Goal: Task Accomplishment & Management: Manage account settings

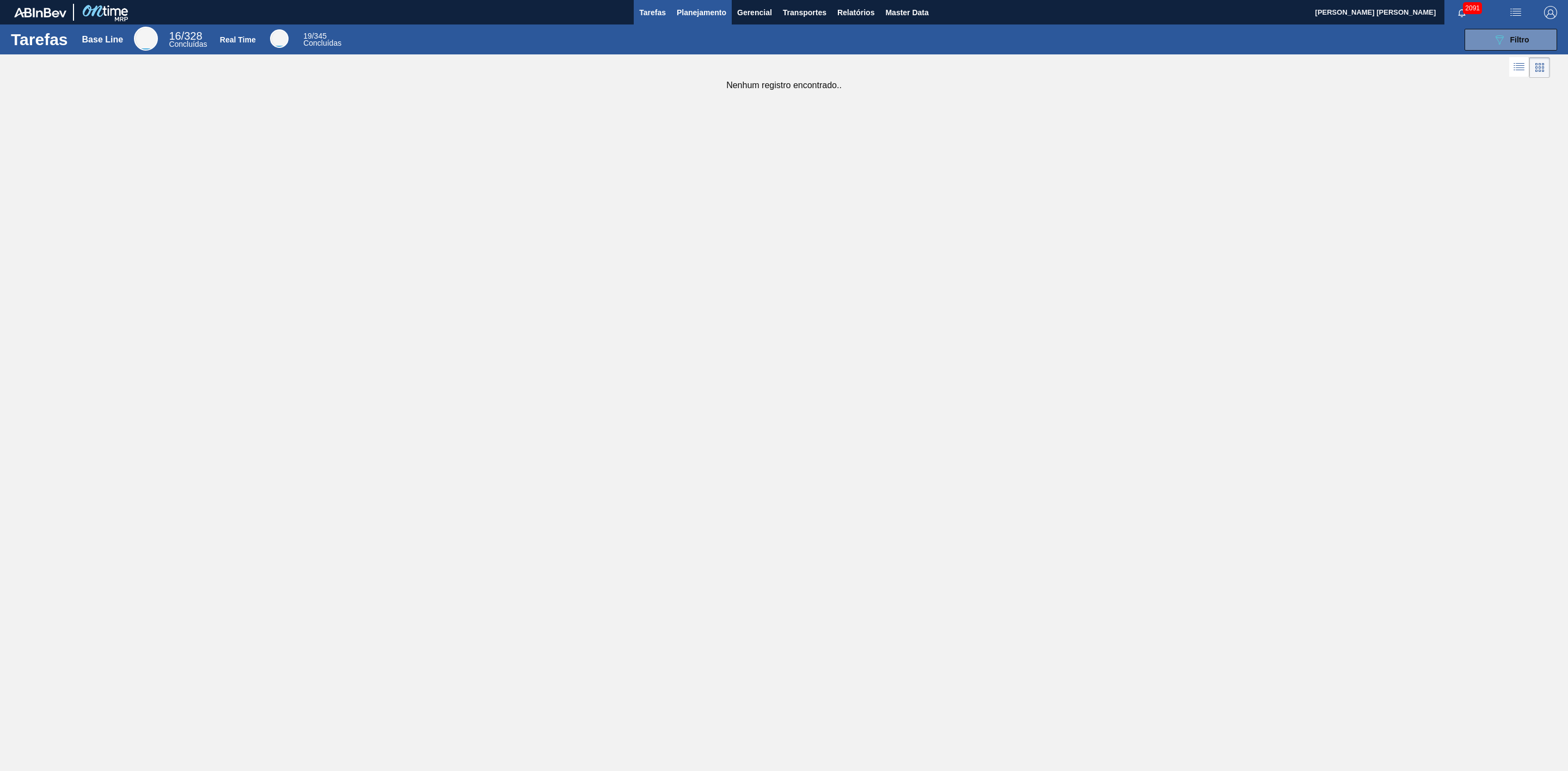
click at [714, 19] on button "Planejamento" at bounding box center [701, 12] width 60 height 24
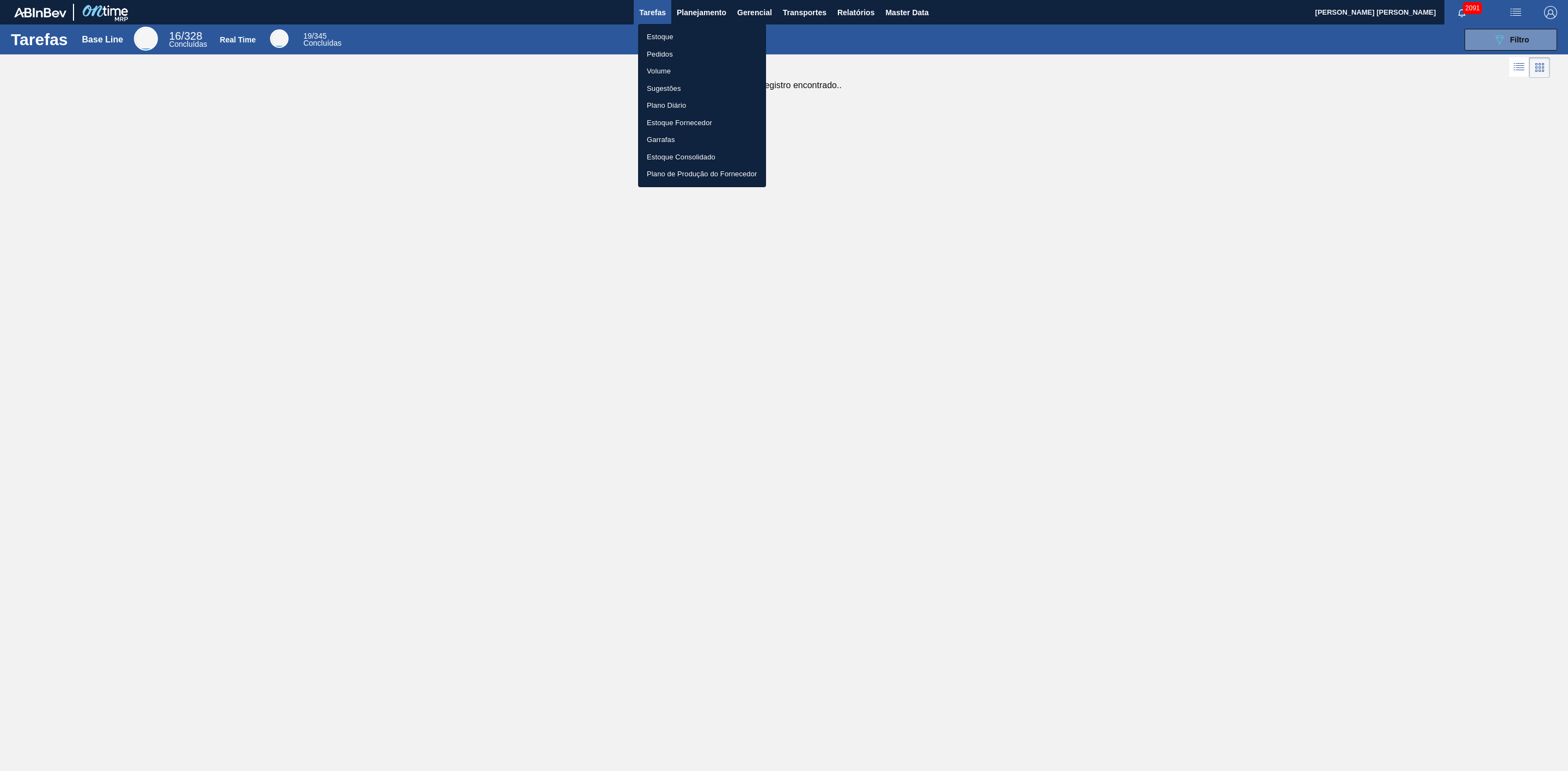
click at [663, 38] on li "Estoque" at bounding box center [702, 37] width 128 height 18
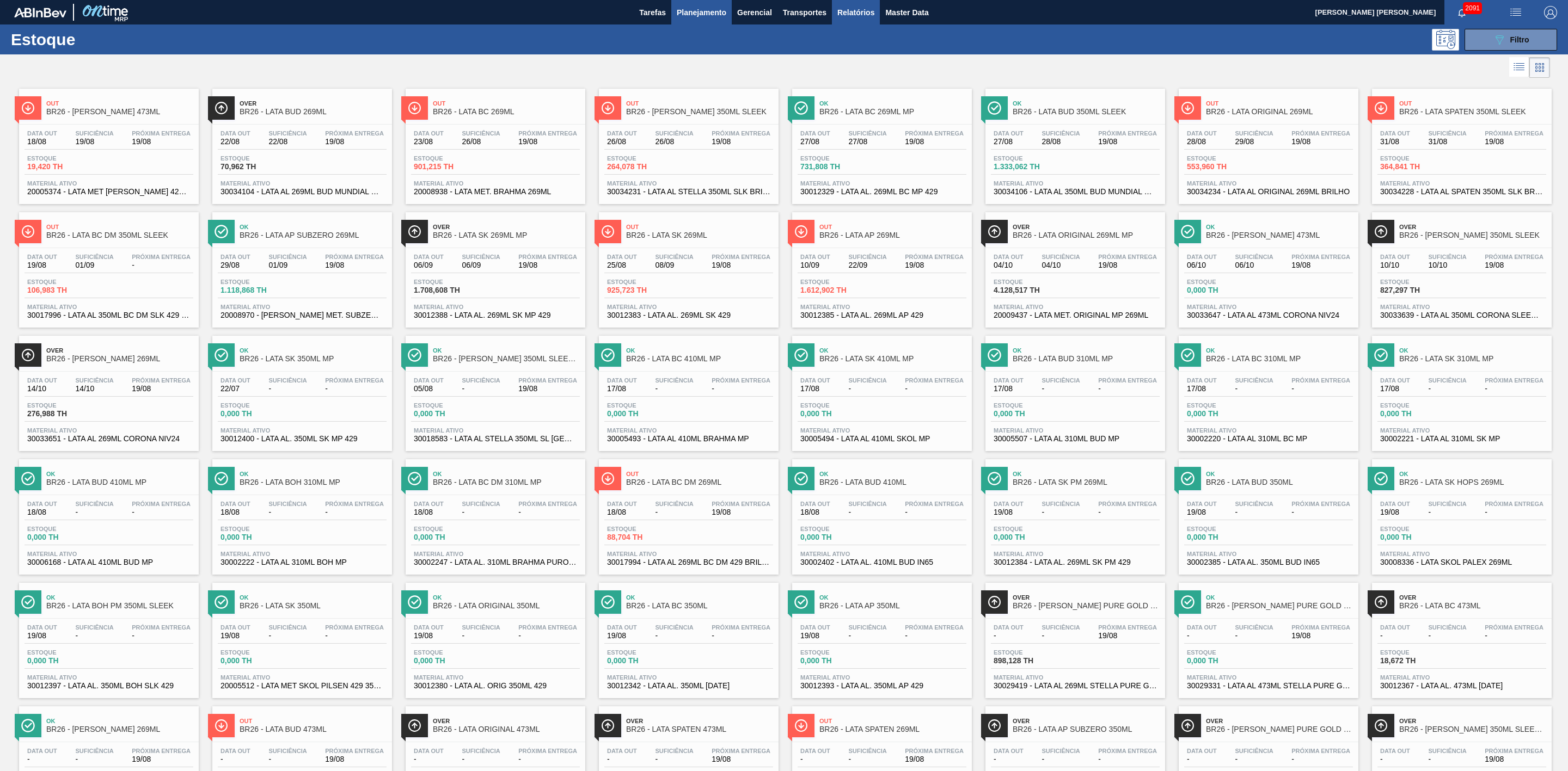
click at [856, 13] on span "Relatórios" at bounding box center [856, 12] width 37 height 13
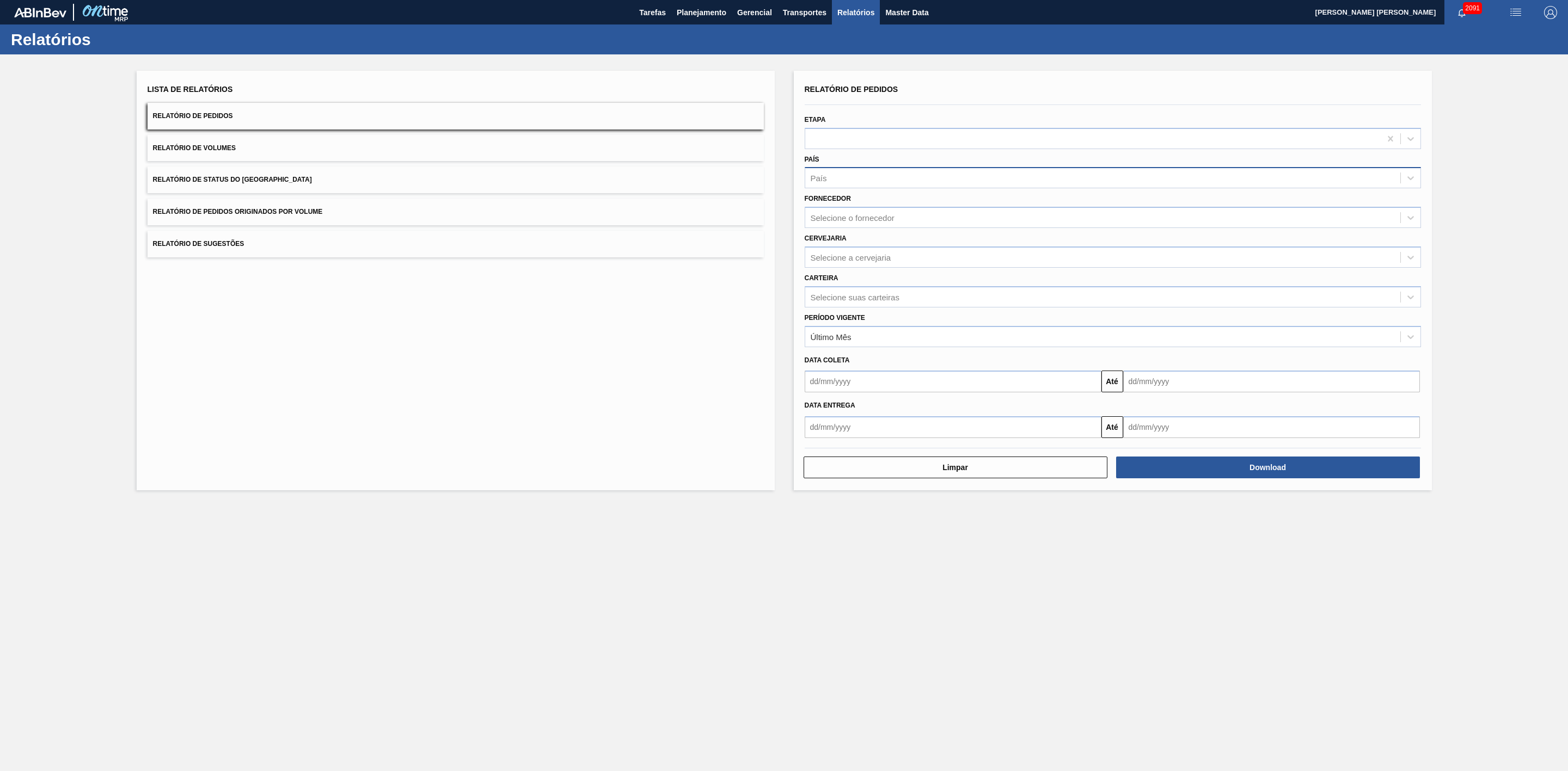
click at [850, 180] on div "País" at bounding box center [1103, 178] width 595 height 16
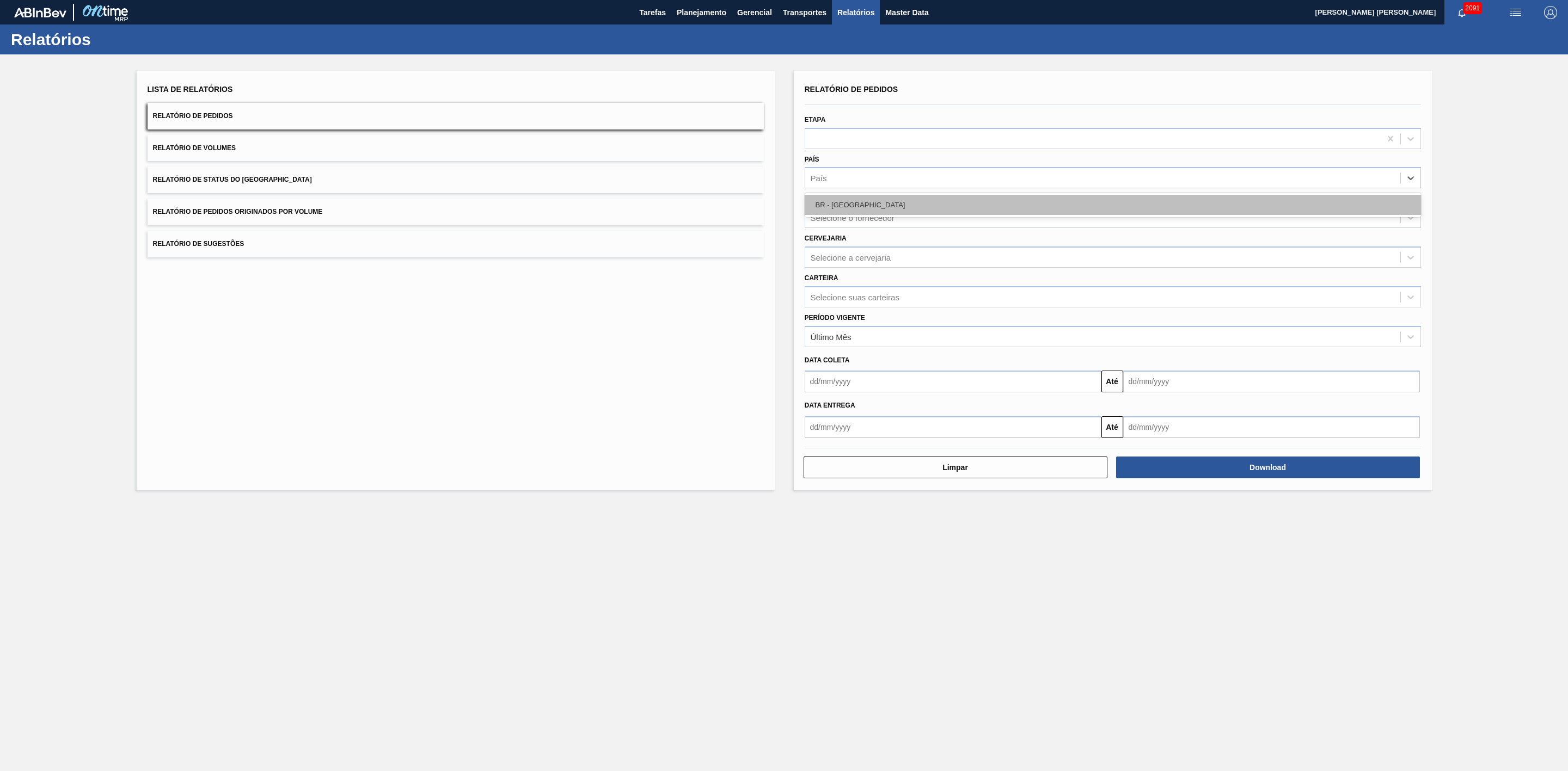
click at [849, 198] on div "BR - Brasil" at bounding box center [1113, 204] width 617 height 20
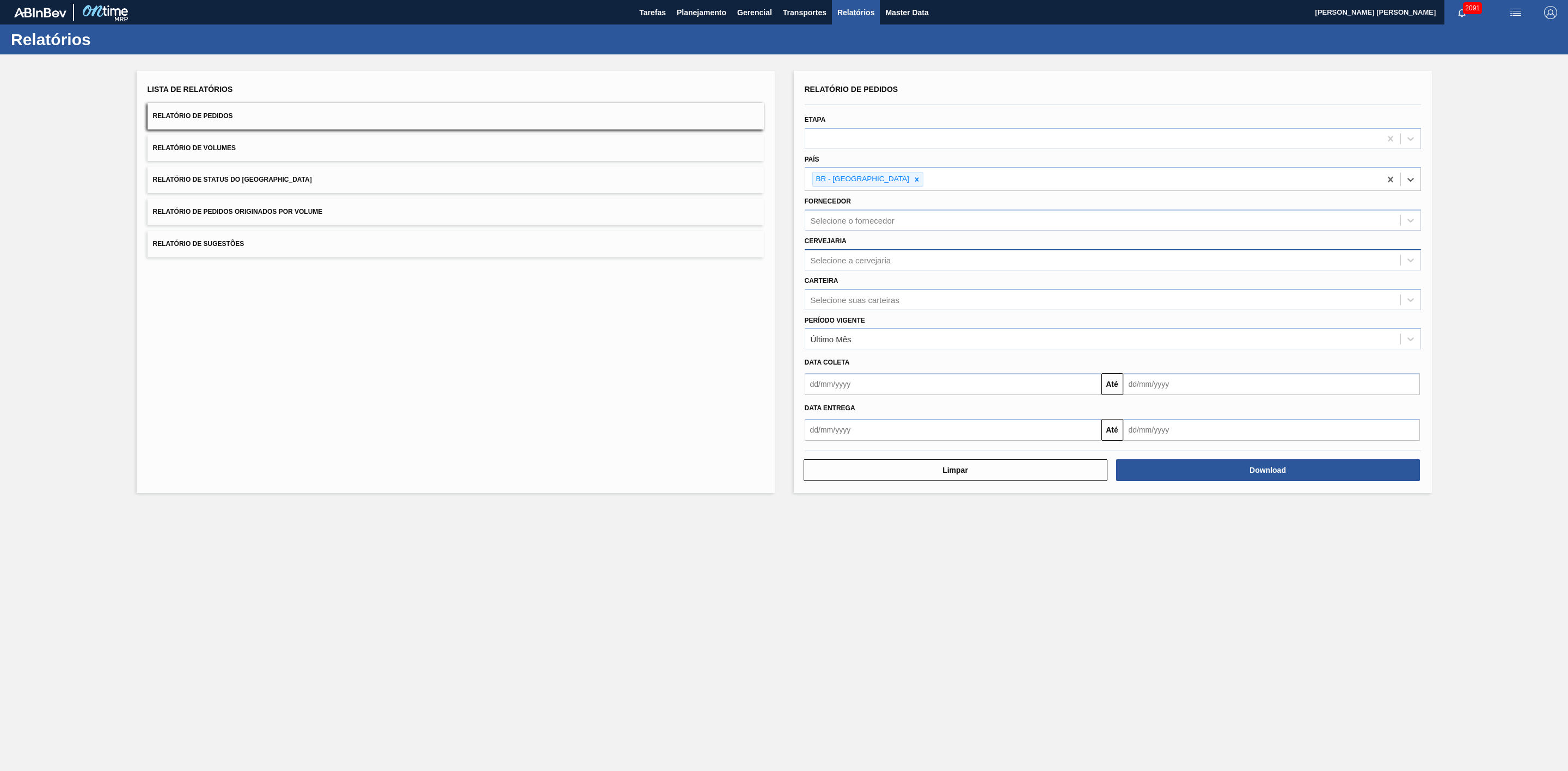
click at [848, 259] on div "Selecione a cervejaria" at bounding box center [851, 259] width 80 height 9
type input "21"
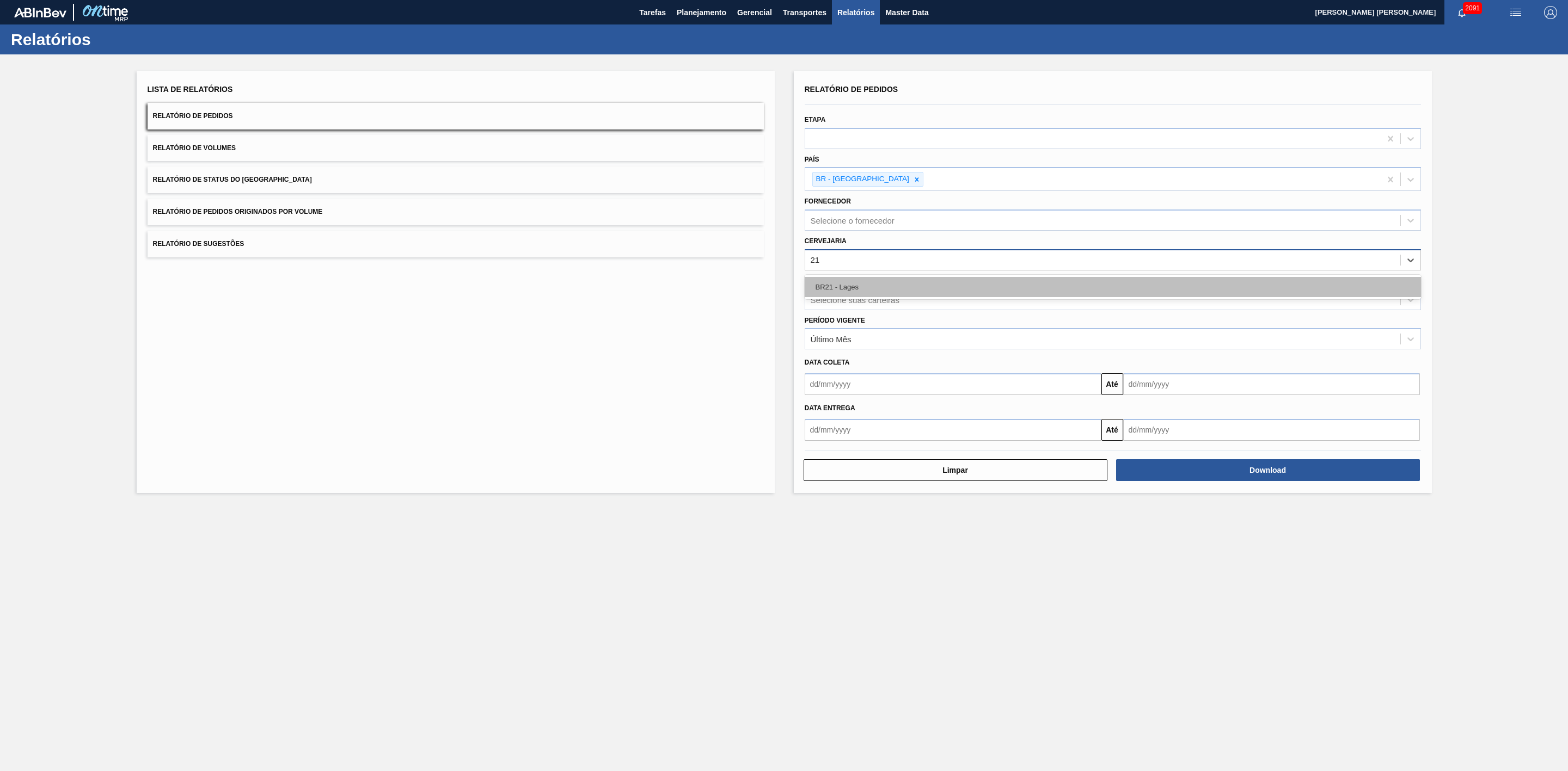
click at [859, 277] on div "BR21 - Lages" at bounding box center [1113, 287] width 617 height 20
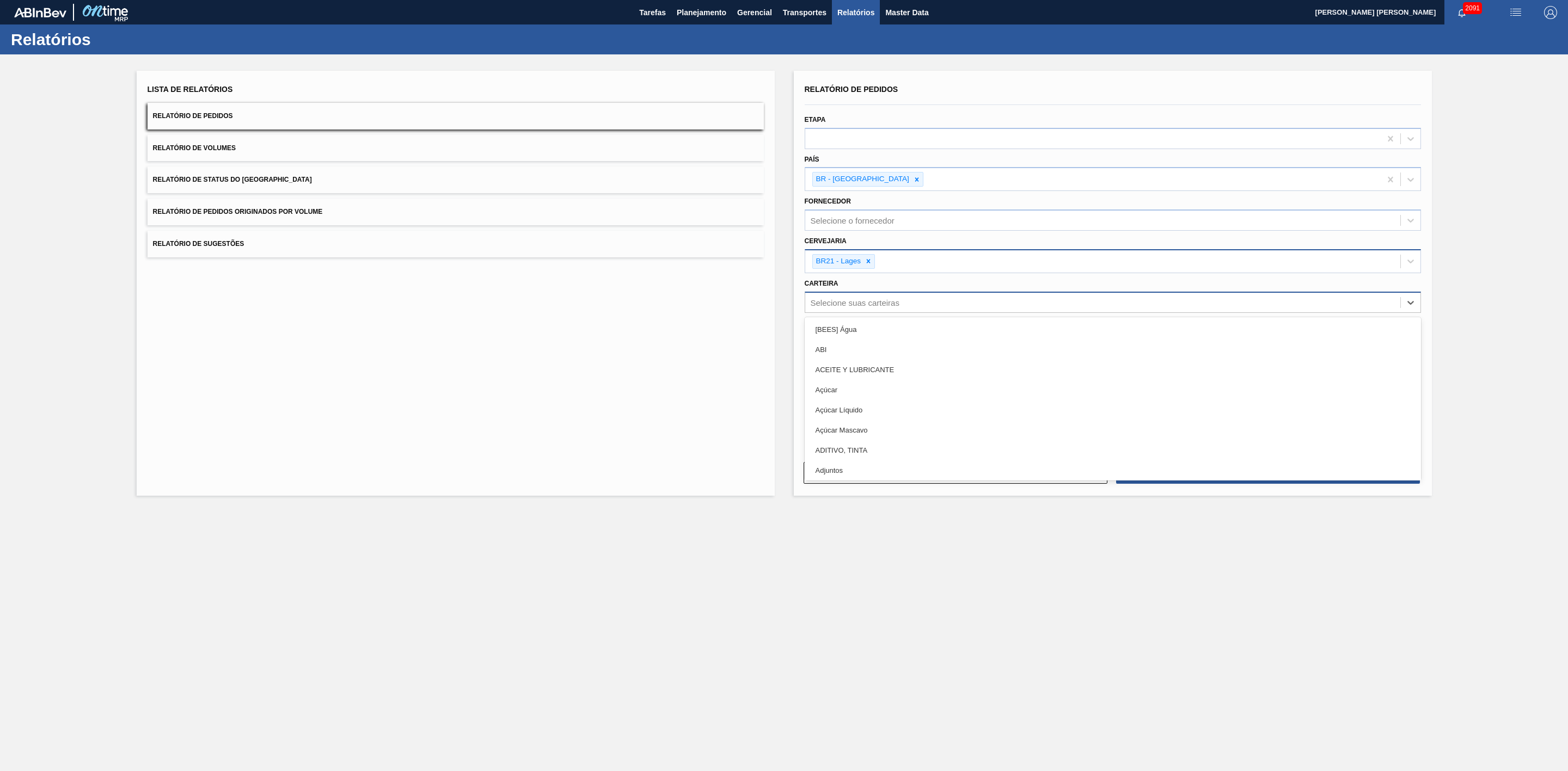
click at [868, 301] on div "Selecione suas carteiras" at bounding box center [855, 302] width 89 height 9
type input "lat"
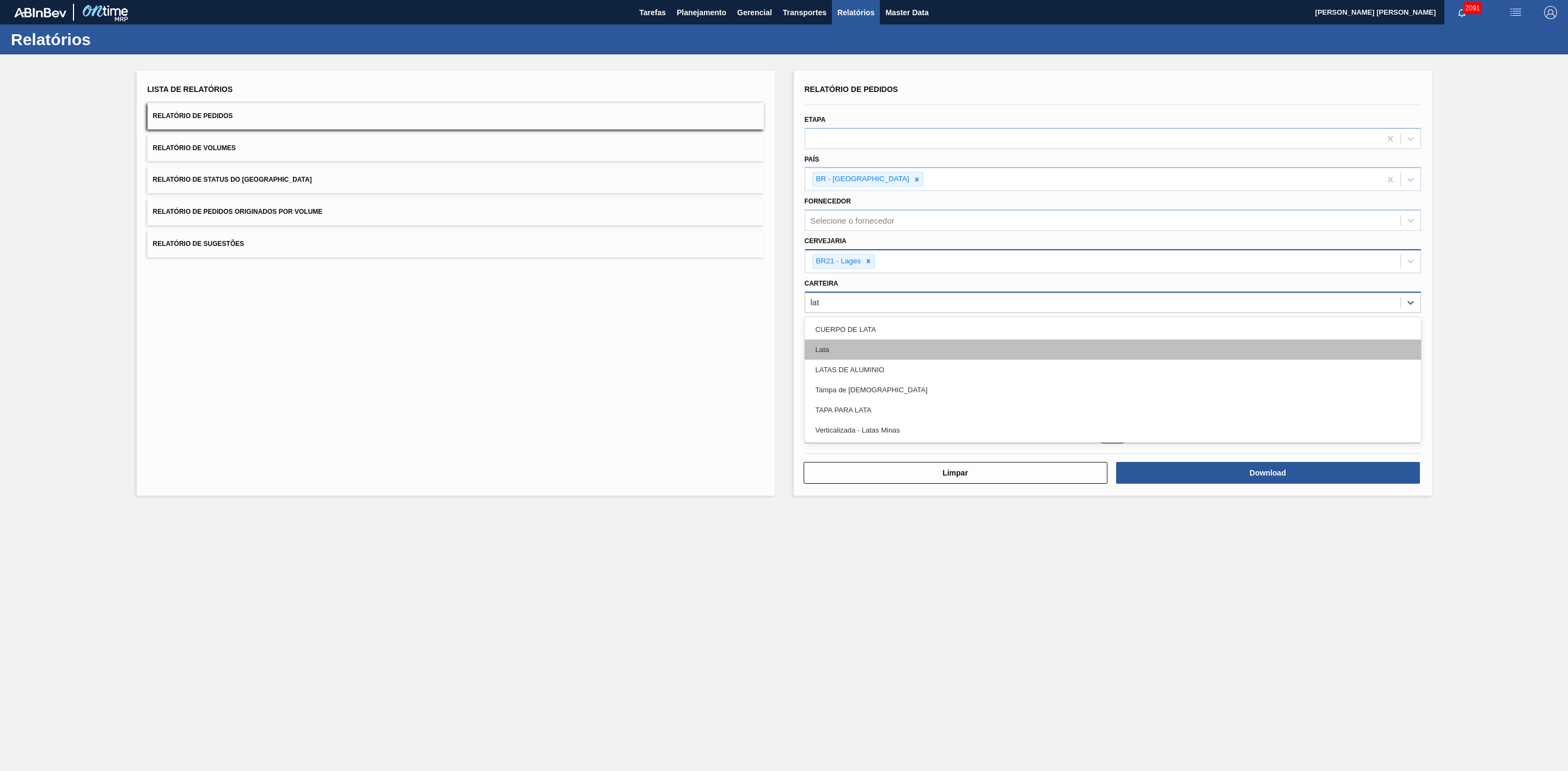
click at [828, 344] on div "Lata" at bounding box center [1113, 349] width 617 height 20
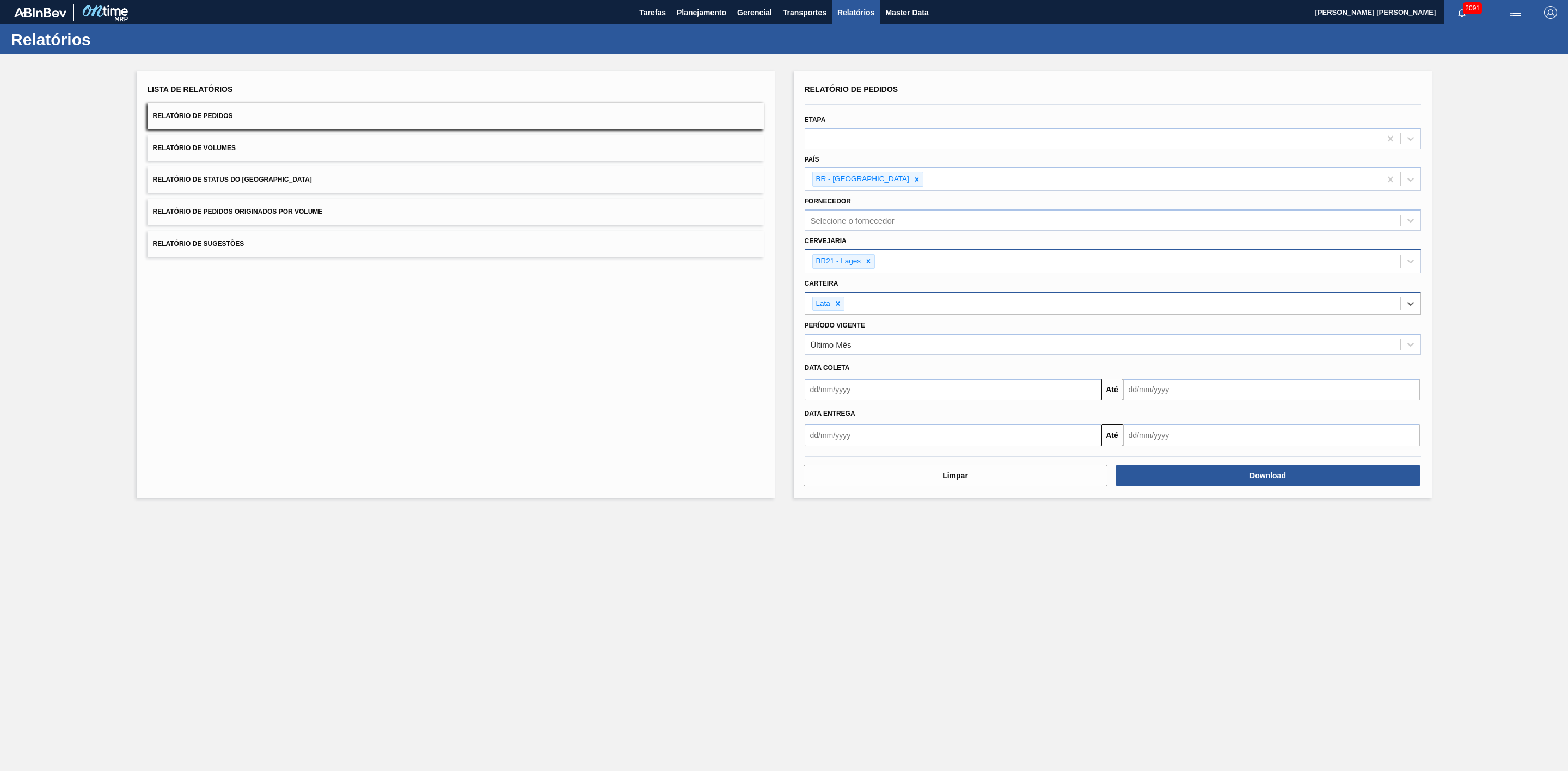
click at [839, 385] on input "text" at bounding box center [953, 390] width 296 height 22
click at [905, 489] on div "15" at bounding box center [906, 486] width 15 height 15
type input "[DATE]"
click at [1155, 395] on input "text" at bounding box center [1271, 390] width 296 height 22
click at [1132, 543] on div "31" at bounding box center [1136, 539] width 15 height 15
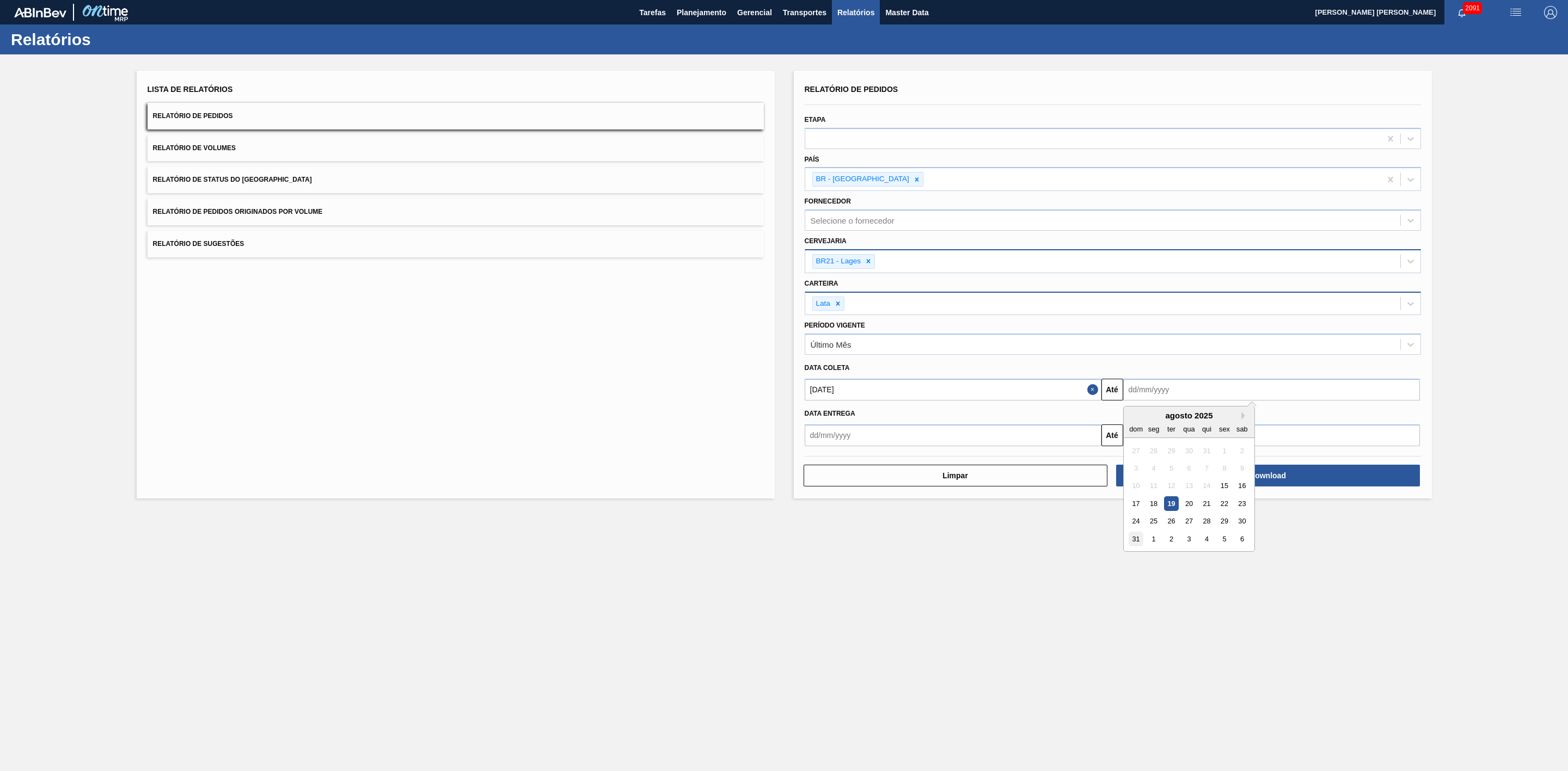
type input "31/08/2025"
click at [1189, 470] on button "Download" at bounding box center [1268, 476] width 304 height 22
click at [175, 144] on span "Relatório de Volumes" at bounding box center [194, 148] width 83 height 8
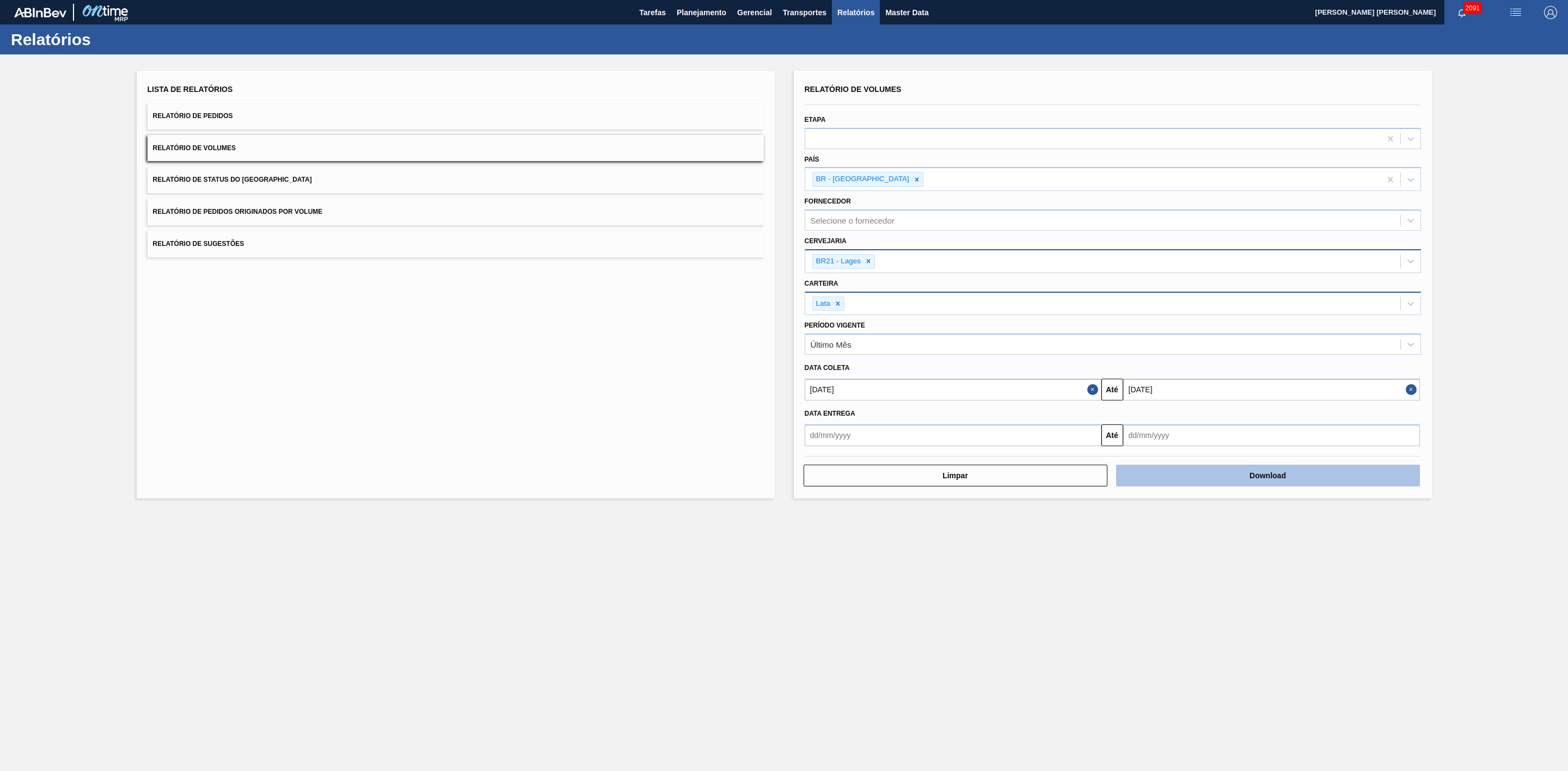
click at [1248, 483] on button "Download" at bounding box center [1268, 476] width 304 height 22
click at [444, 245] on button "Relatório de Sugestões" at bounding box center [455, 244] width 617 height 27
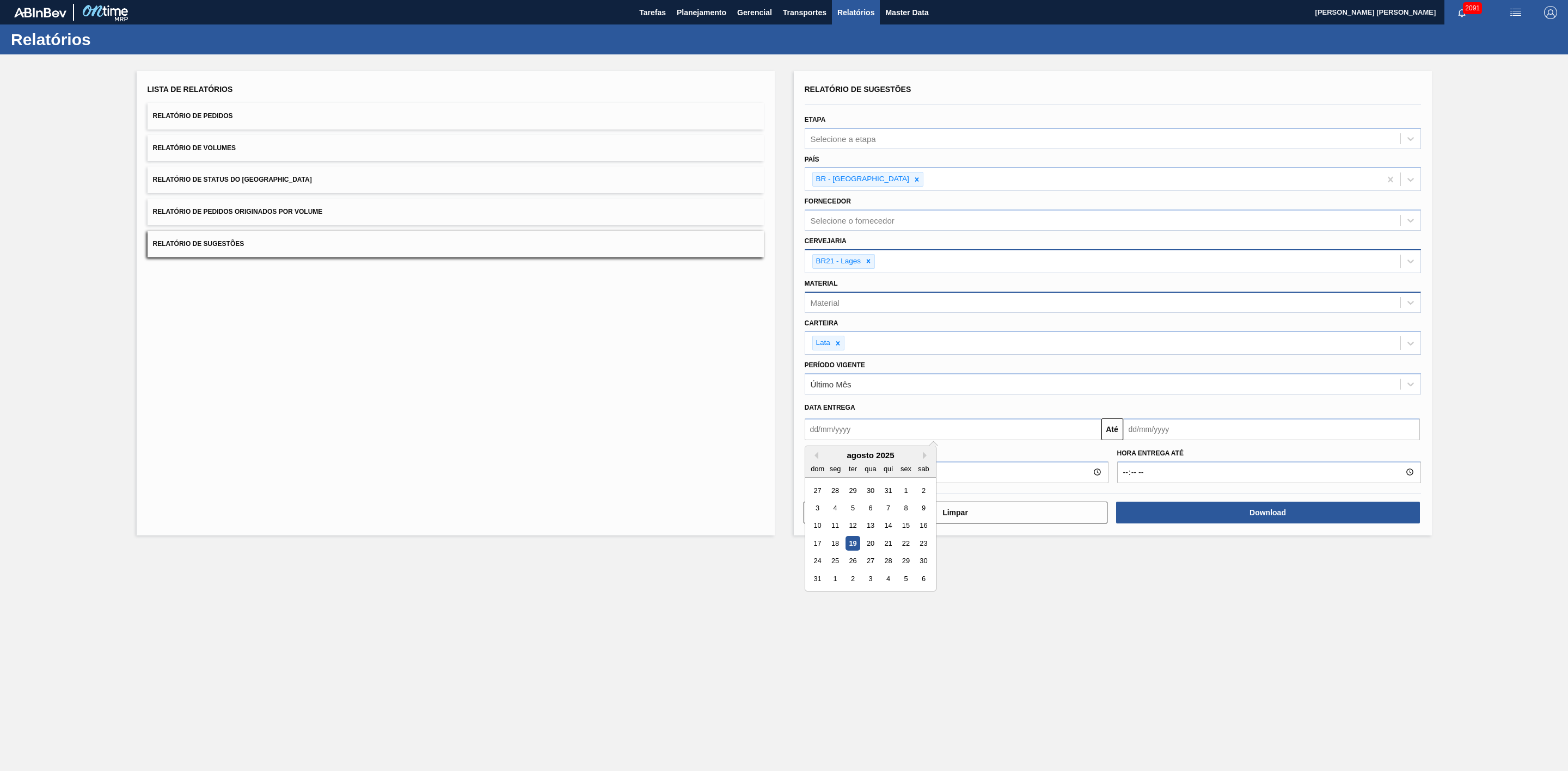
click at [916, 427] on input "text" at bounding box center [953, 430] width 296 height 22
click at [856, 548] on div "19" at bounding box center [852, 543] width 15 height 15
type input "[DATE]"
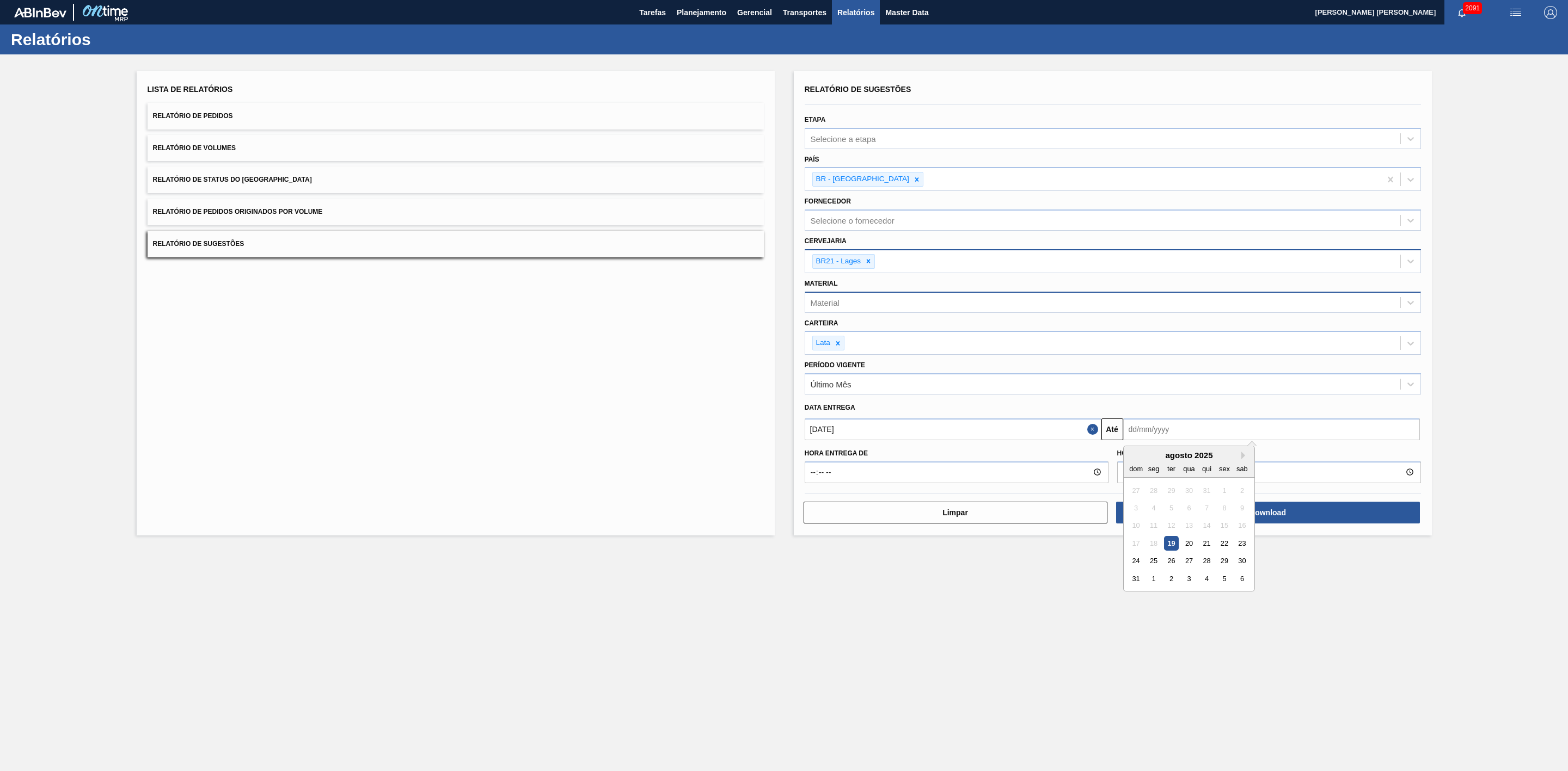
click at [1175, 431] on input "text" at bounding box center [1271, 430] width 296 height 22
click at [1241, 456] on div "agosto 2025" at bounding box center [1189, 455] width 131 height 9
click at [1245, 456] on button "Next Month" at bounding box center [1245, 455] width 8 height 8
click at [1137, 549] on div "21" at bounding box center [1136, 543] width 15 height 15
type input "21/09/2025"
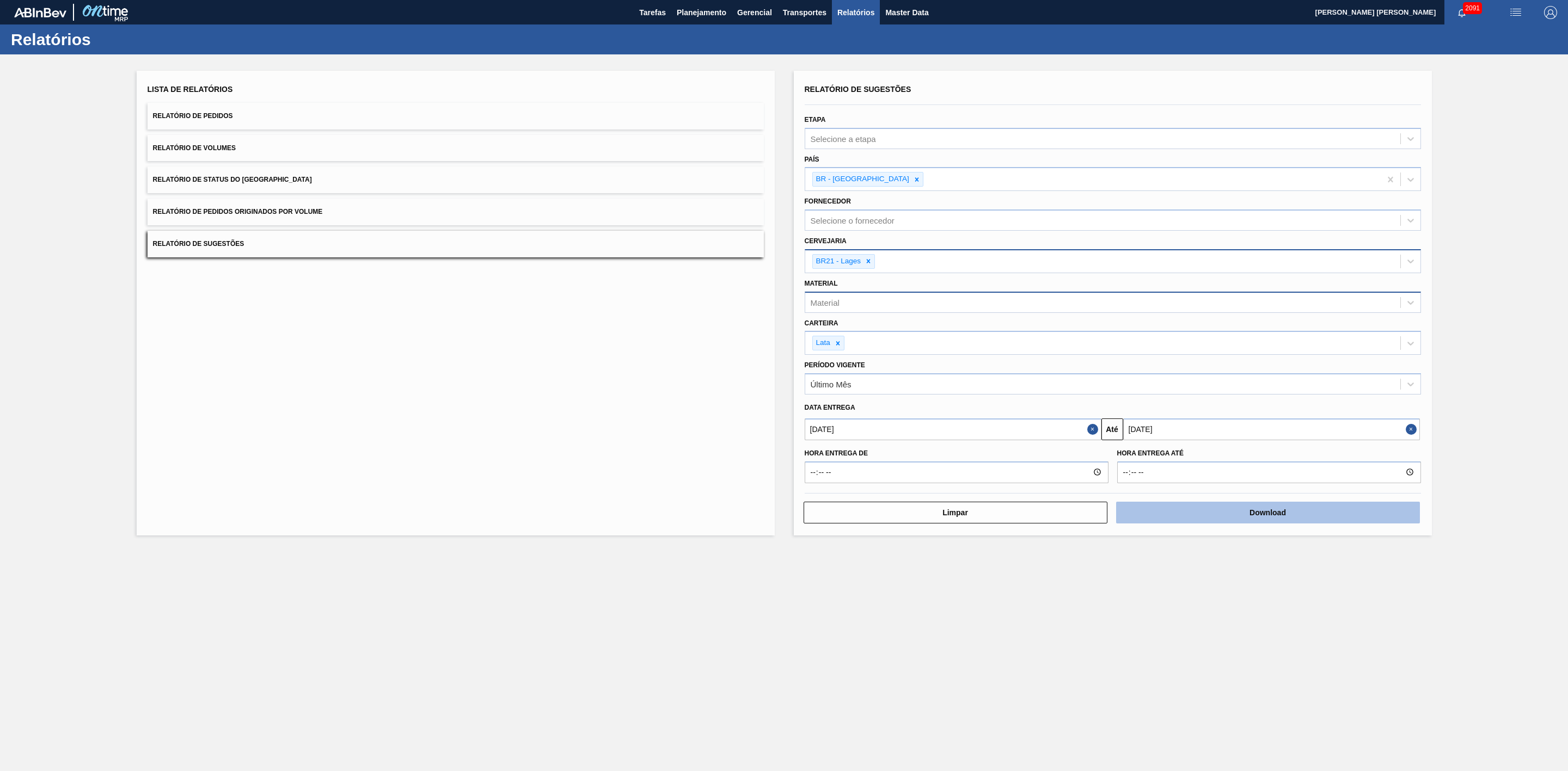
click at [1188, 514] on button "Download" at bounding box center [1268, 513] width 304 height 22
click at [684, 8] on span "Planejamento" at bounding box center [701, 12] width 49 height 13
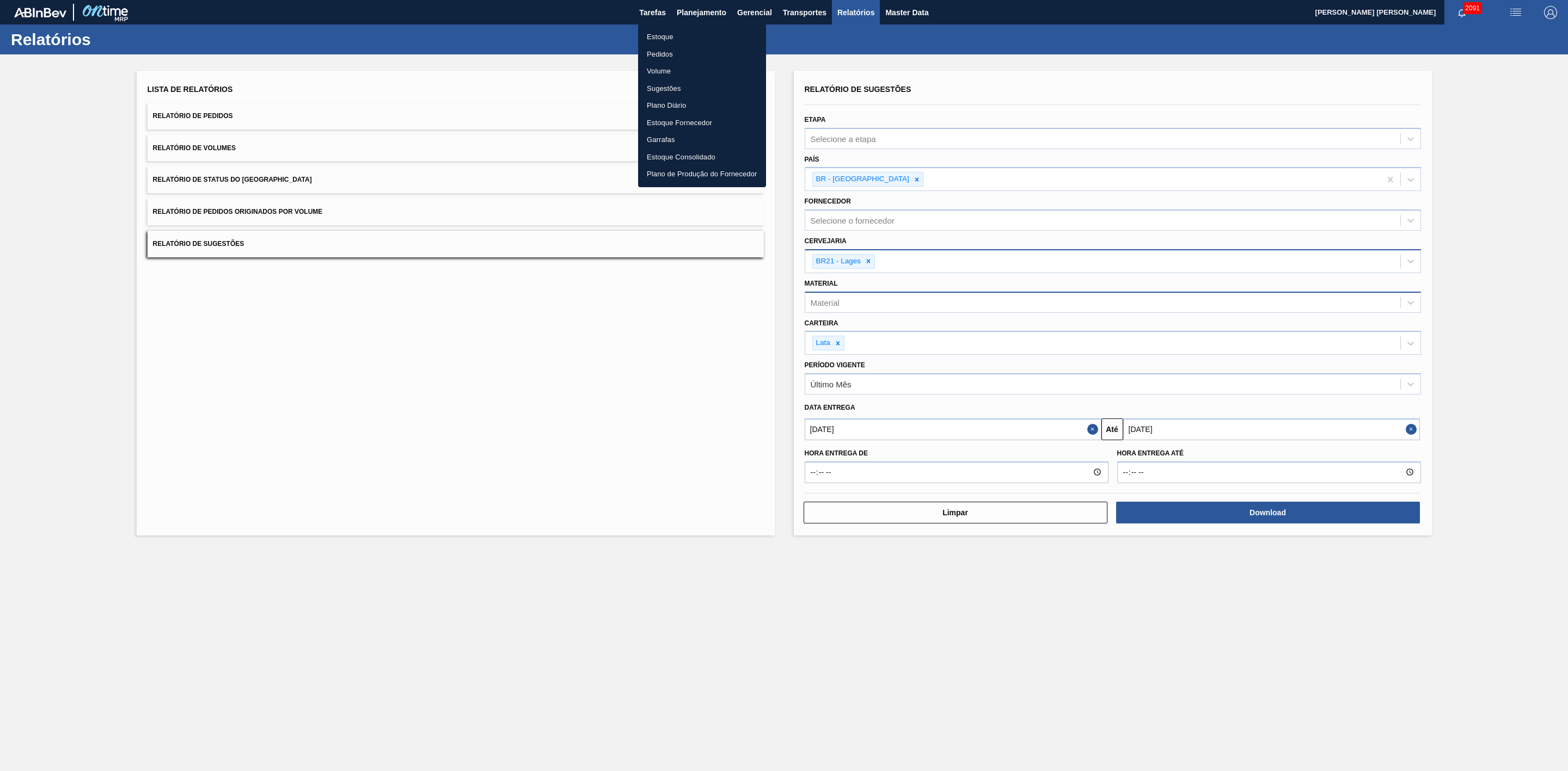
click at [659, 38] on li "Estoque" at bounding box center [702, 37] width 128 height 18
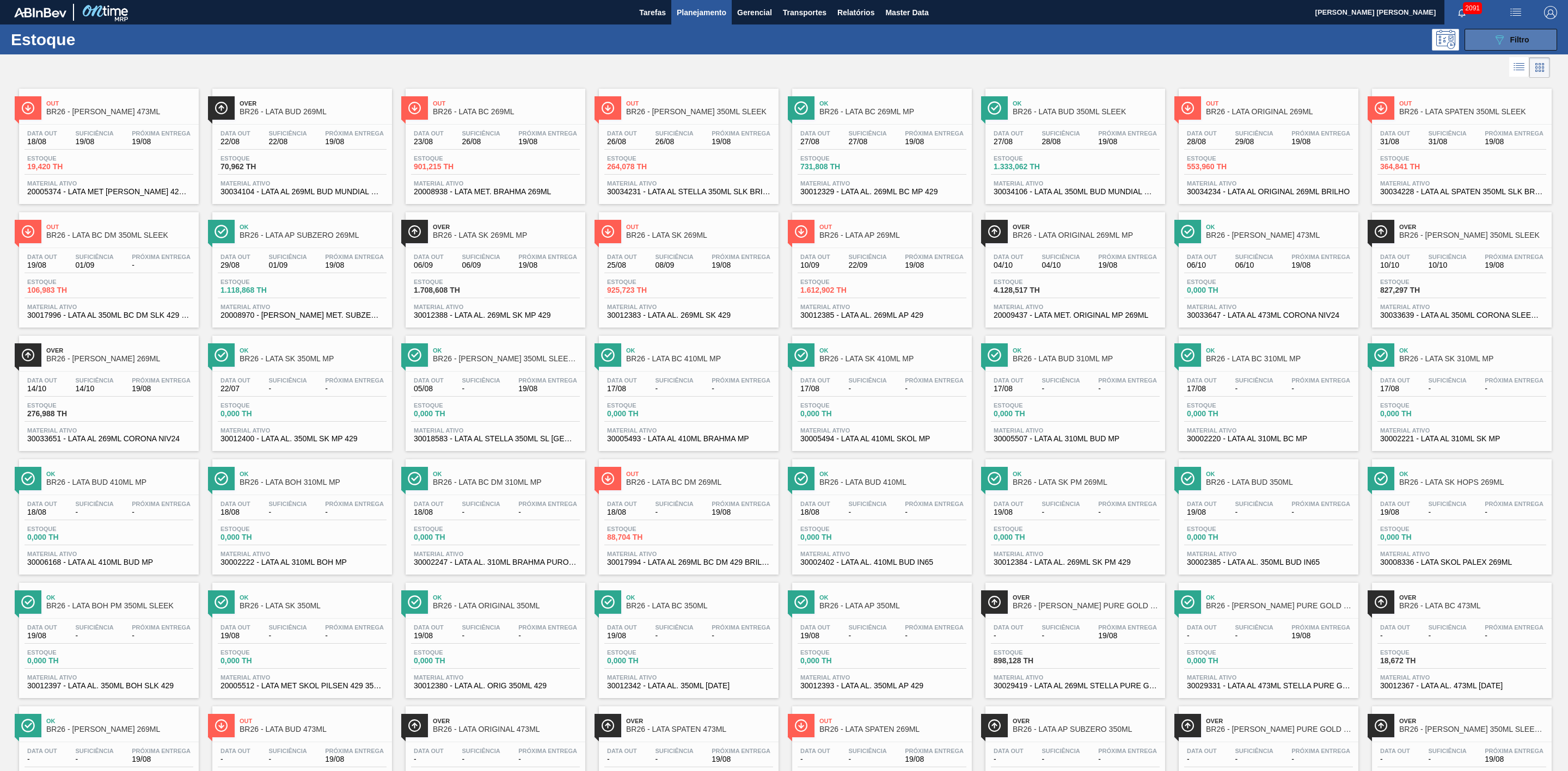
click at [1499, 44] on icon "089F7B8B-B2A5-4AFE-B5C0-19BA573D28AC" at bounding box center [1499, 40] width 13 height 13
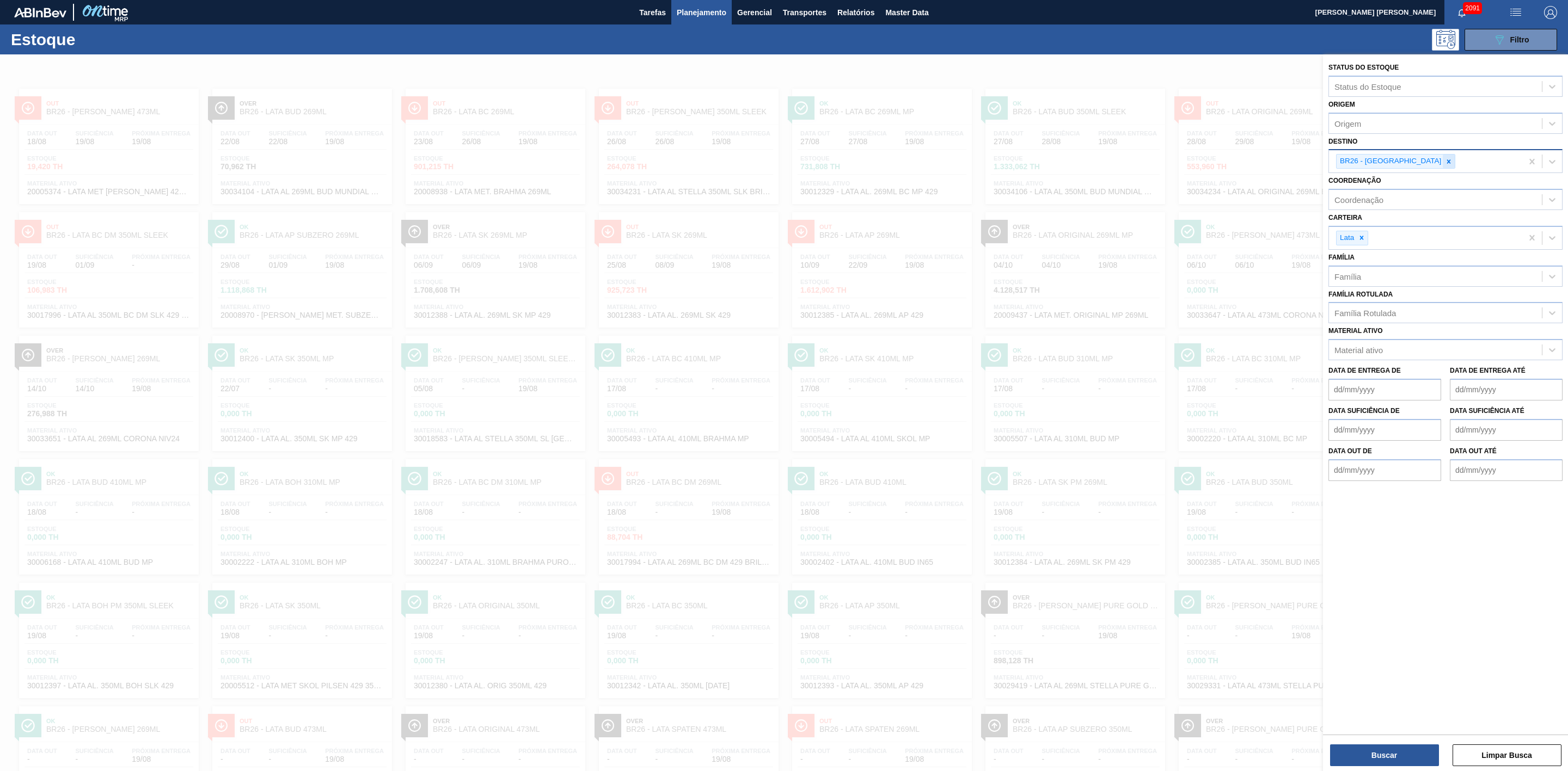
click at [1445, 162] on icon at bounding box center [1449, 161] width 8 height 8
type input "21"
click at [1392, 185] on div "BR21 - Lages" at bounding box center [1445, 187] width 234 height 20
click at [1390, 755] on button "Buscar" at bounding box center [1384, 756] width 109 height 22
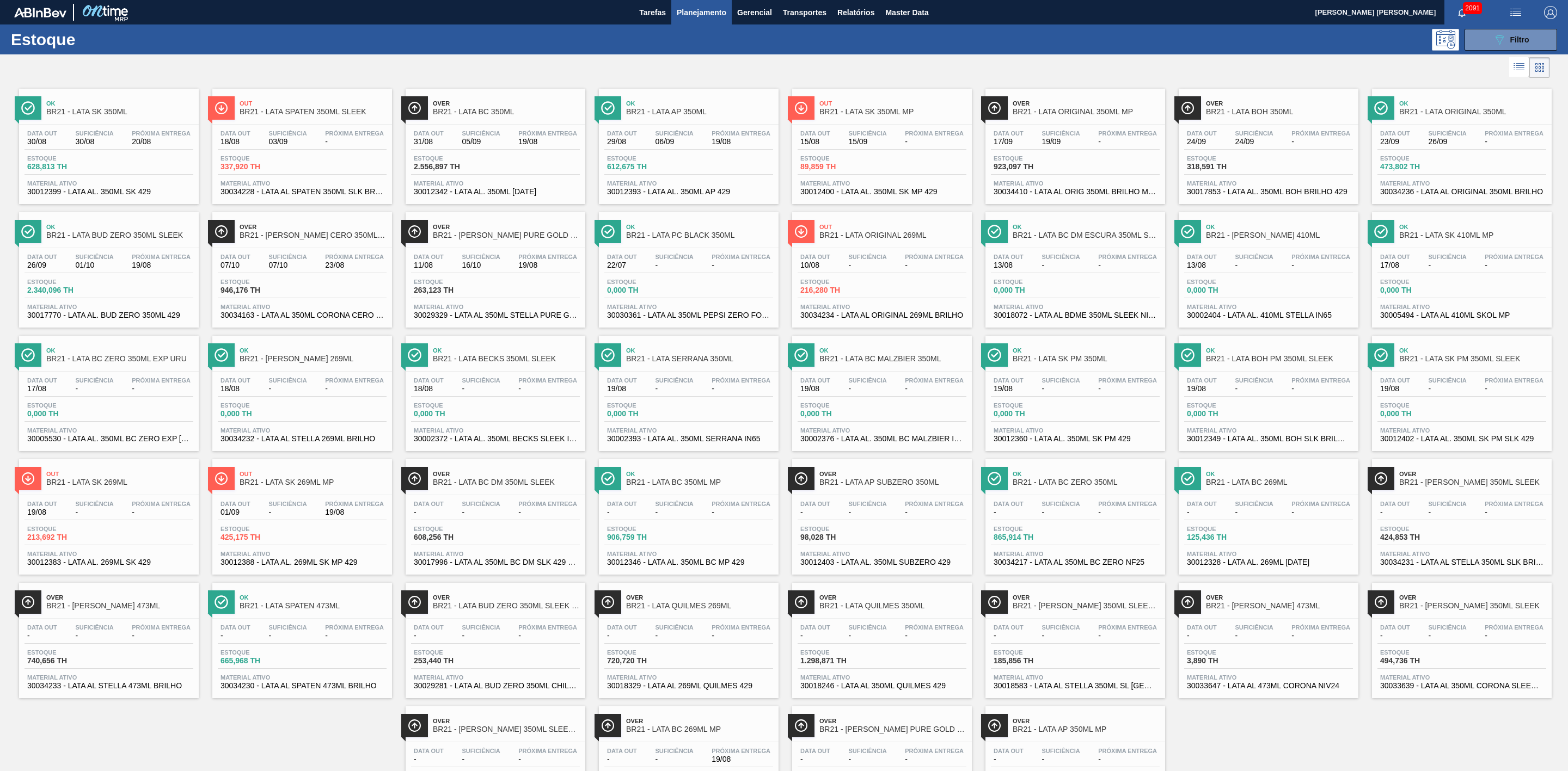
click at [761, 57] on div at bounding box center [775, 67] width 1550 height 26
click at [384, 71] on div at bounding box center [775, 67] width 1550 height 26
click at [859, 15] on span "Relatórios" at bounding box center [856, 12] width 37 height 13
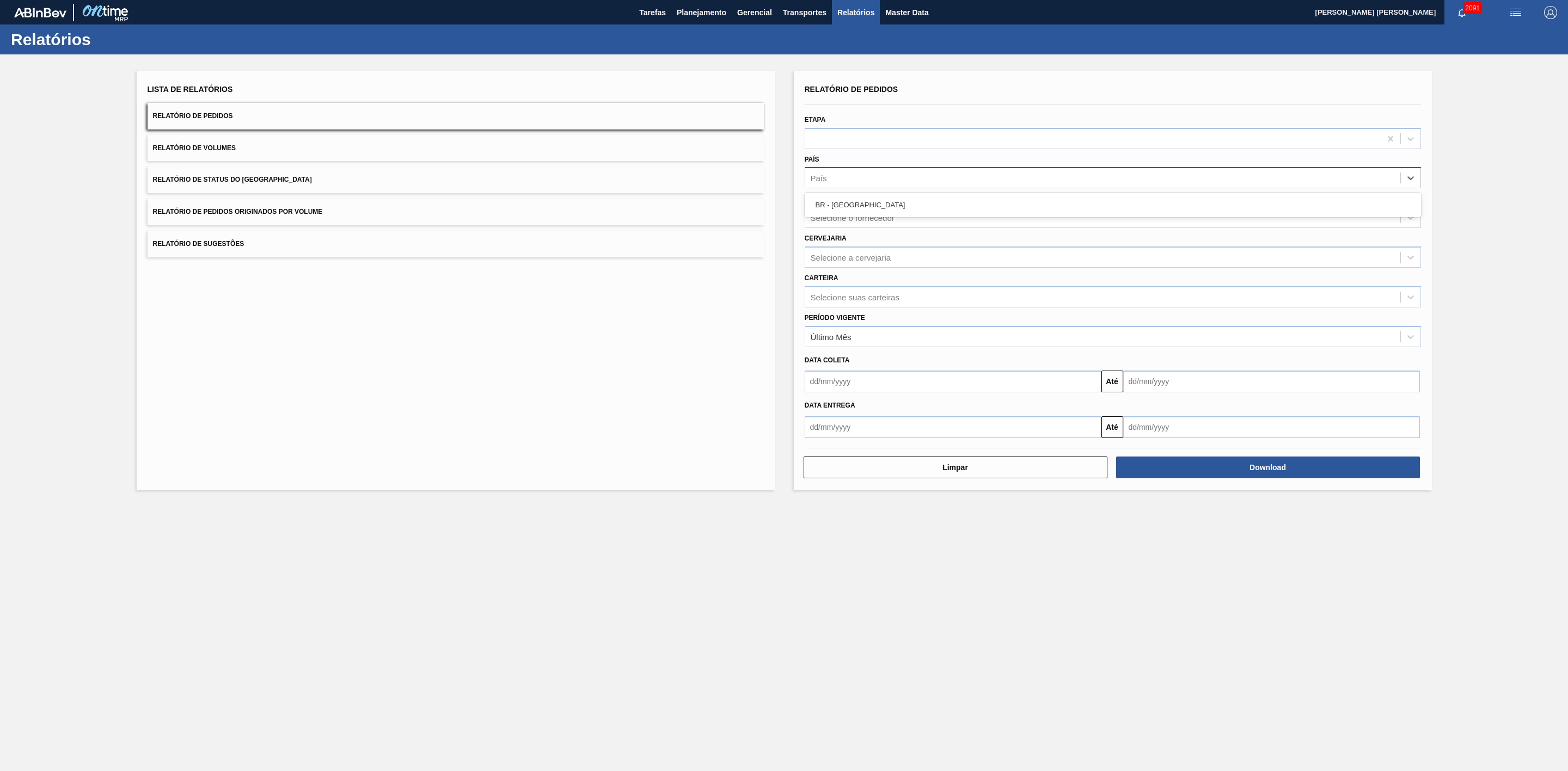
click at [846, 178] on div "País" at bounding box center [1103, 178] width 595 height 16
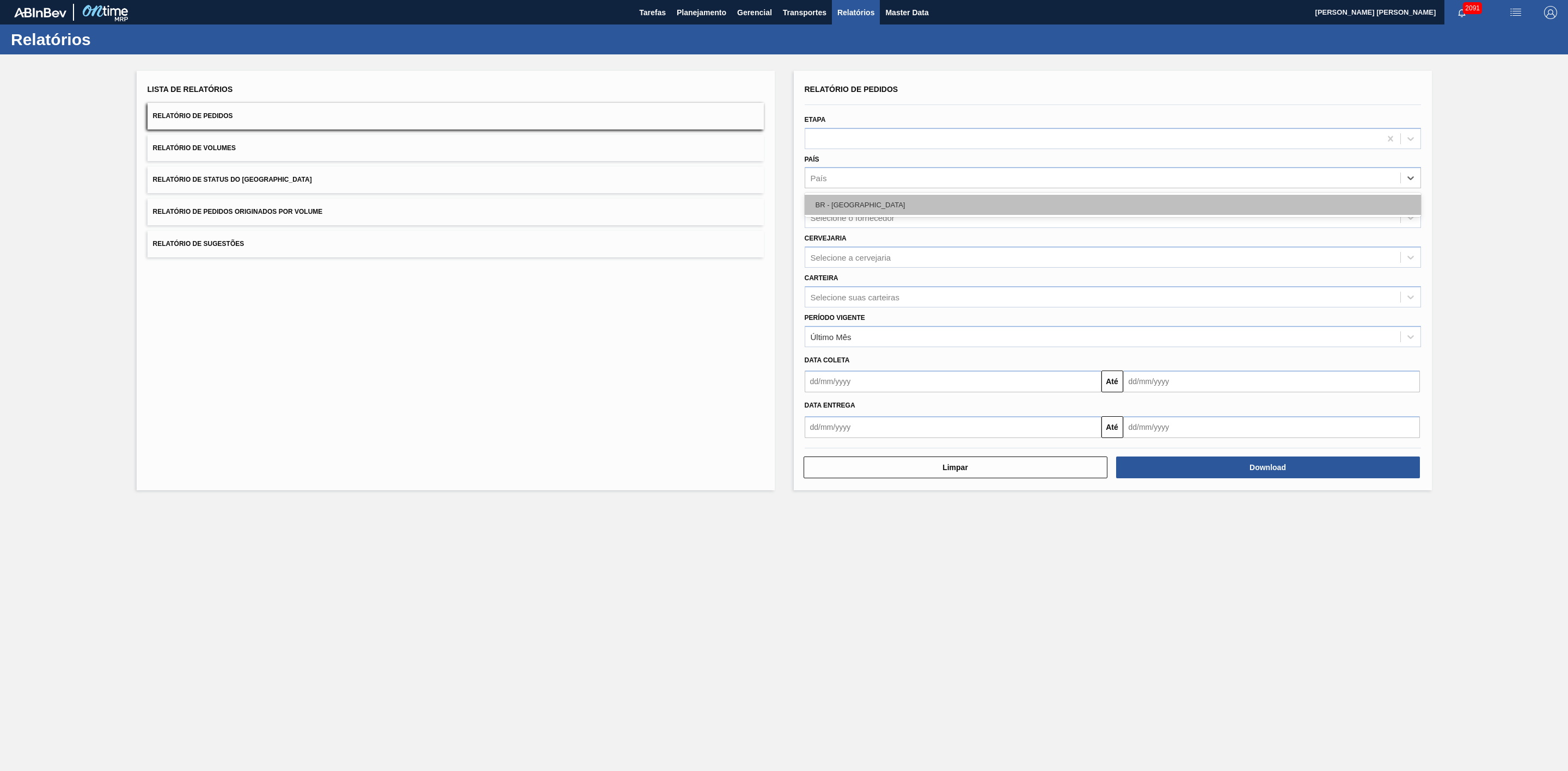
click at [852, 203] on div "BR - Brasil" at bounding box center [1113, 204] width 617 height 20
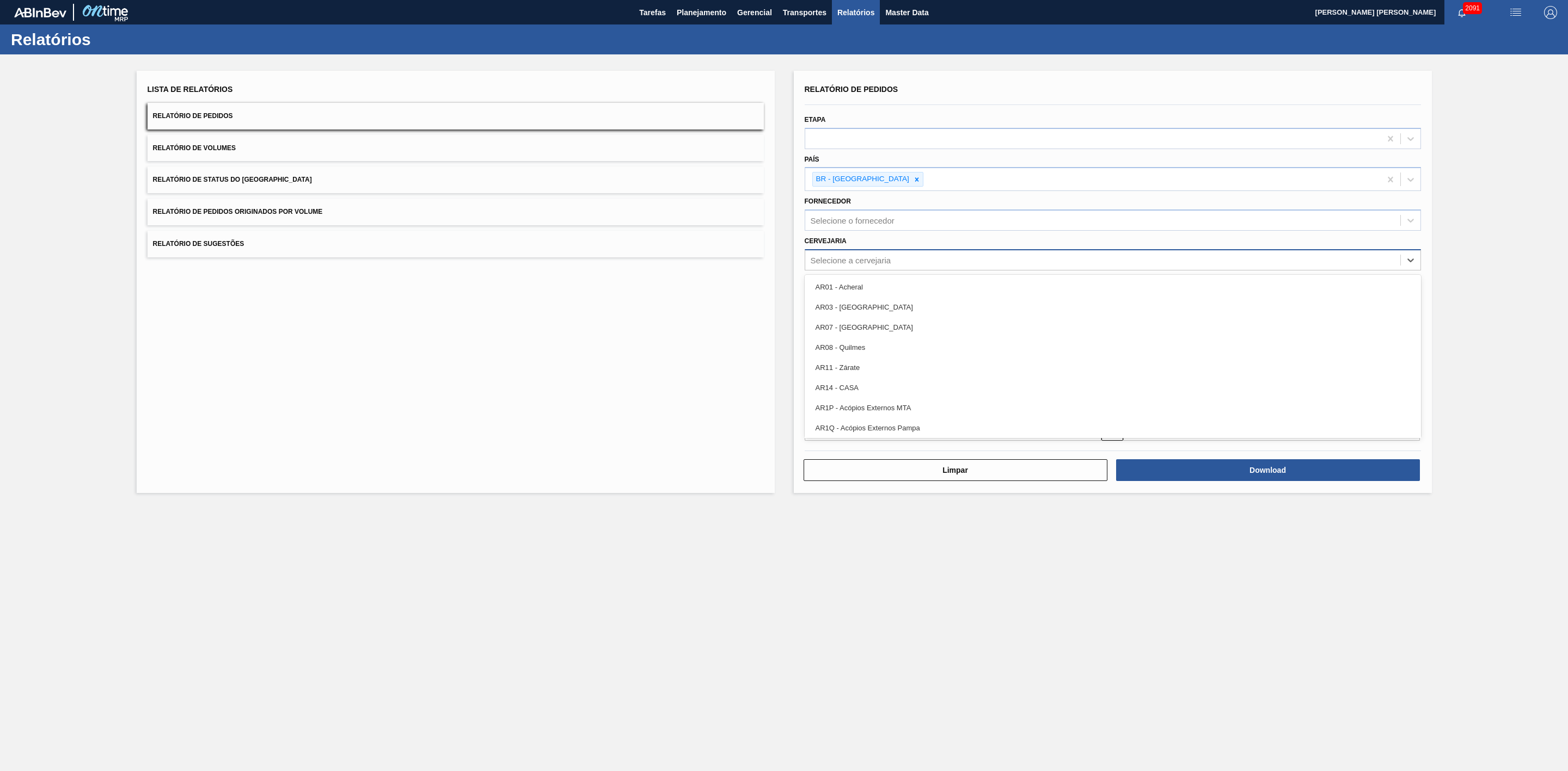
click at [869, 262] on div "Selecione a cervejaria" at bounding box center [851, 259] width 80 height 9
type input "21"
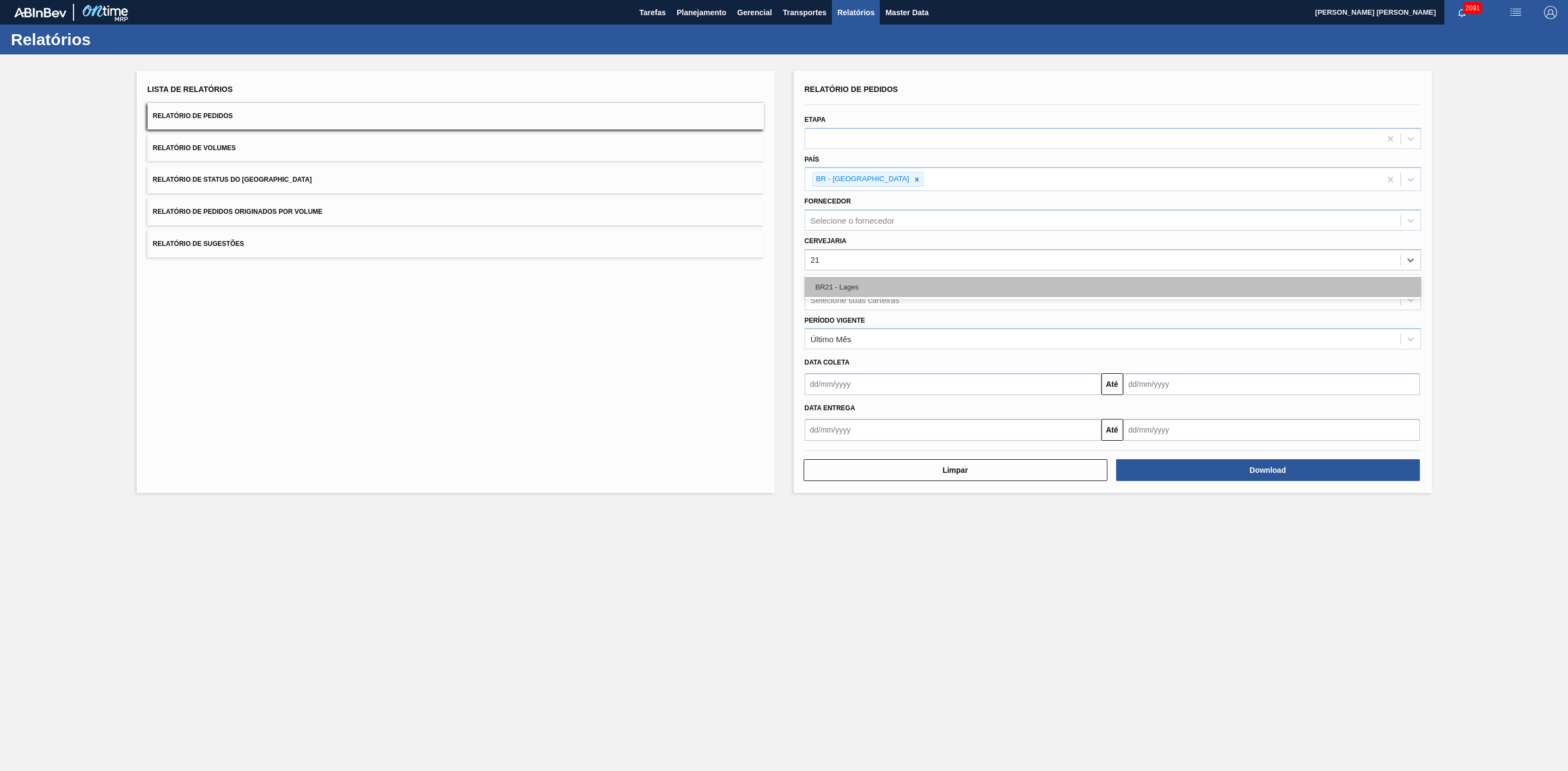
click at [856, 288] on div "BR21 - Lages" at bounding box center [1113, 287] width 617 height 20
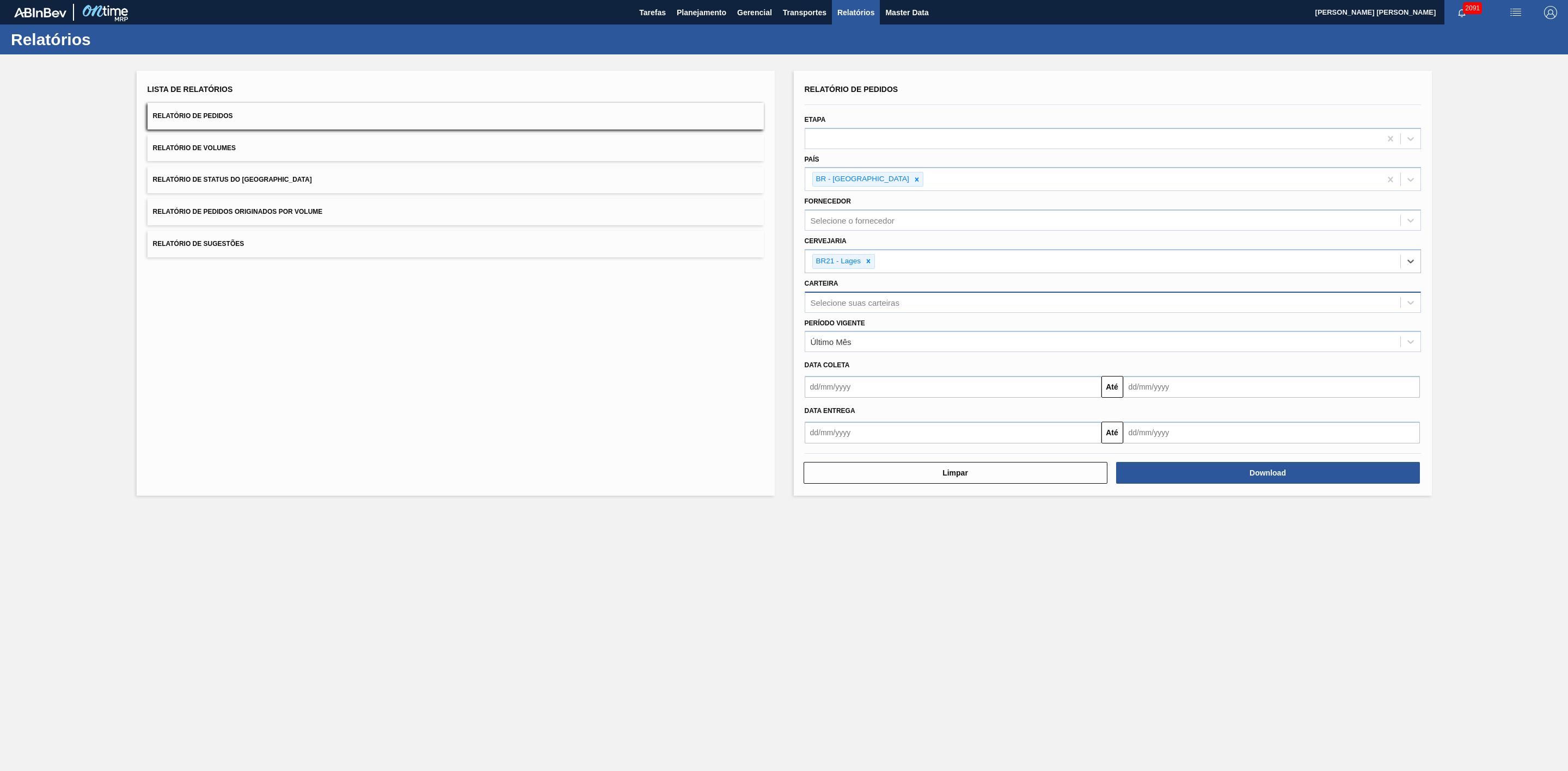
click at [853, 299] on div "Selecione suas carteiras" at bounding box center [855, 302] width 89 height 9
type input "lata"
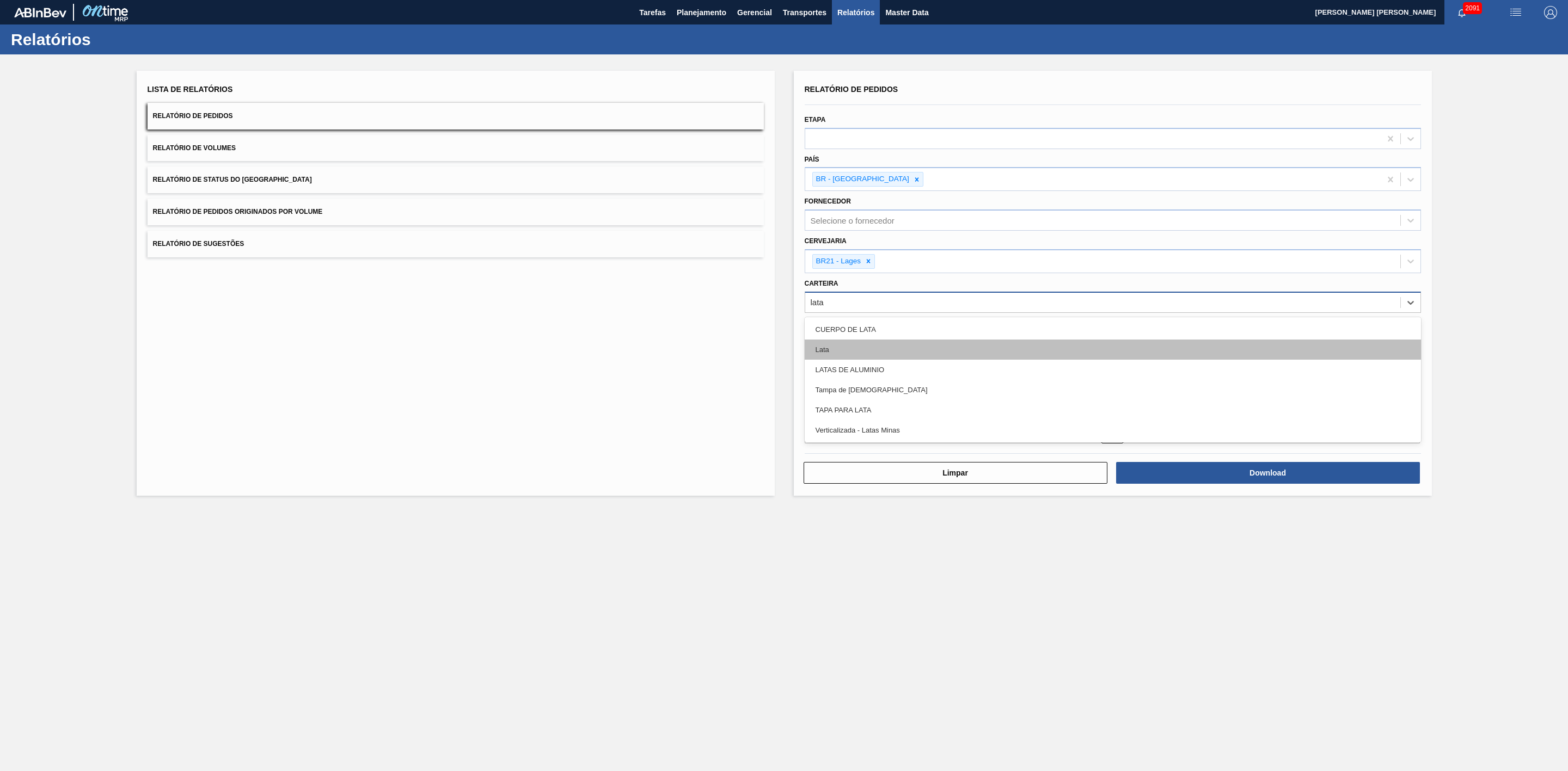
click at [861, 342] on div "Lata" at bounding box center [1113, 349] width 617 height 20
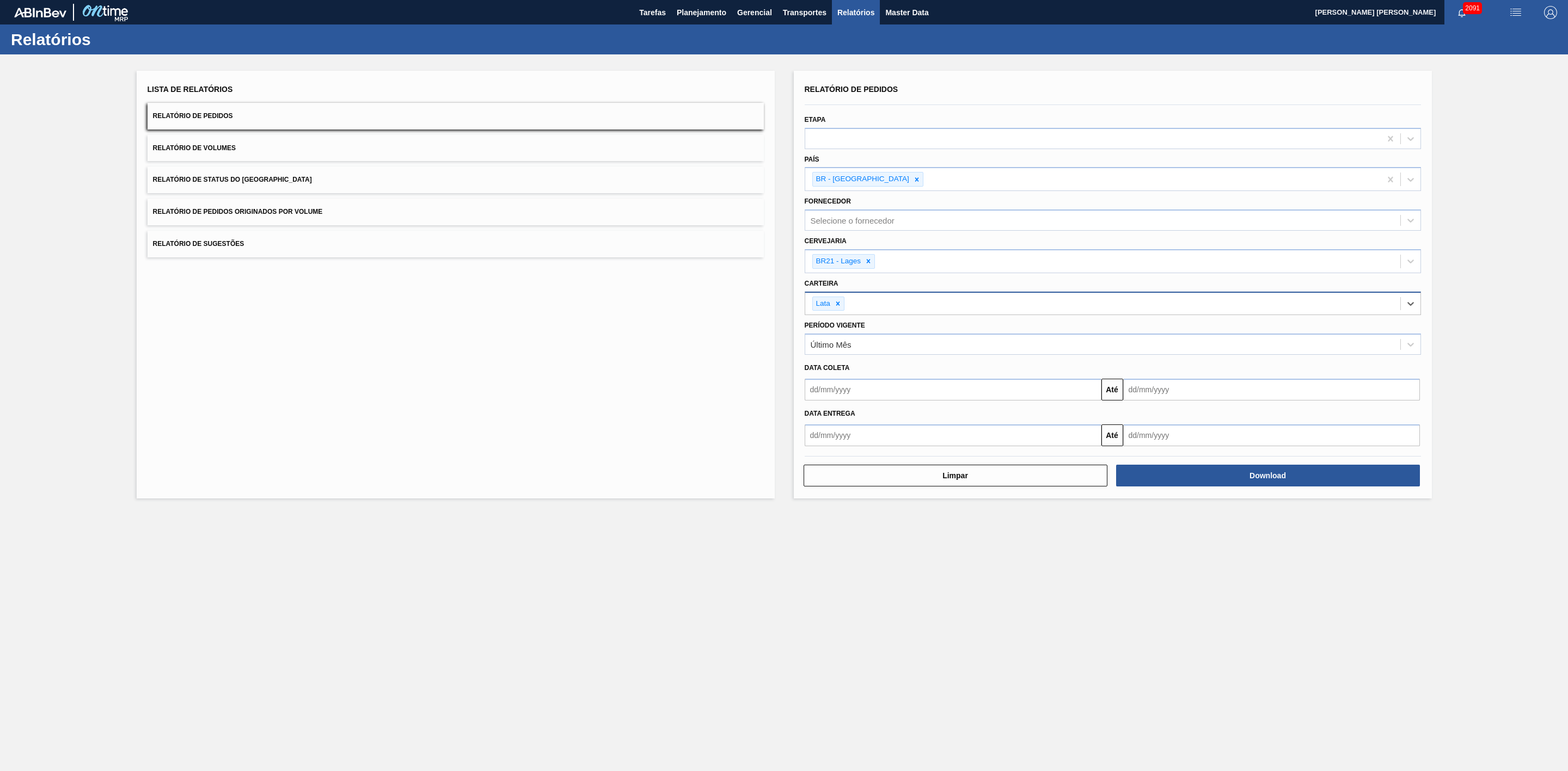
click at [869, 399] on input "text" at bounding box center [953, 390] width 296 height 22
click at [904, 489] on div "15" at bounding box center [906, 486] width 15 height 15
type input "15/08/2025"
click at [1137, 394] on input "text" at bounding box center [1271, 390] width 296 height 22
click at [1129, 546] on div "31" at bounding box center [1136, 539] width 15 height 15
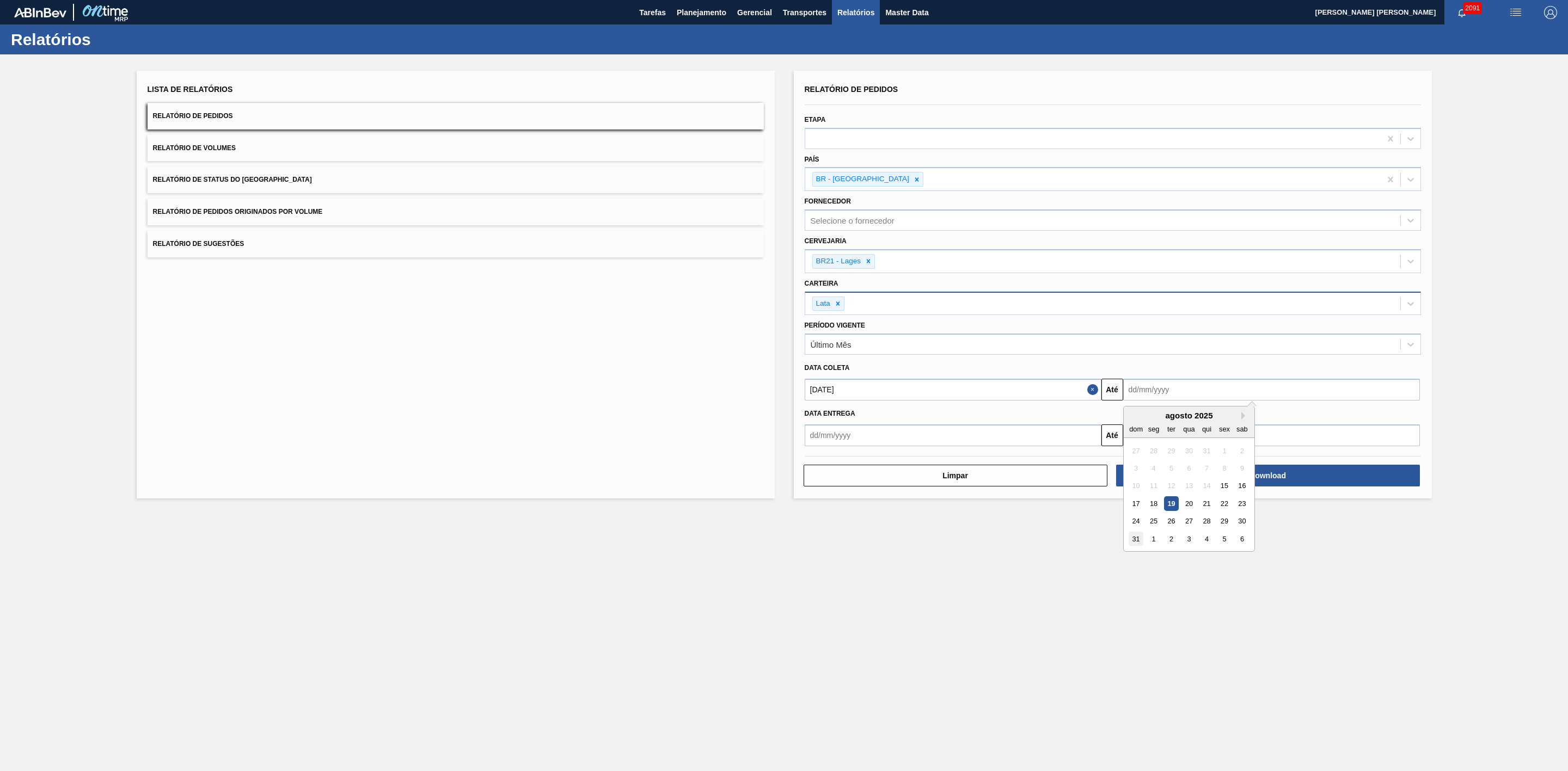
type input "31/08/2025"
click at [1183, 479] on button "Download" at bounding box center [1268, 476] width 304 height 22
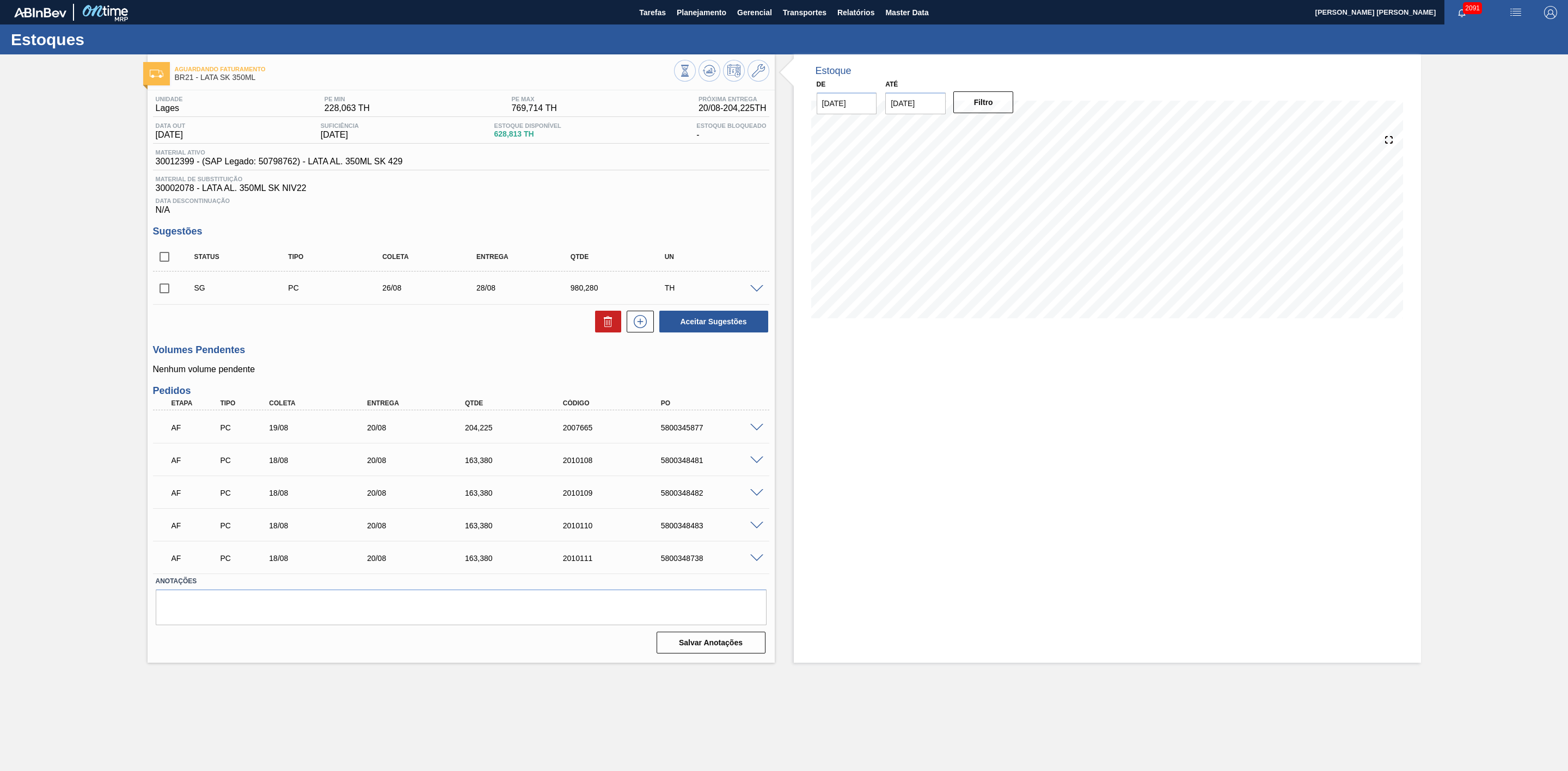
click at [751, 461] on span at bounding box center [757, 460] width 13 height 8
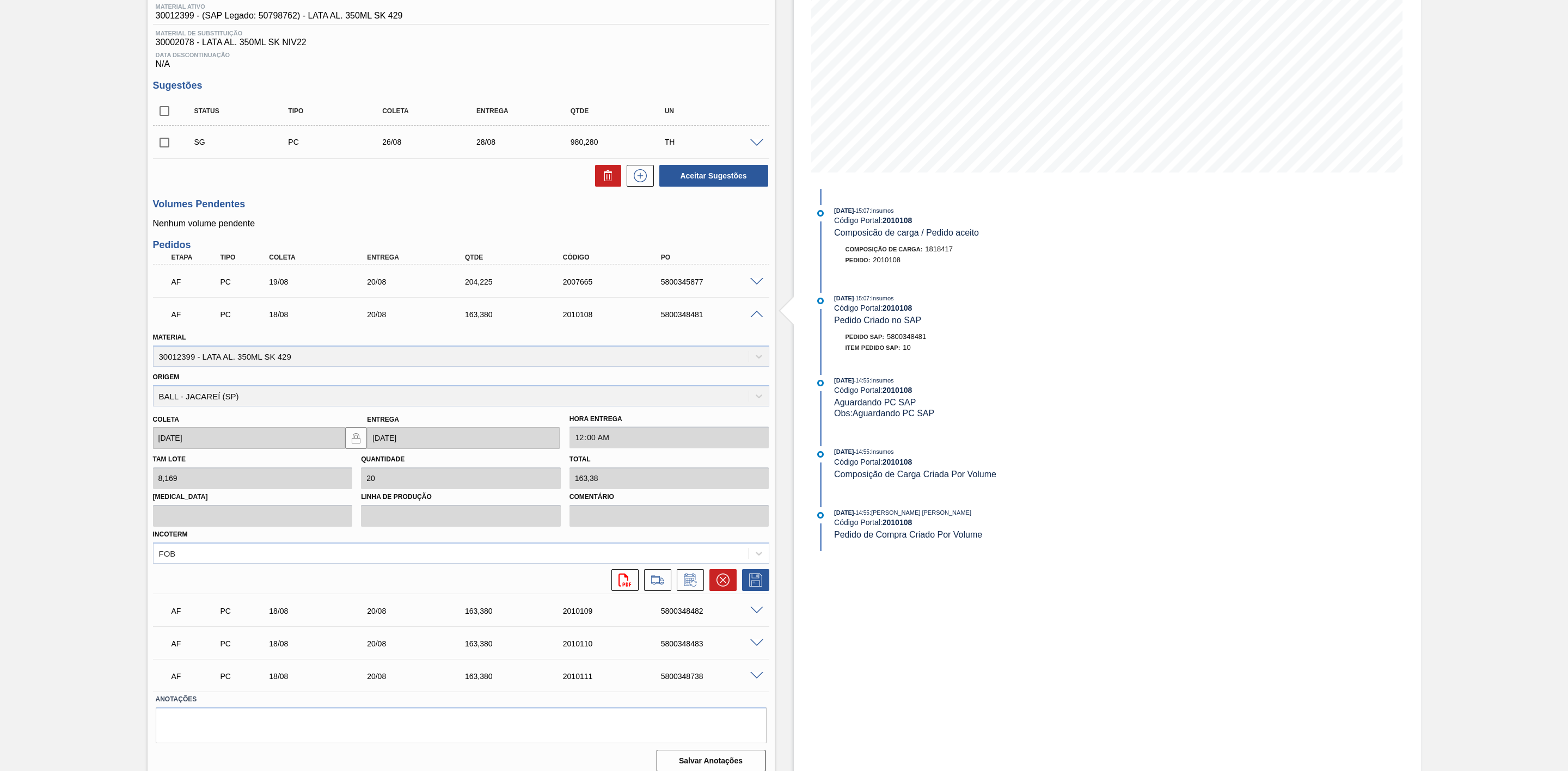
scroll to position [160, 0]
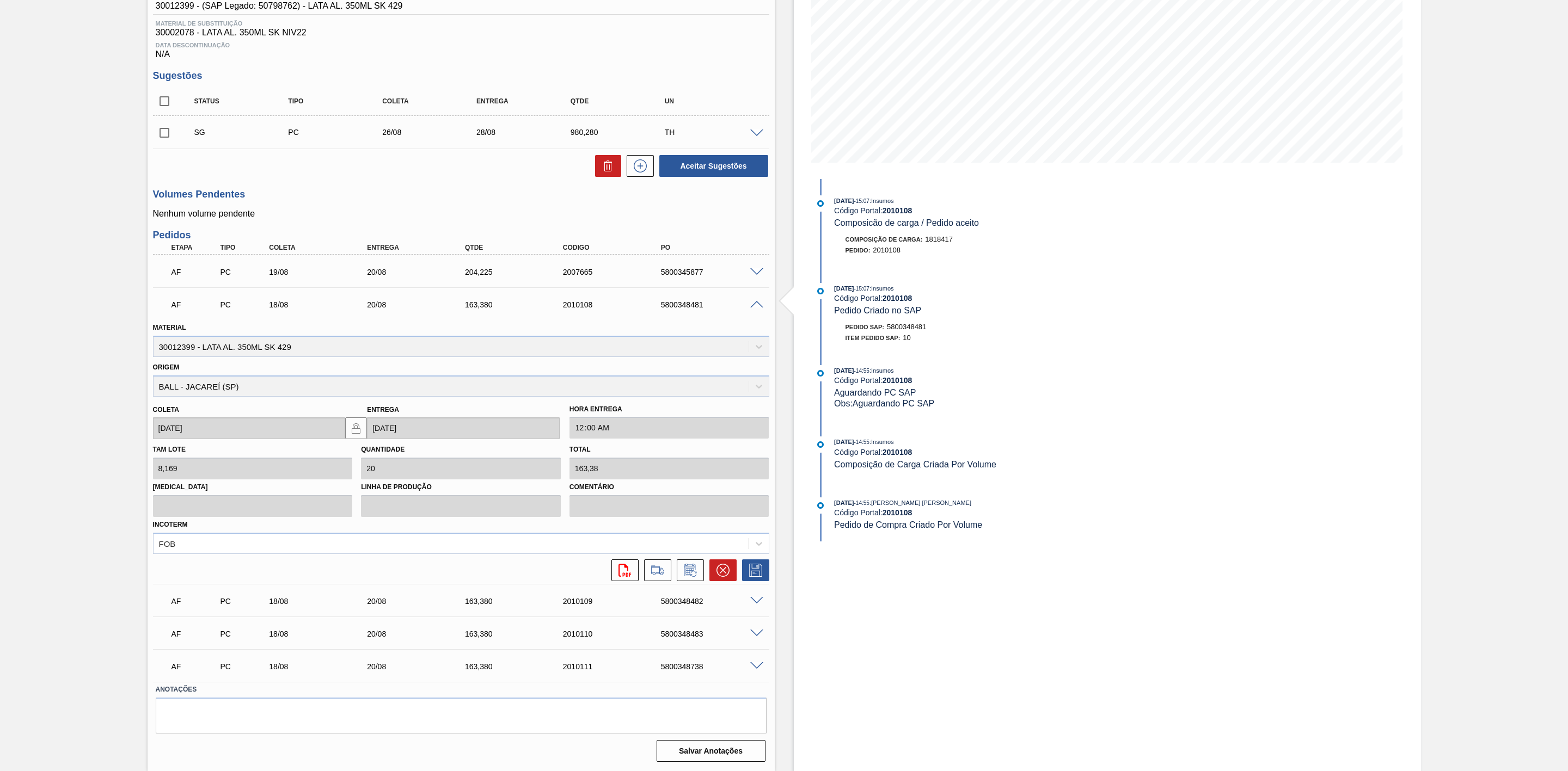
click at [757, 271] on span at bounding box center [757, 272] width 13 height 8
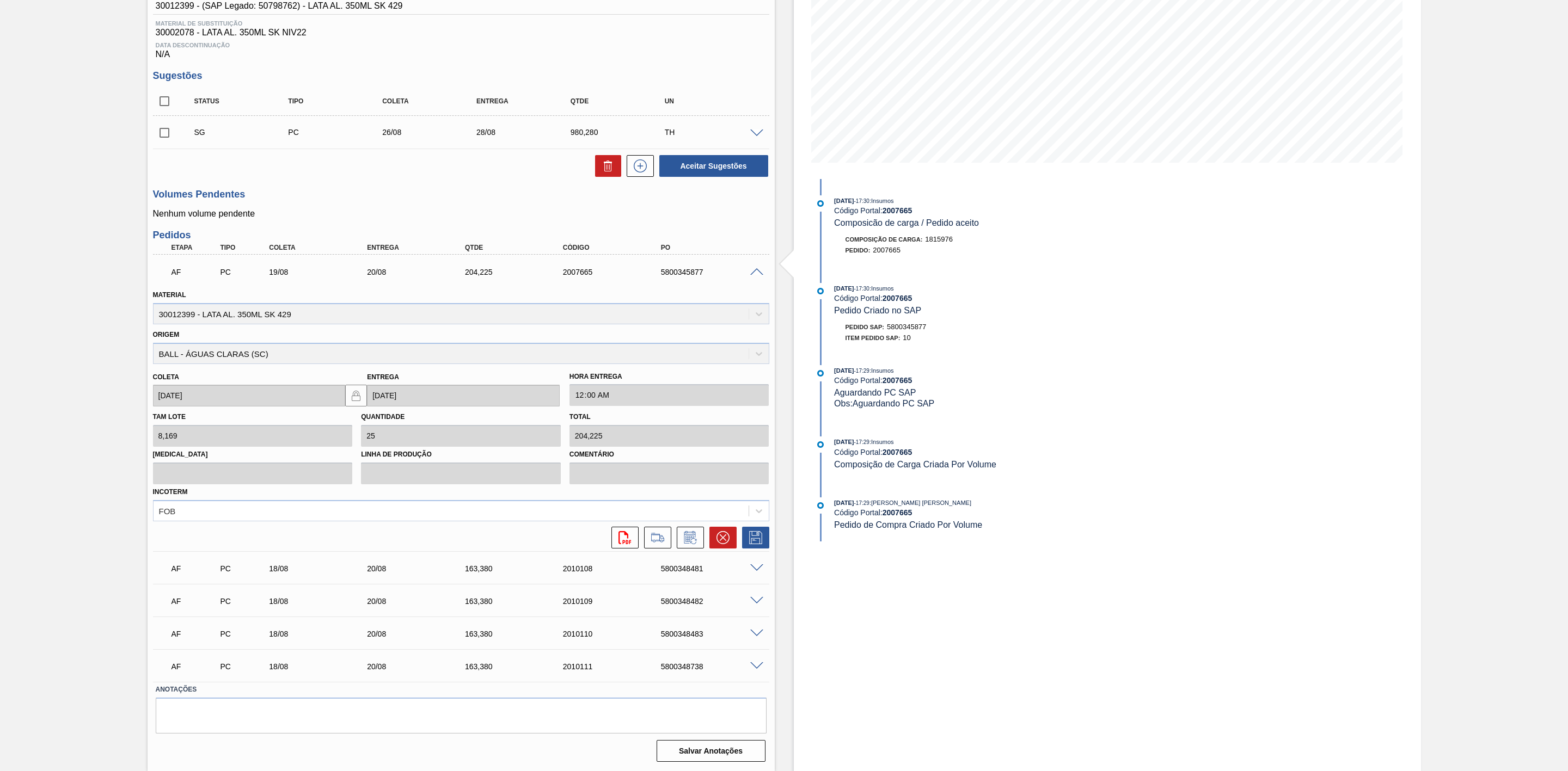
click at [755, 570] on span at bounding box center [757, 568] width 13 height 8
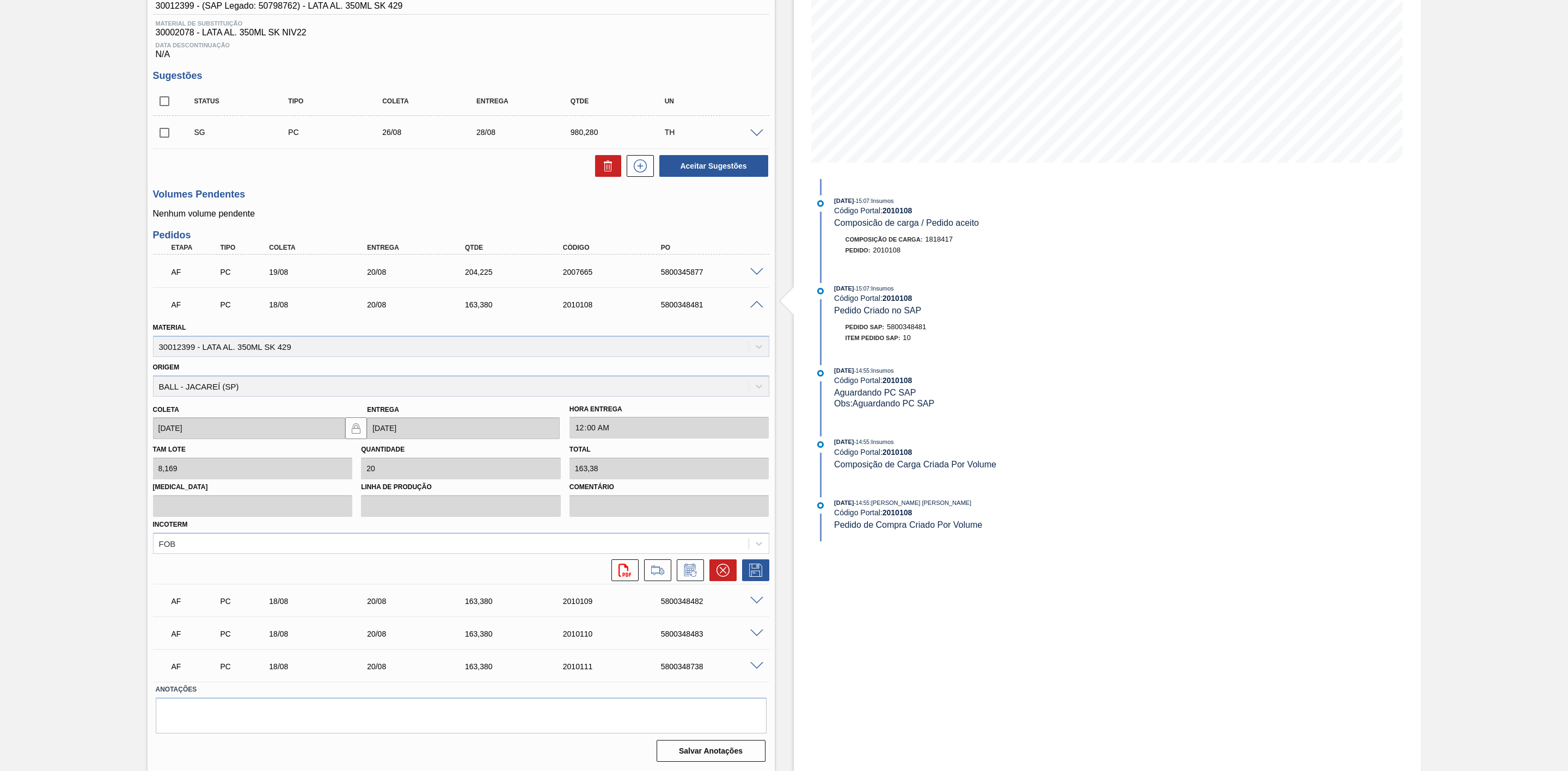
click at [760, 271] on span at bounding box center [757, 272] width 13 height 8
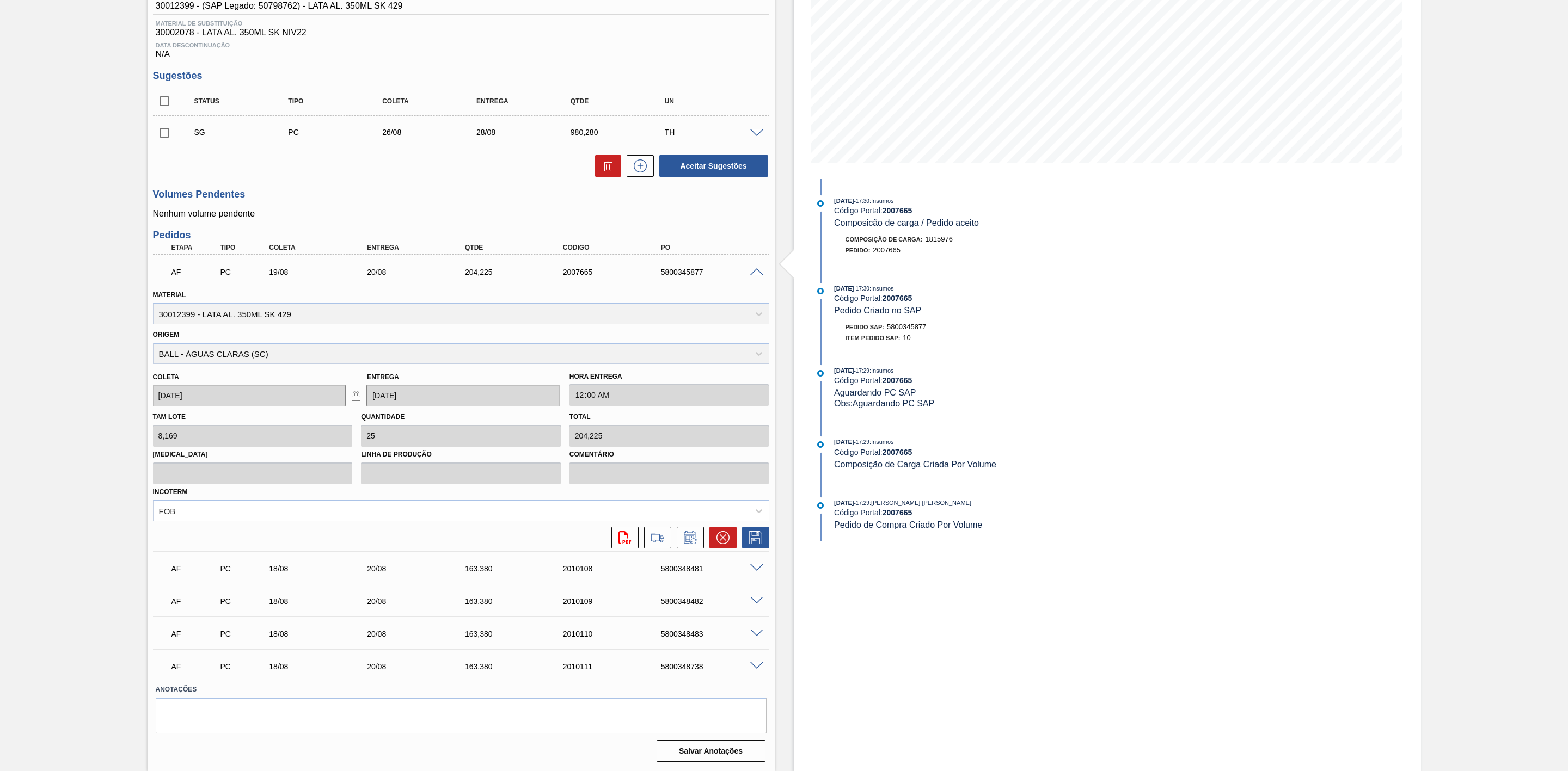
click at [756, 570] on span at bounding box center [757, 568] width 13 height 8
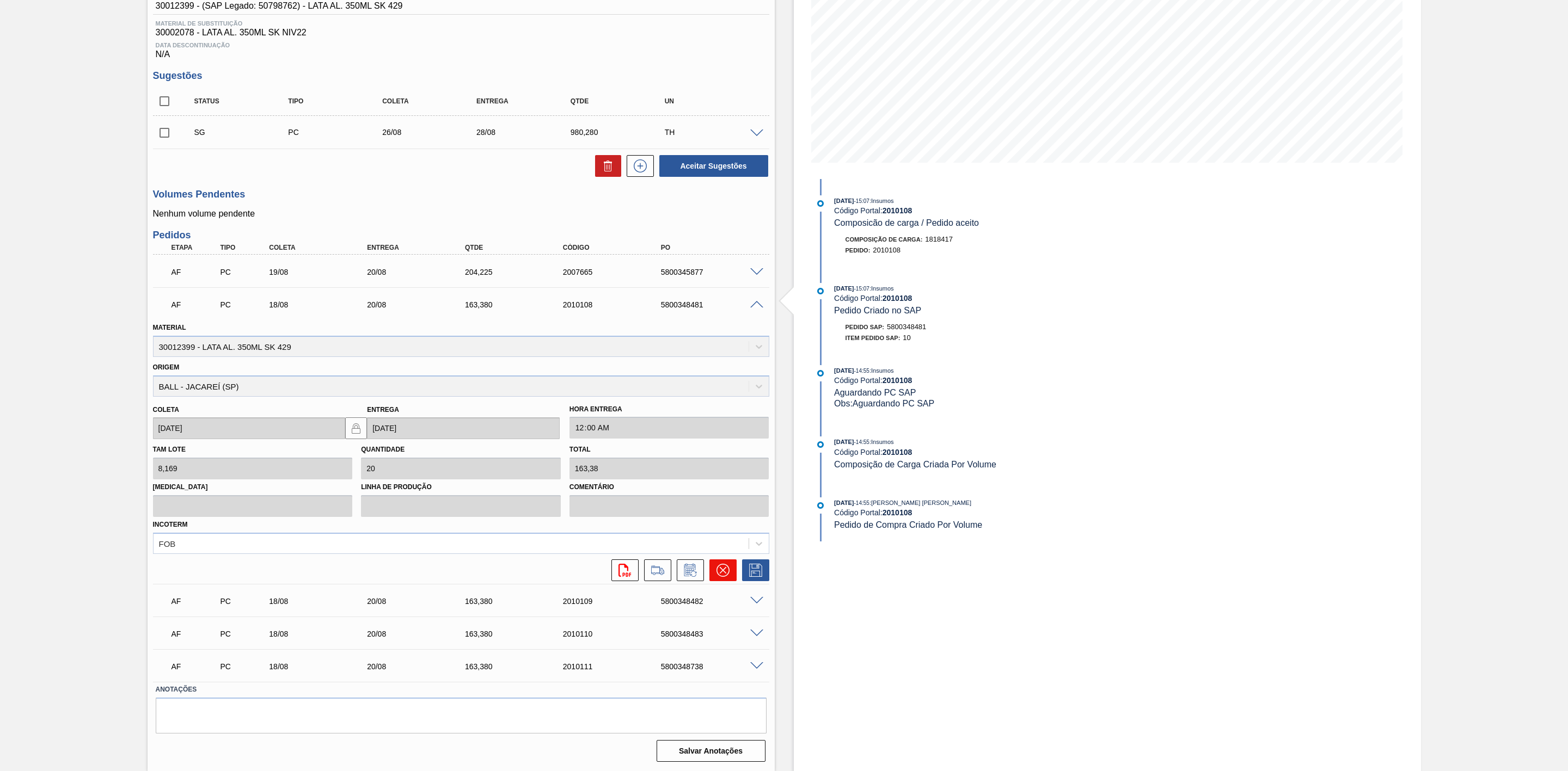
click at [723, 570] on icon at bounding box center [723, 570] width 7 height 7
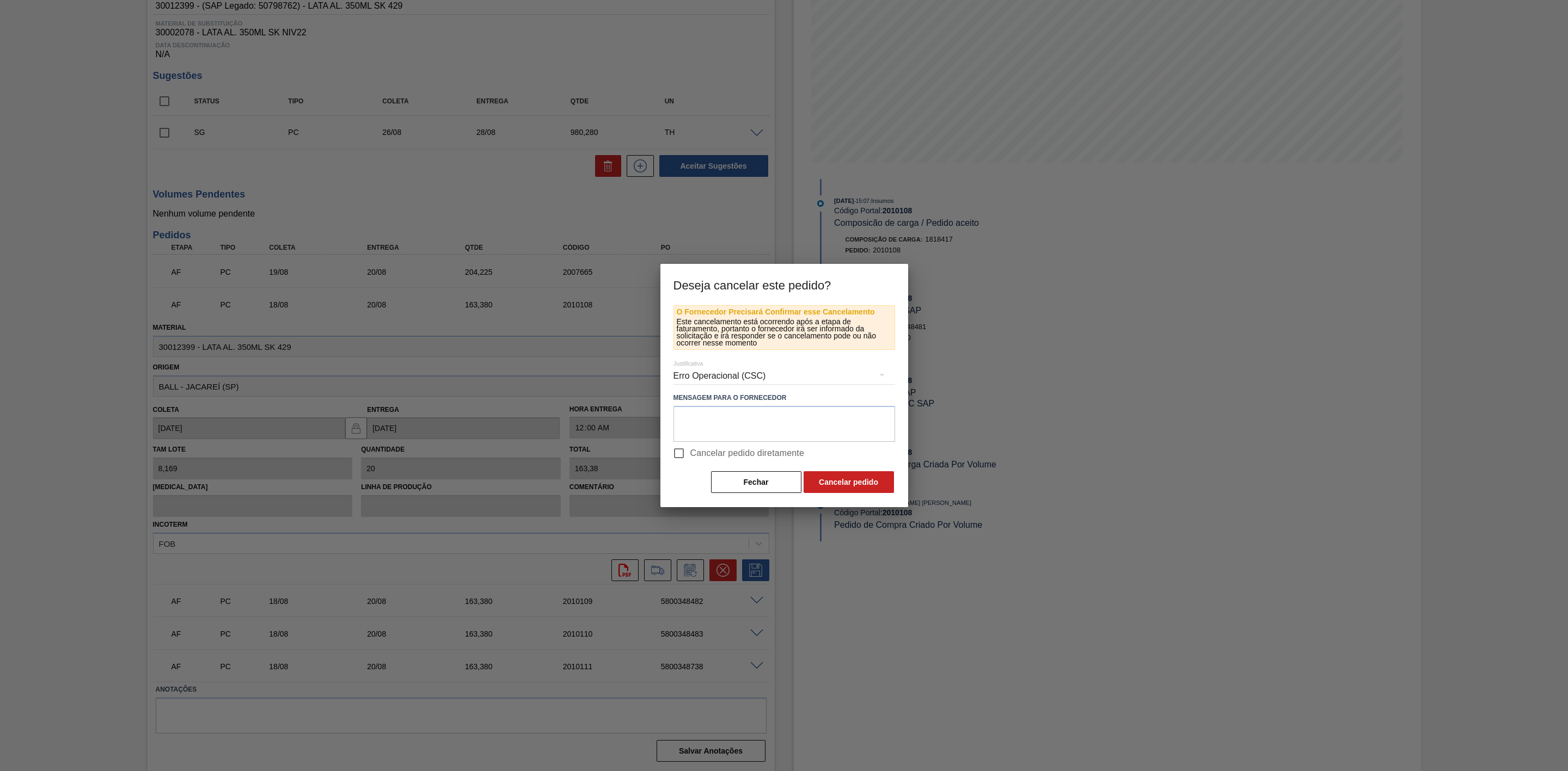
click at [679, 452] on input "Cancelar pedido diretamente" at bounding box center [679, 453] width 23 height 23
checkbox input "true"
click at [837, 482] on button "Cancelar pedido" at bounding box center [849, 483] width 90 height 22
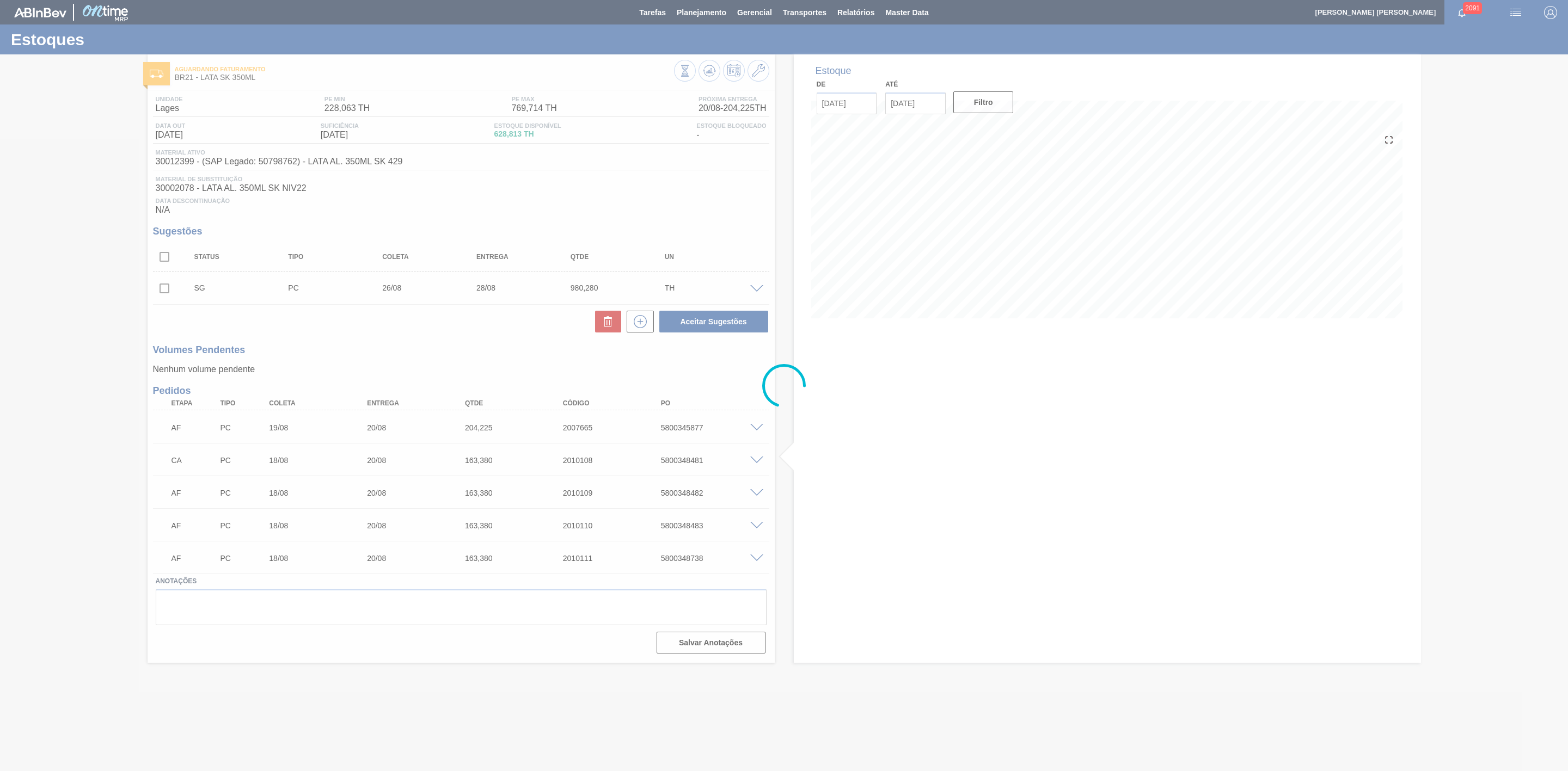
scroll to position [0, 0]
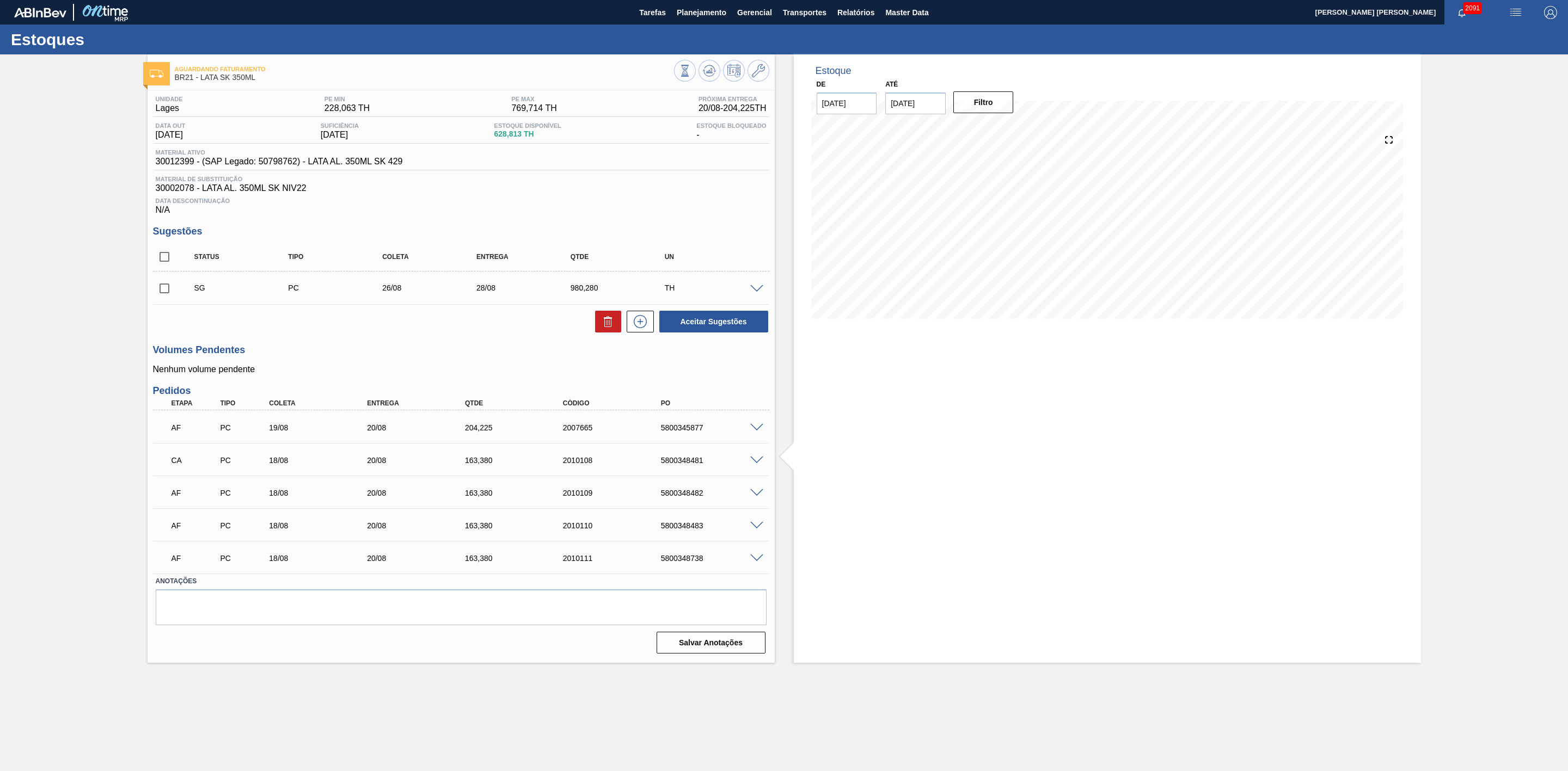
click at [754, 495] on span at bounding box center [757, 493] width 13 height 8
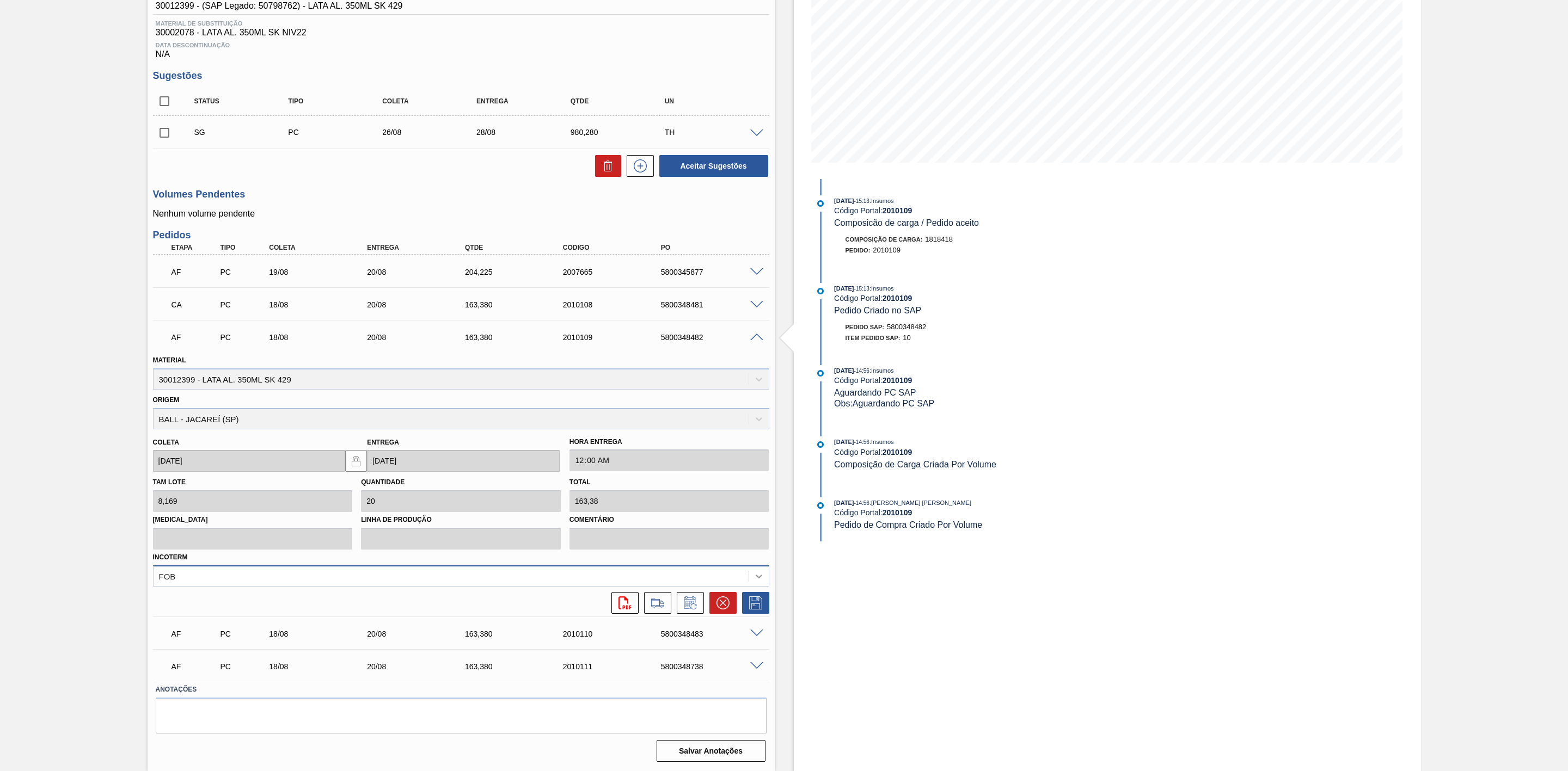
scroll to position [160, 0]
click at [720, 601] on icon at bounding box center [723, 602] width 13 height 13
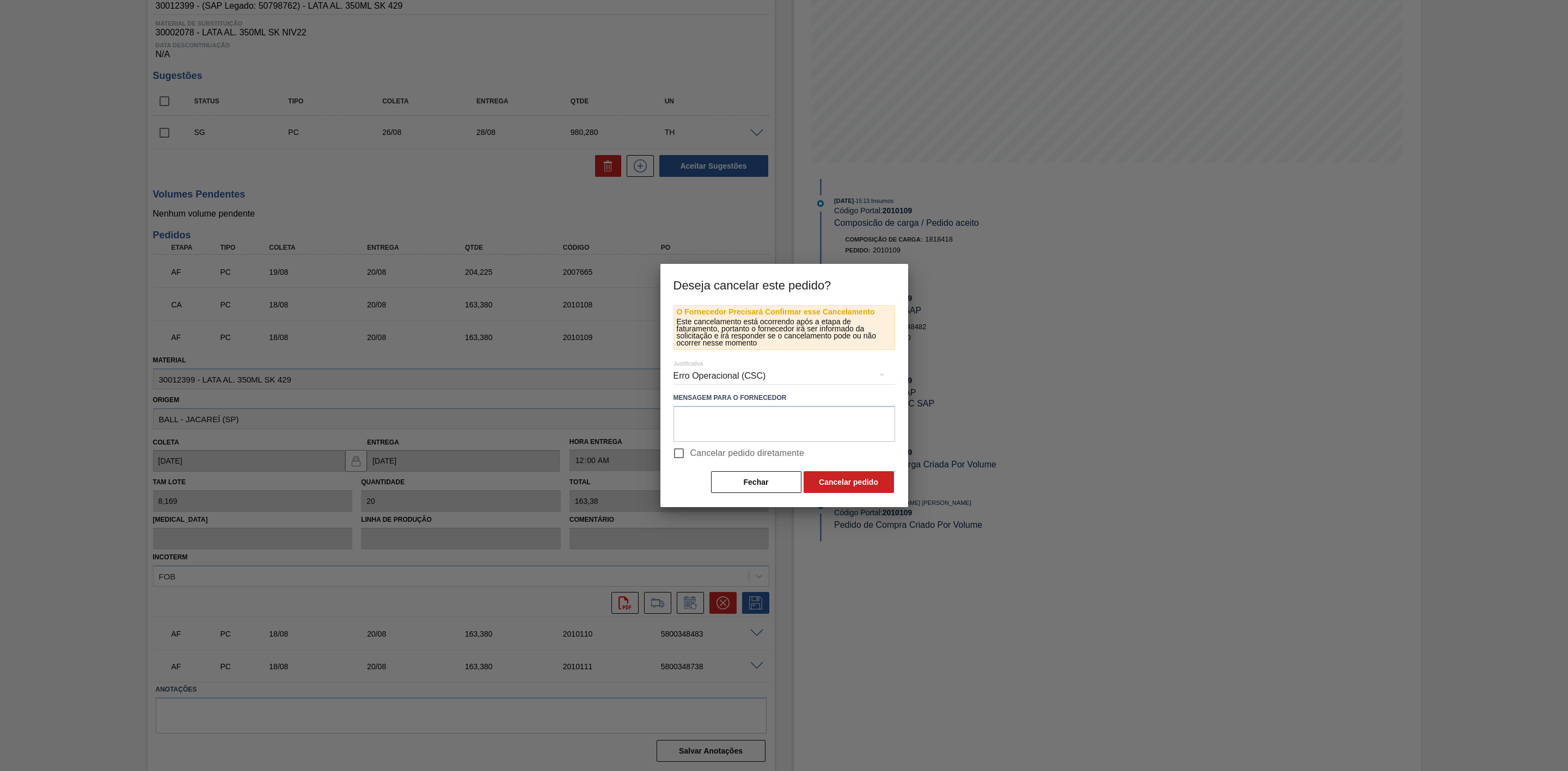
click at [699, 455] on span "Cancelar pedido diretamente" at bounding box center [747, 453] width 114 height 13
click at [690, 455] on input "Cancelar pedido diretamente" at bounding box center [679, 453] width 23 height 23
checkbox input "true"
click at [841, 476] on button "Cancelar pedido" at bounding box center [849, 483] width 90 height 22
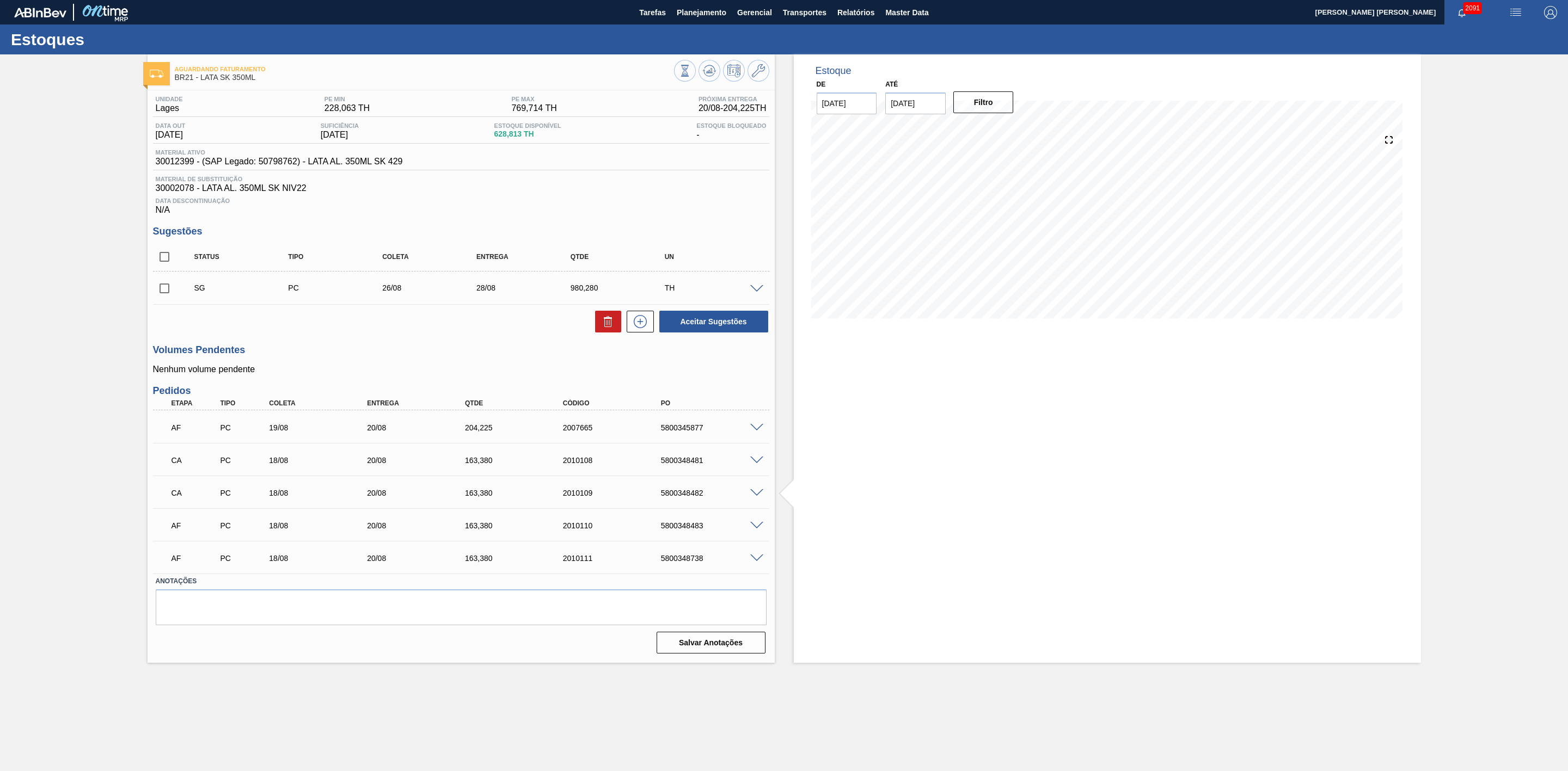
scroll to position [0, 0]
click at [760, 530] on span at bounding box center [757, 526] width 13 height 8
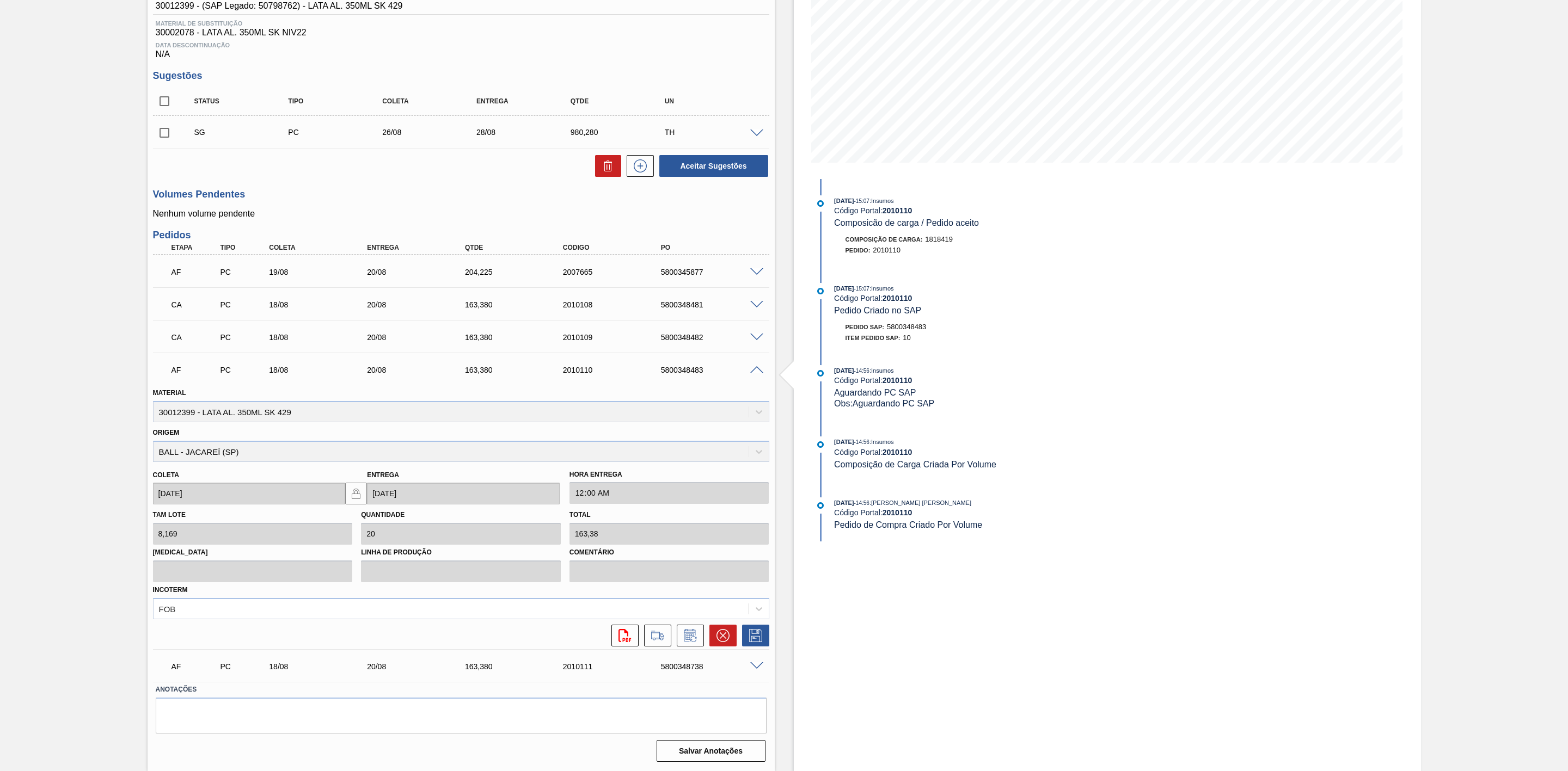
scroll to position [160, 0]
click at [723, 644] on button at bounding box center [723, 636] width 27 height 22
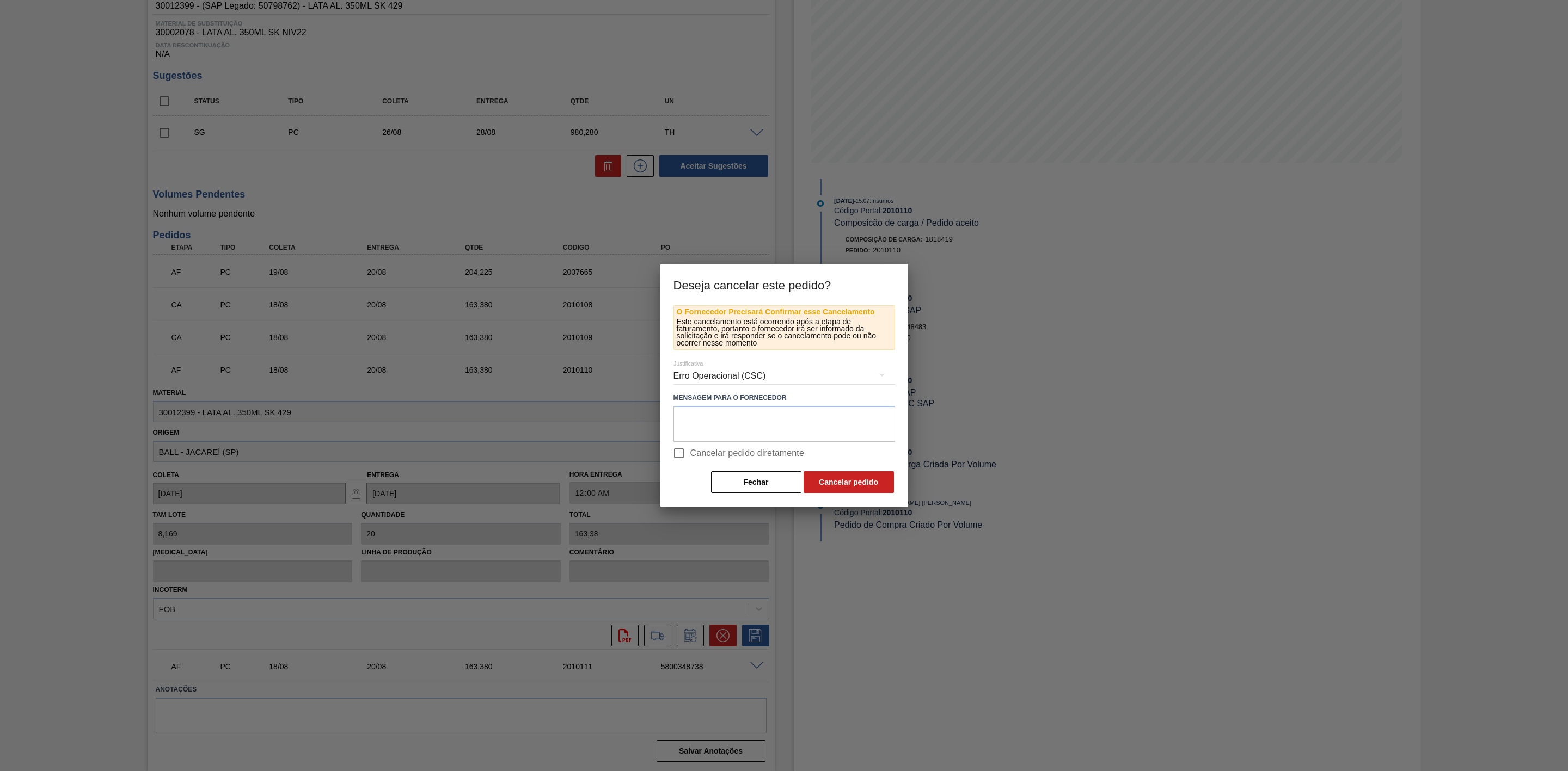
click at [696, 456] on span "Cancelar pedido diretamente" at bounding box center [747, 453] width 114 height 13
click at [690, 456] on input "Cancelar pedido diretamente" at bounding box center [679, 453] width 23 height 23
checkbox input "true"
click at [831, 478] on button "Cancelar pedido" at bounding box center [849, 483] width 90 height 22
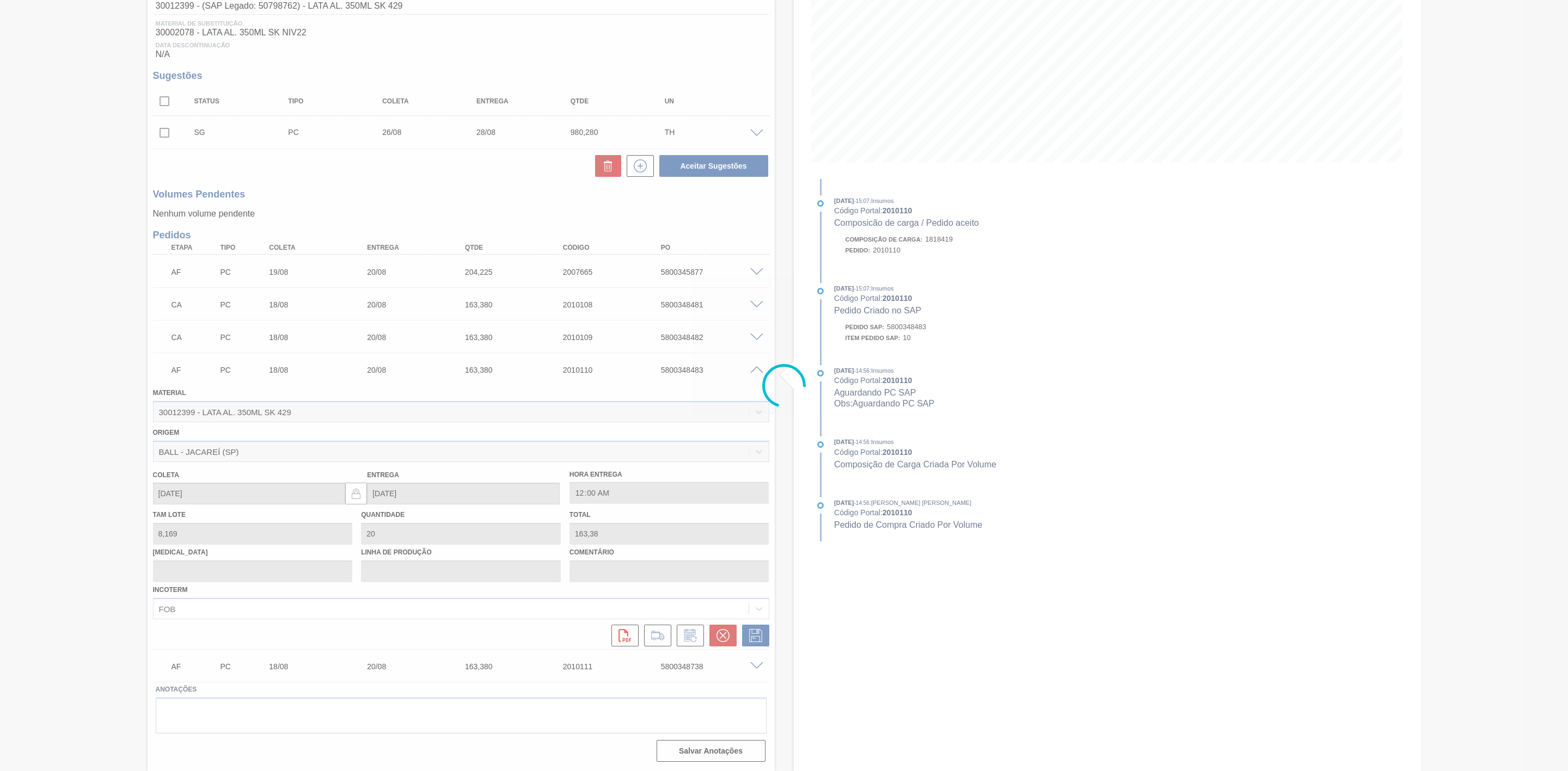
scroll to position [0, 0]
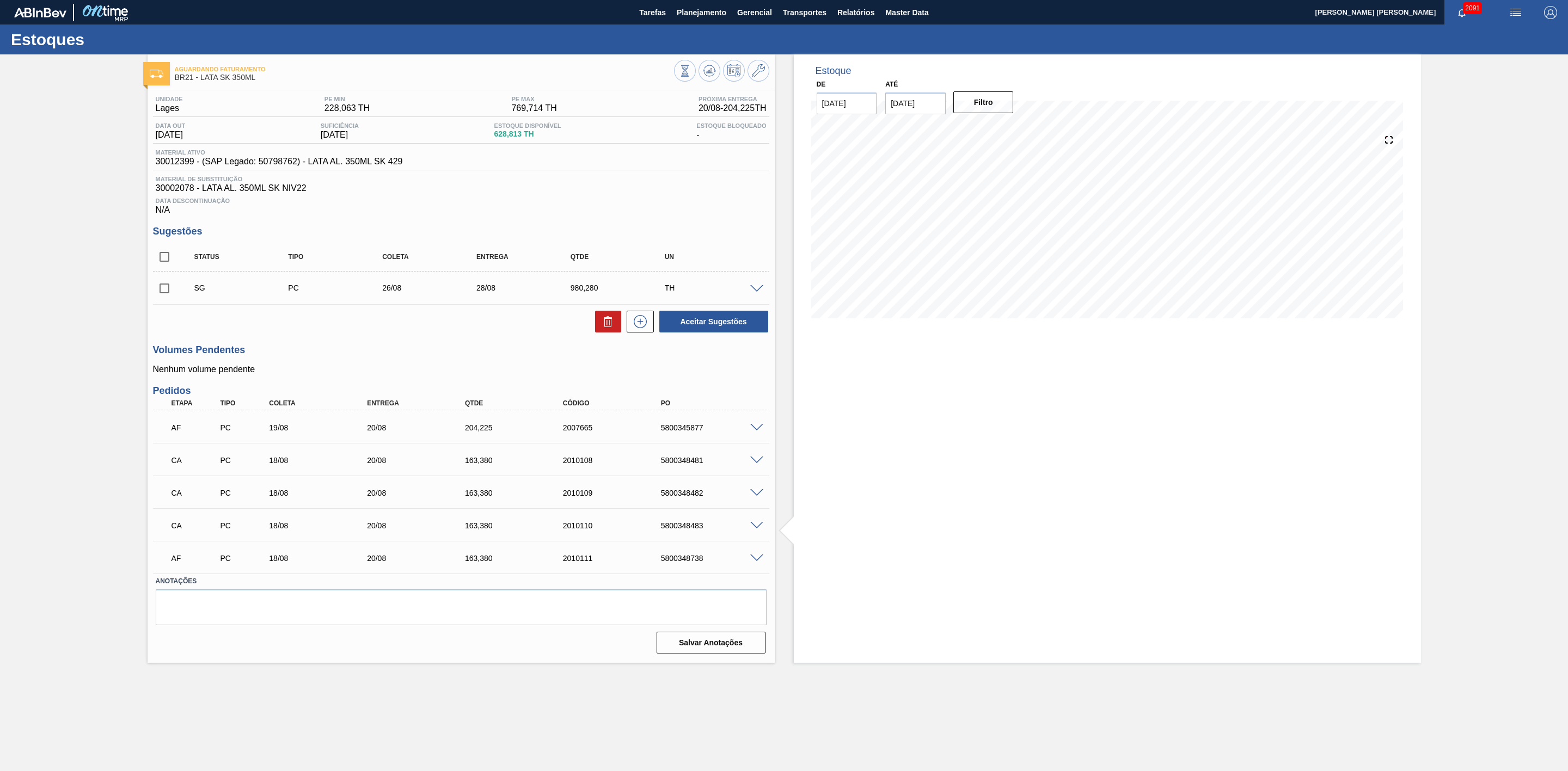
click at [755, 562] on span at bounding box center [757, 558] width 13 height 8
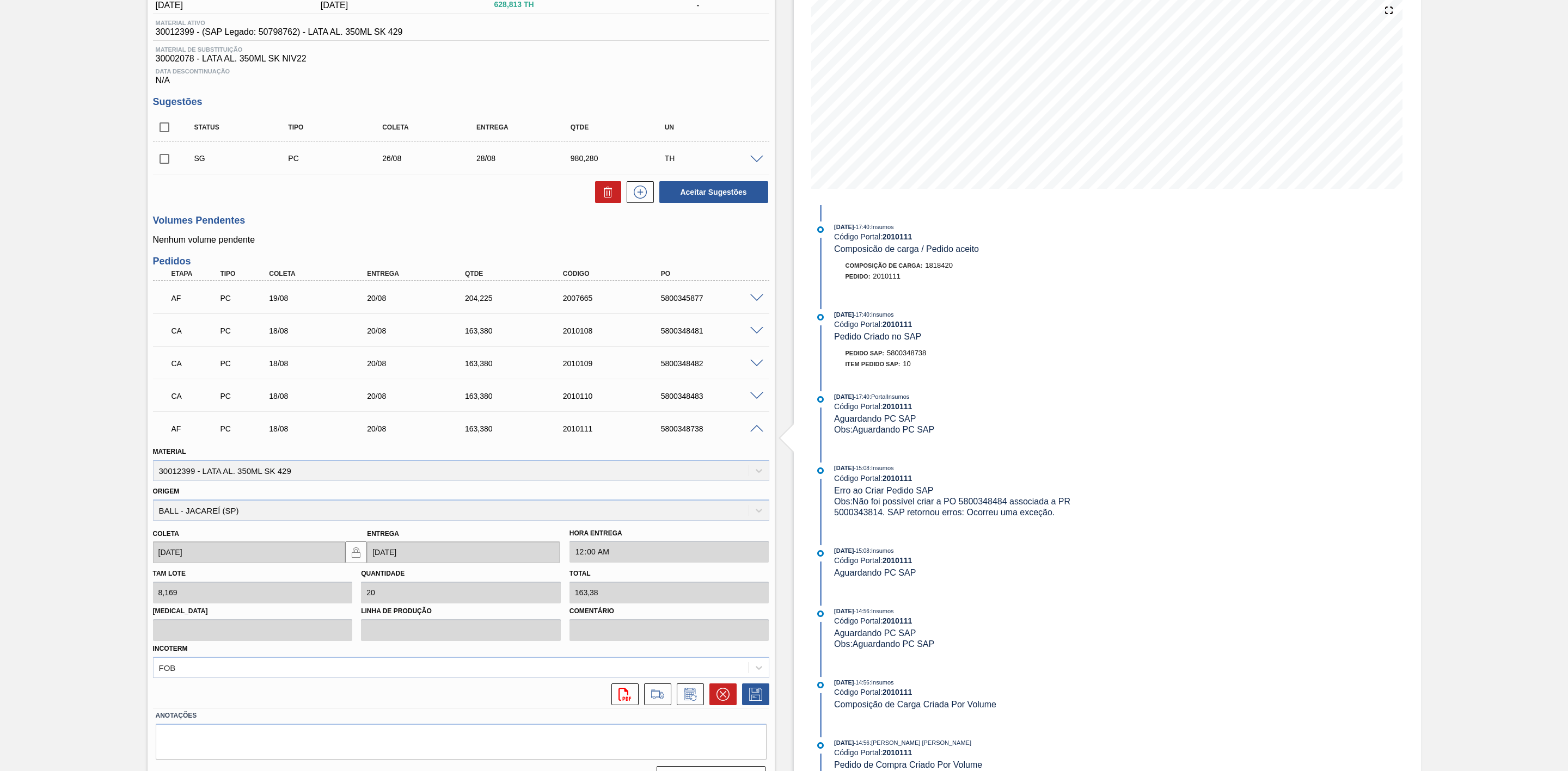
scroll to position [160, 0]
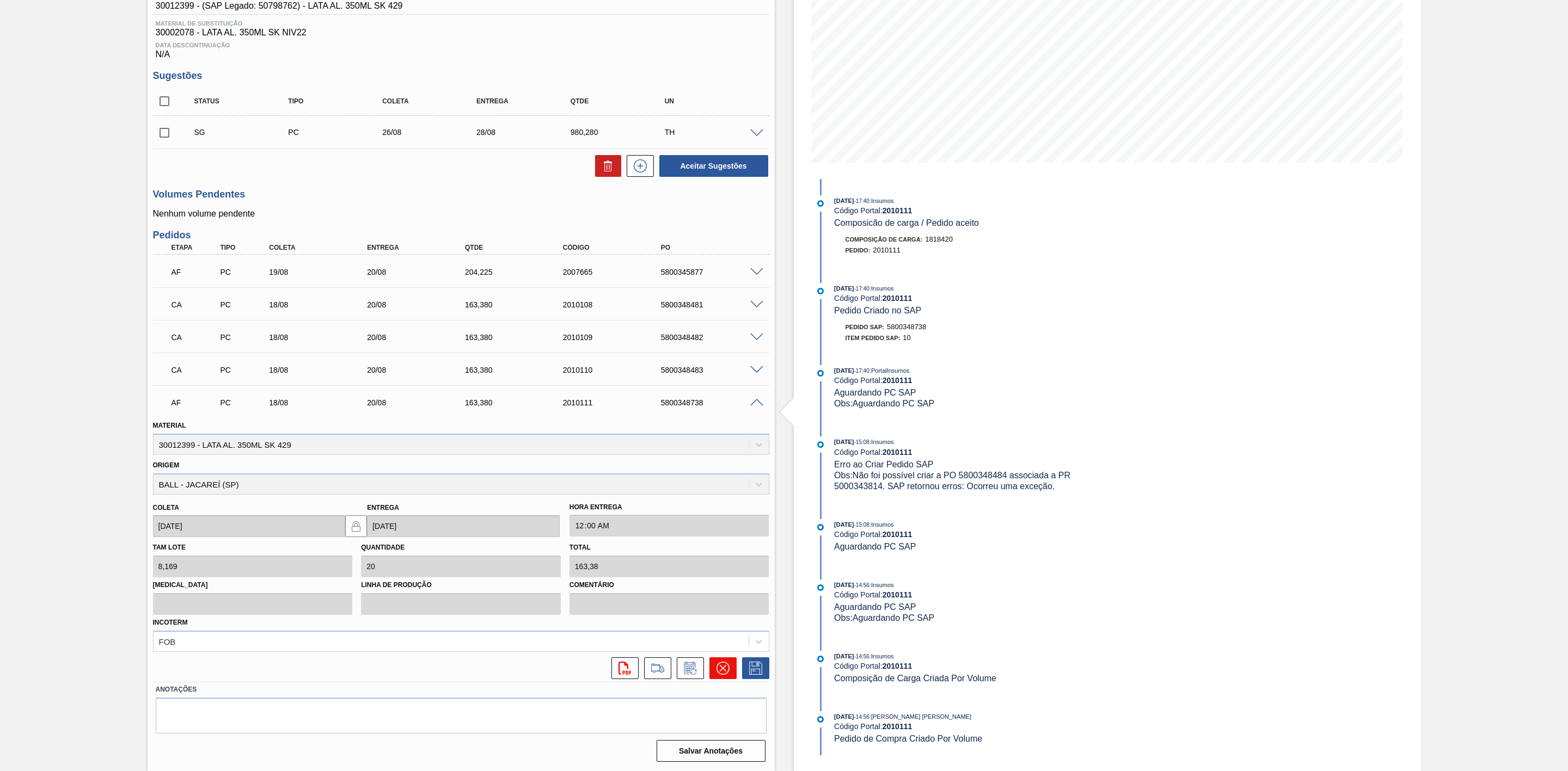
click at [723, 665] on icon at bounding box center [723, 668] width 13 height 13
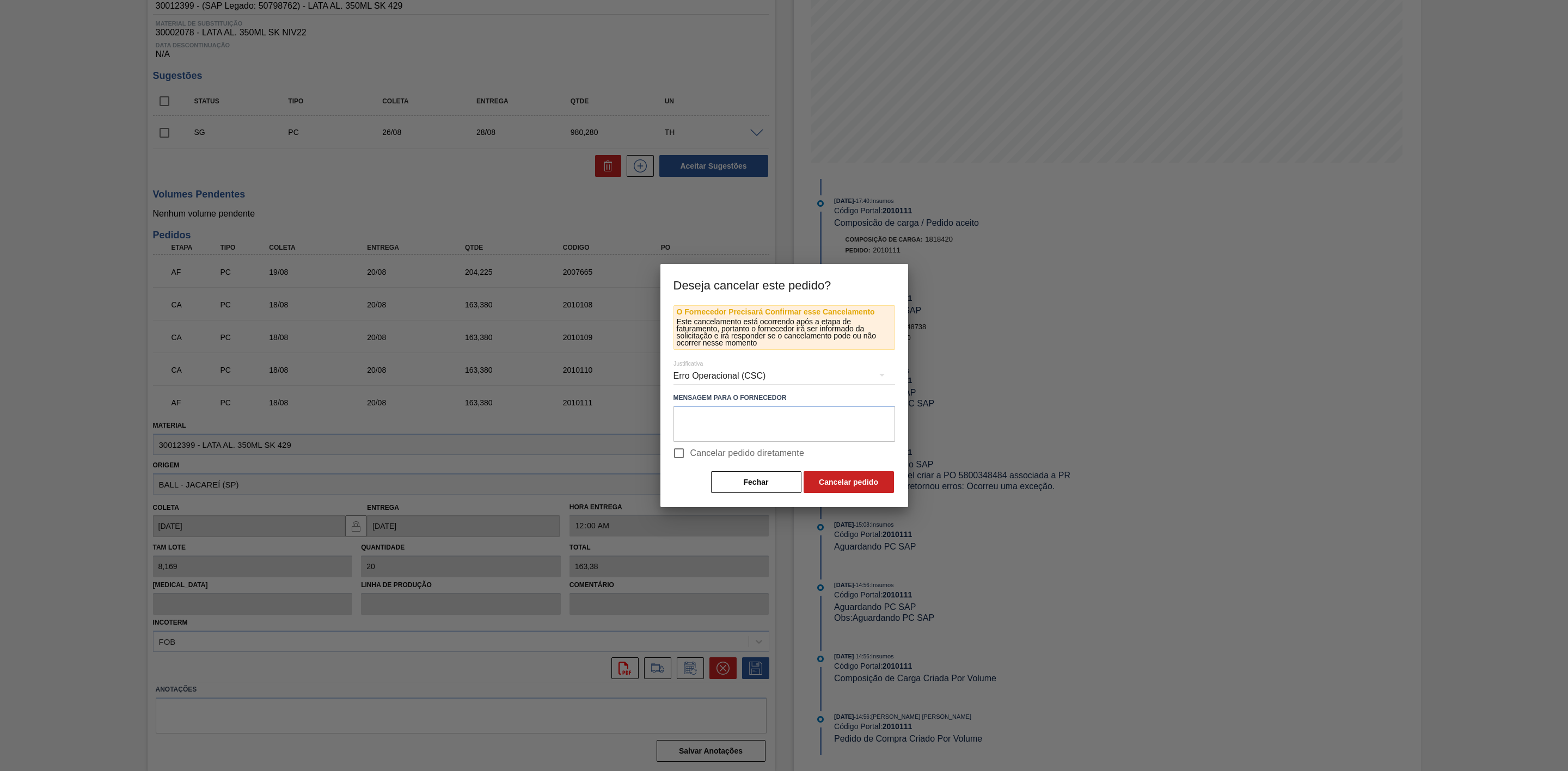
click at [690, 451] on span "Cancelar pedido diretamente" at bounding box center [747, 453] width 114 height 13
click at [690, 451] on input "Cancelar pedido diretamente" at bounding box center [679, 453] width 23 height 23
checkbox input "true"
click at [833, 487] on button "Cancelar pedido" at bounding box center [849, 483] width 90 height 22
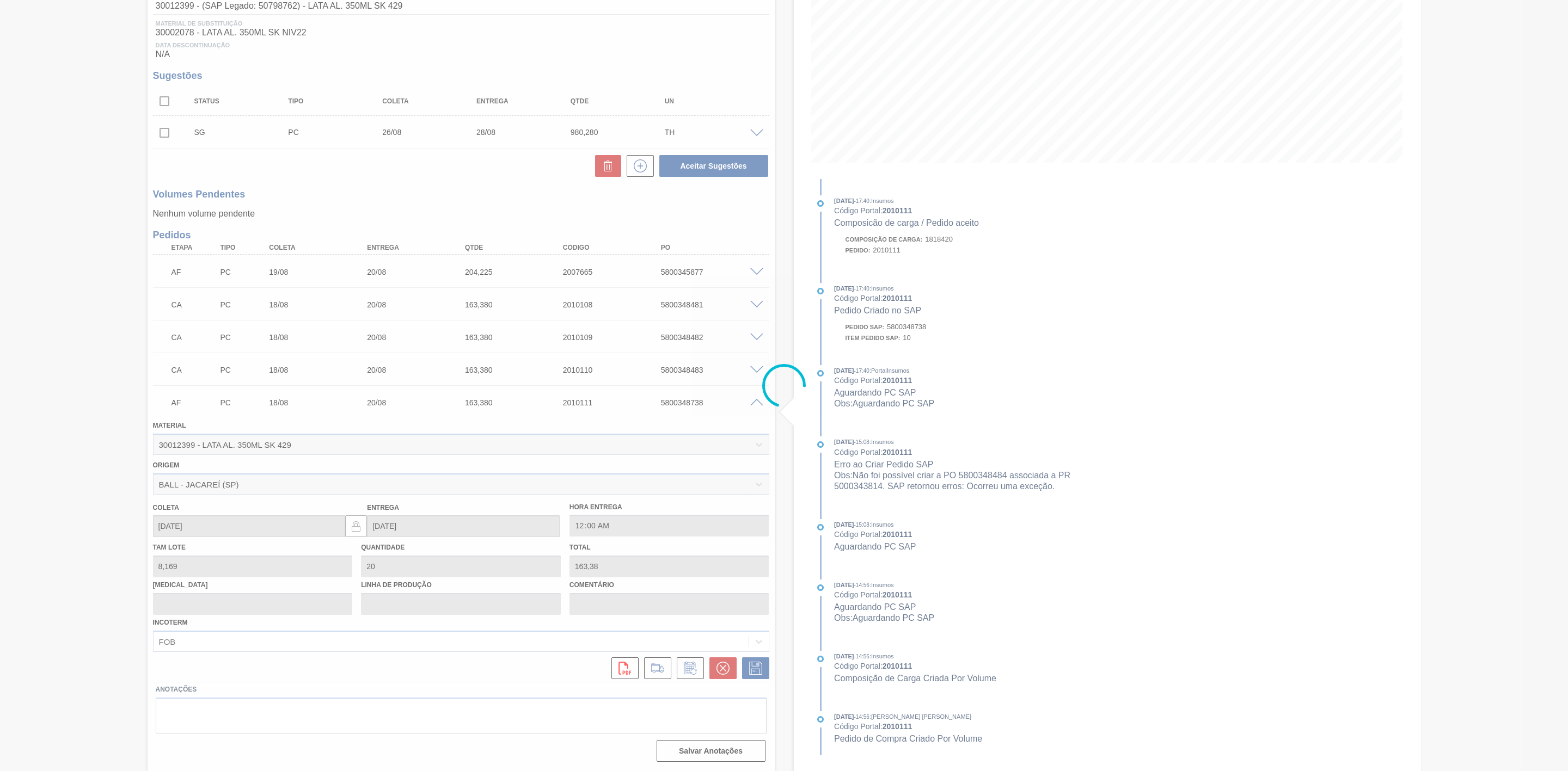
scroll to position [0, 0]
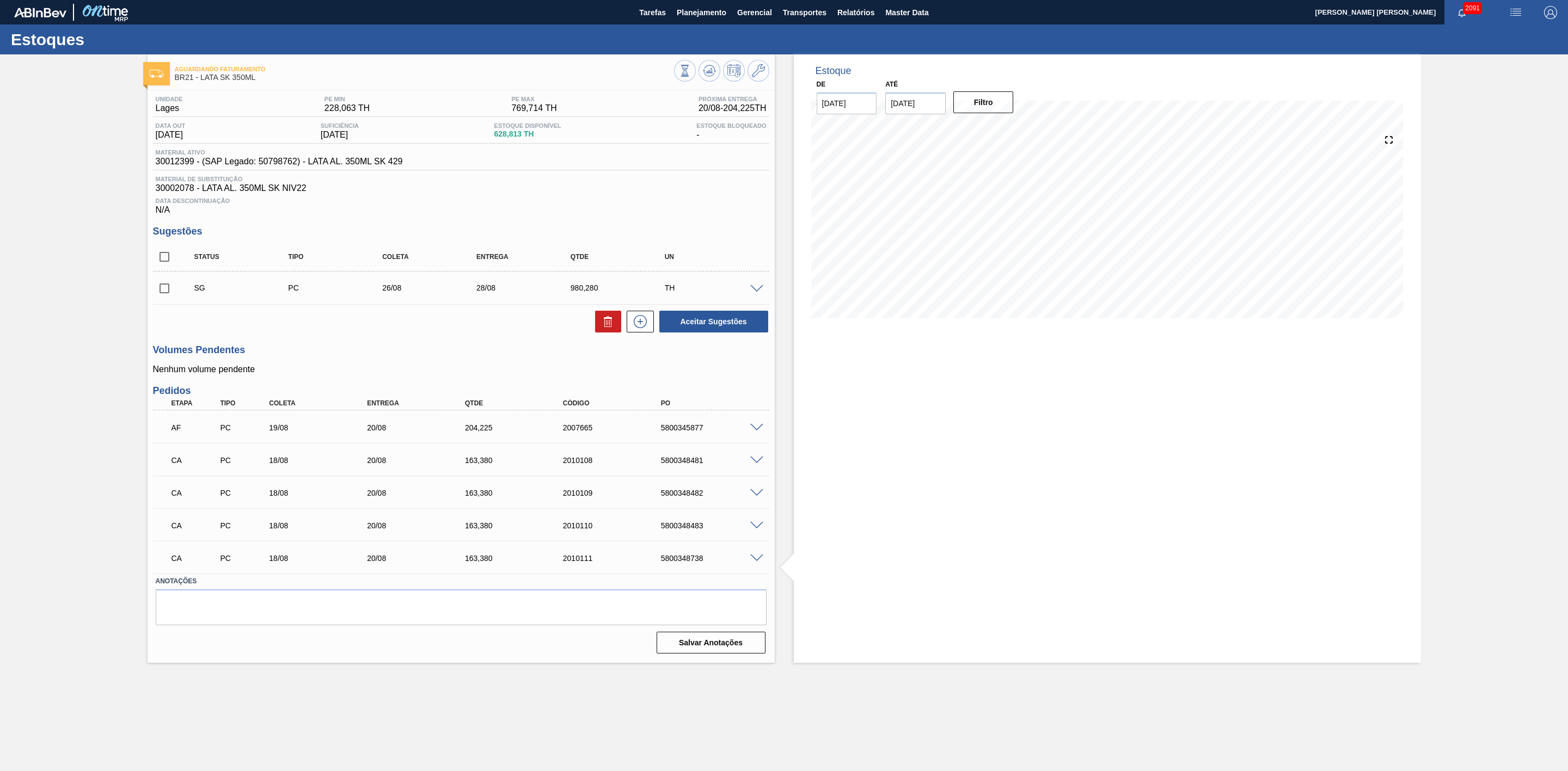
click at [1513, 7] on img "button" at bounding box center [1515, 12] width 13 height 13
click at [1492, 40] on li "Pedido Contingência" at bounding box center [1510, 38] width 100 height 19
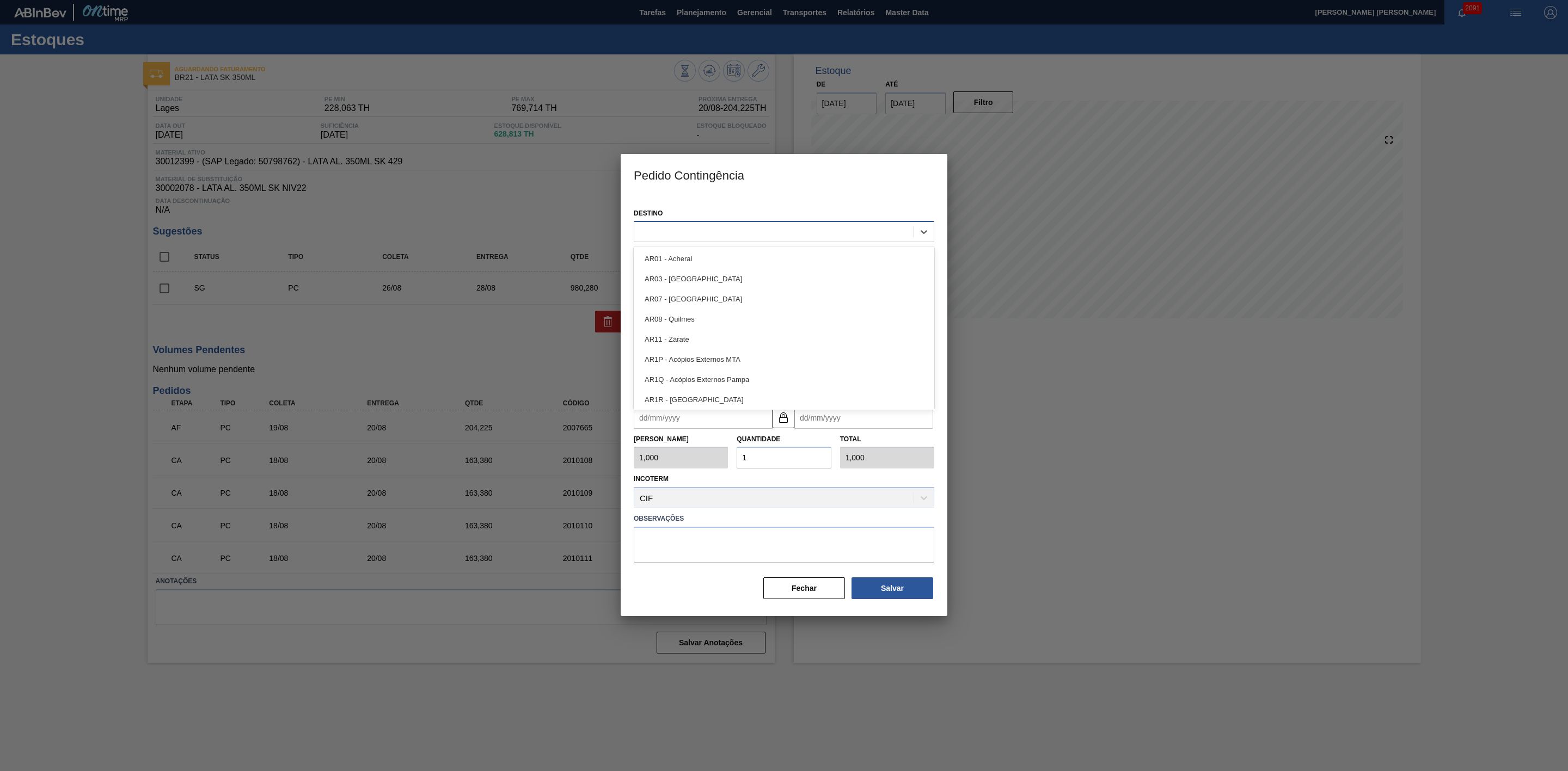
click at [688, 231] on div at bounding box center [774, 232] width 279 height 16
type input "21"
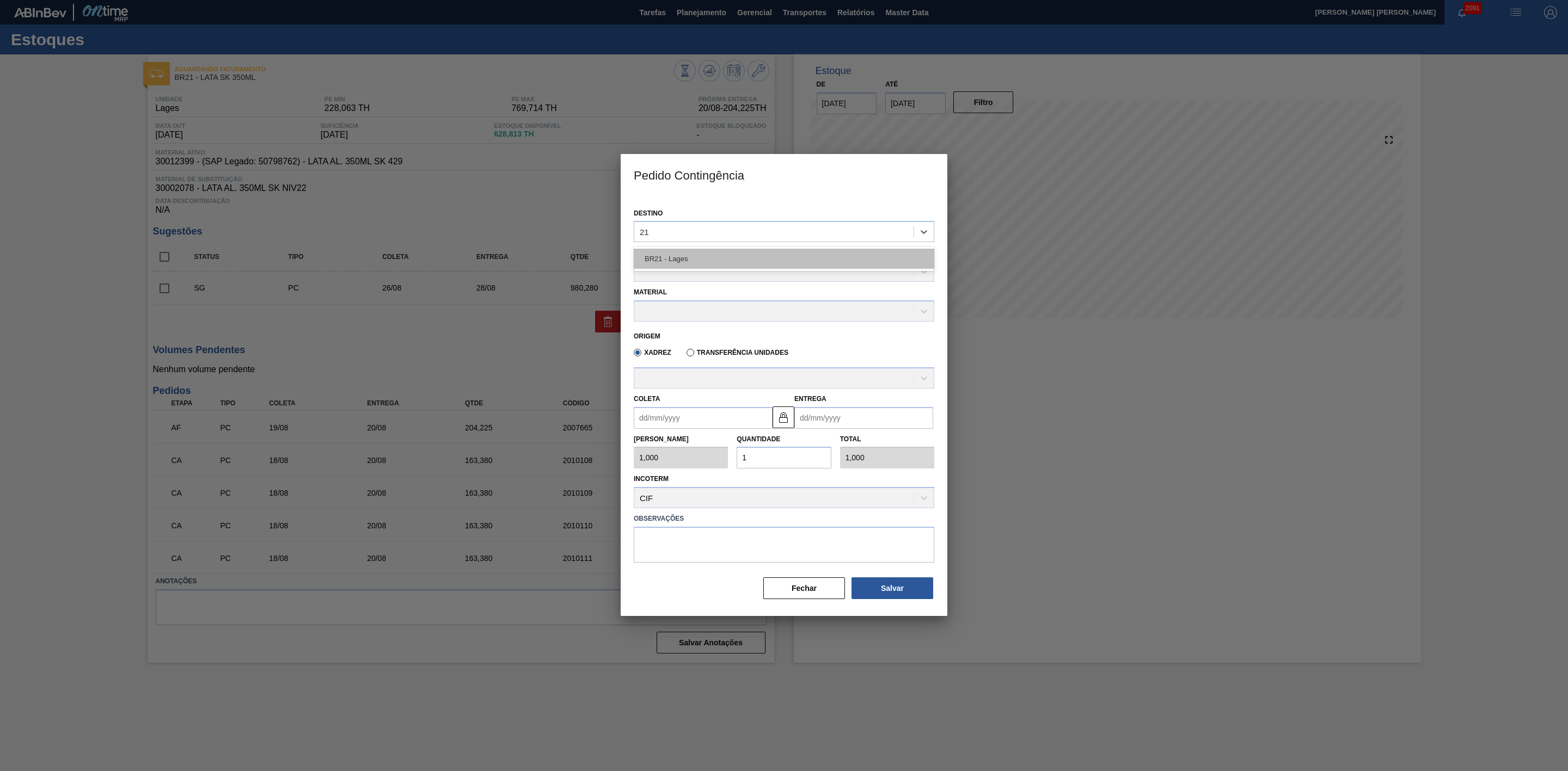
click at [702, 258] on div "BR21 - Lages" at bounding box center [784, 259] width 301 height 20
click at [691, 276] on div at bounding box center [774, 273] width 279 height 16
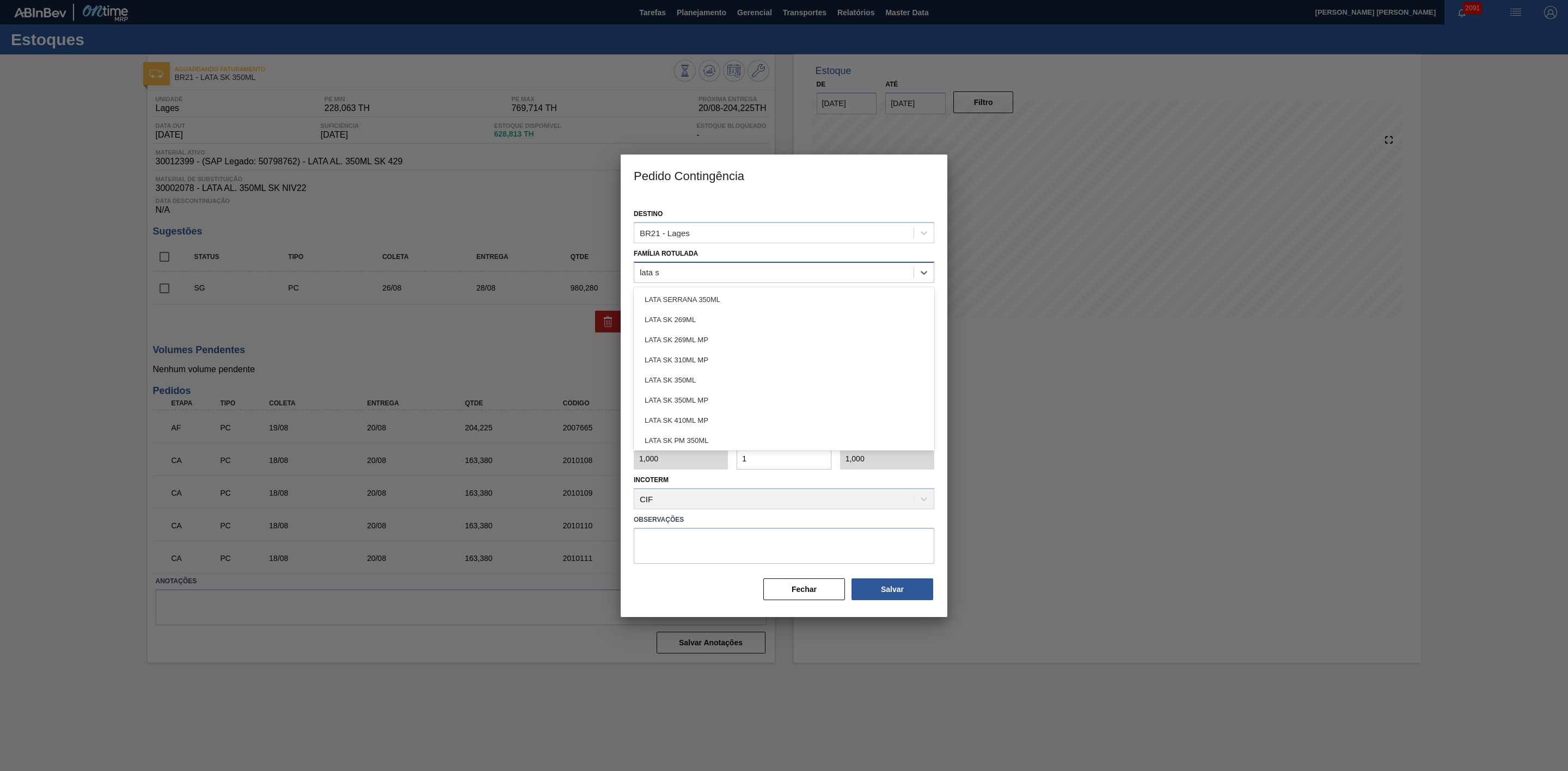
type Rotulada "lata sk"
click at [679, 355] on div "LATA SK 350ML" at bounding box center [784, 360] width 301 height 20
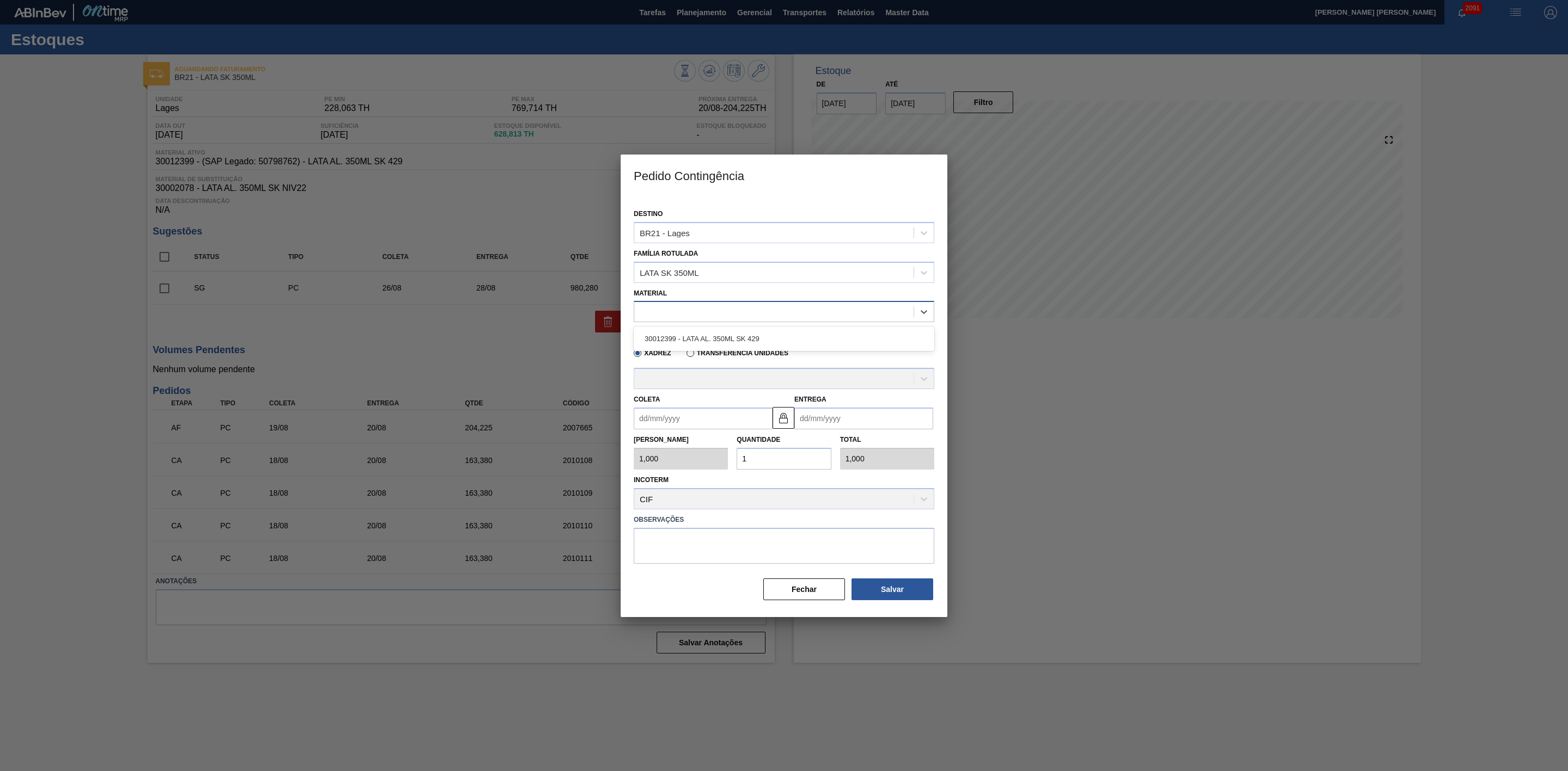
click at [712, 314] on div at bounding box center [774, 312] width 279 height 16
click at [726, 338] on div "30012399 - LATA AL. 350ML SK 429" at bounding box center [784, 338] width 301 height 20
type input "8,169"
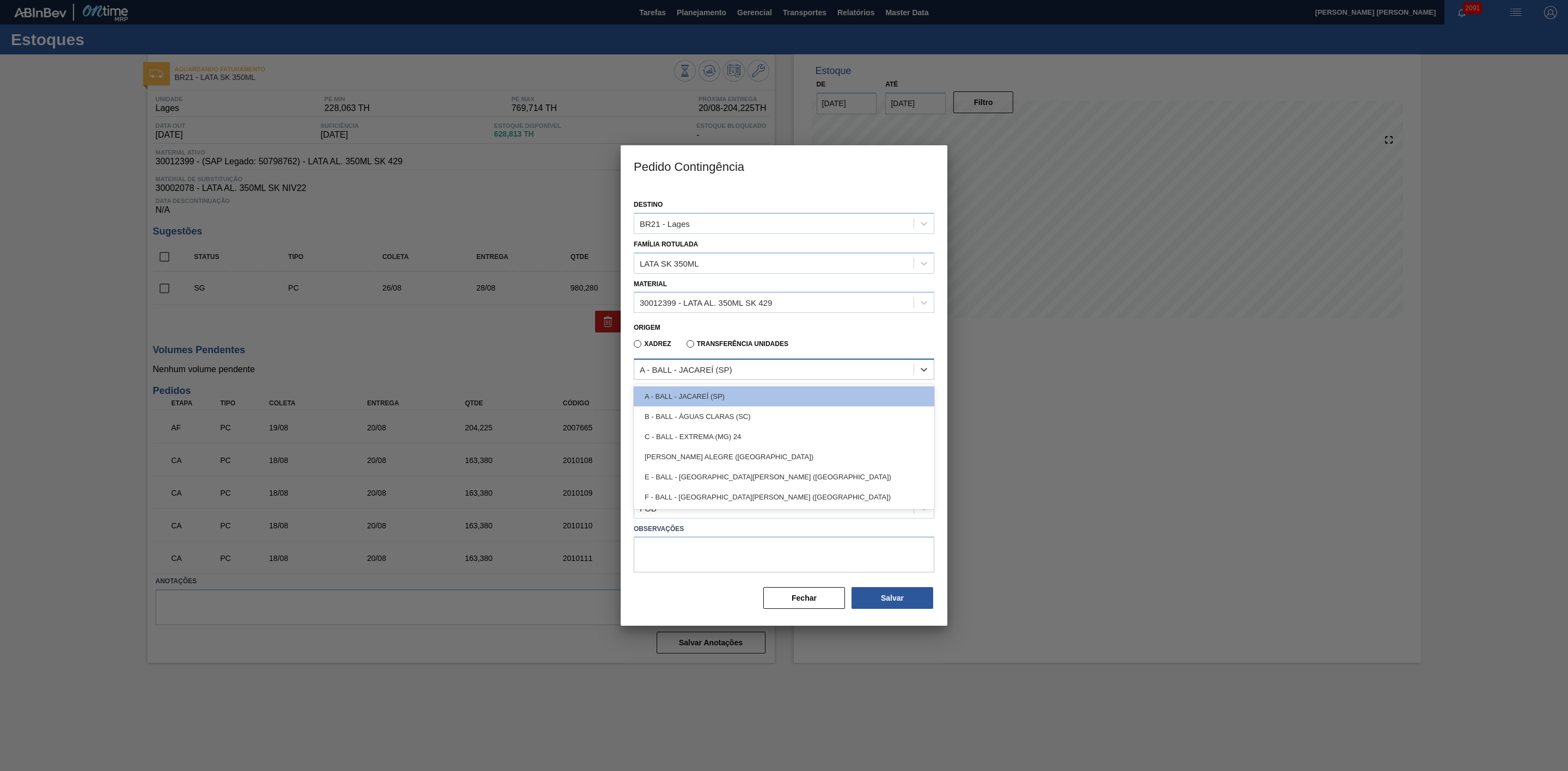
click at [742, 371] on div "A - BALL - JACAREÍ (SP)" at bounding box center [774, 370] width 279 height 16
click at [737, 412] on div "B - BALL - ÁGUAS CLARAS (SC)" at bounding box center [784, 416] width 301 height 20
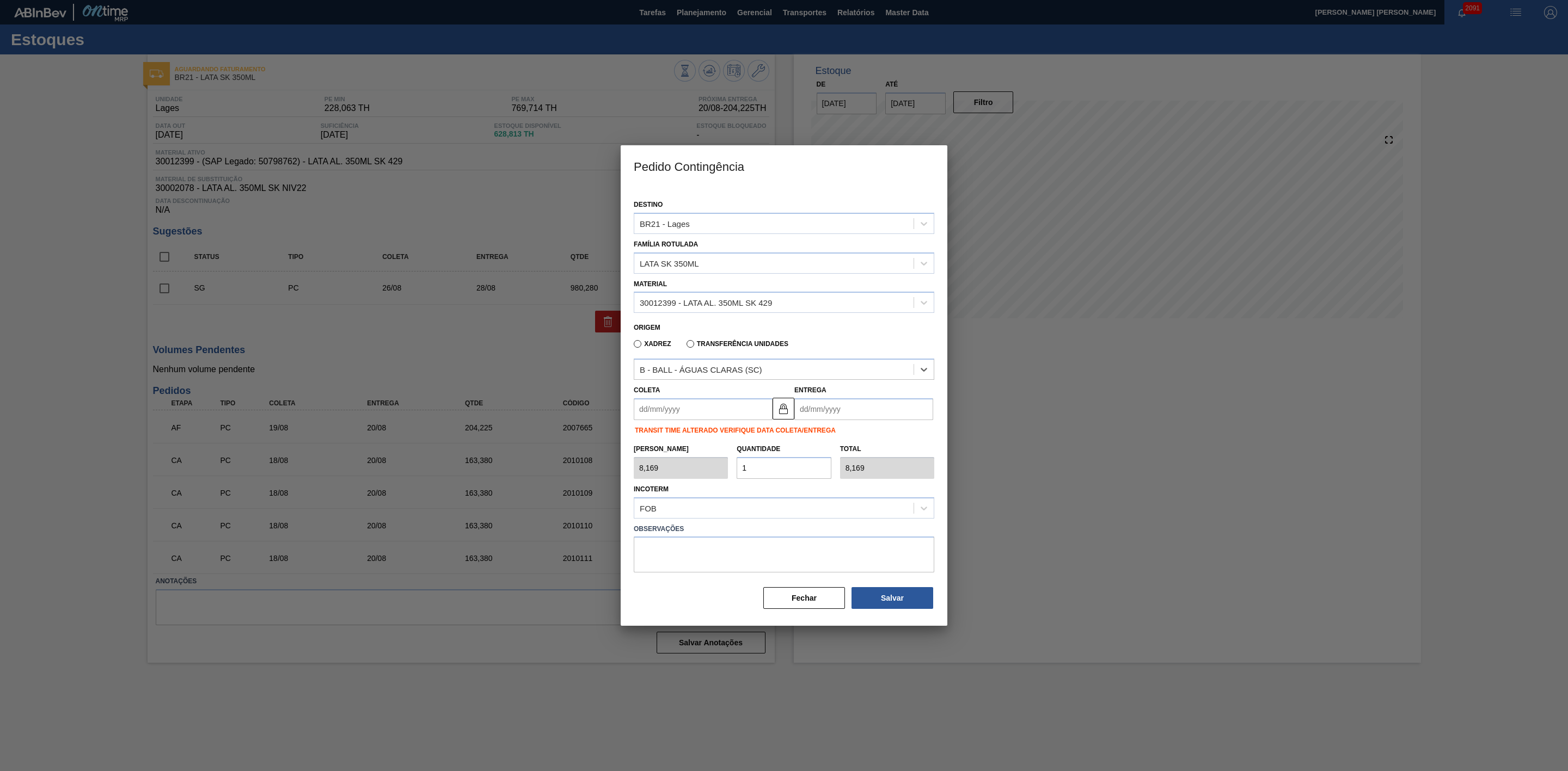
click at [724, 415] on input "Coleta" at bounding box center [703, 410] width 139 height 22
click at [680, 524] on div "19" at bounding box center [682, 523] width 15 height 15
type input "[DATE]"
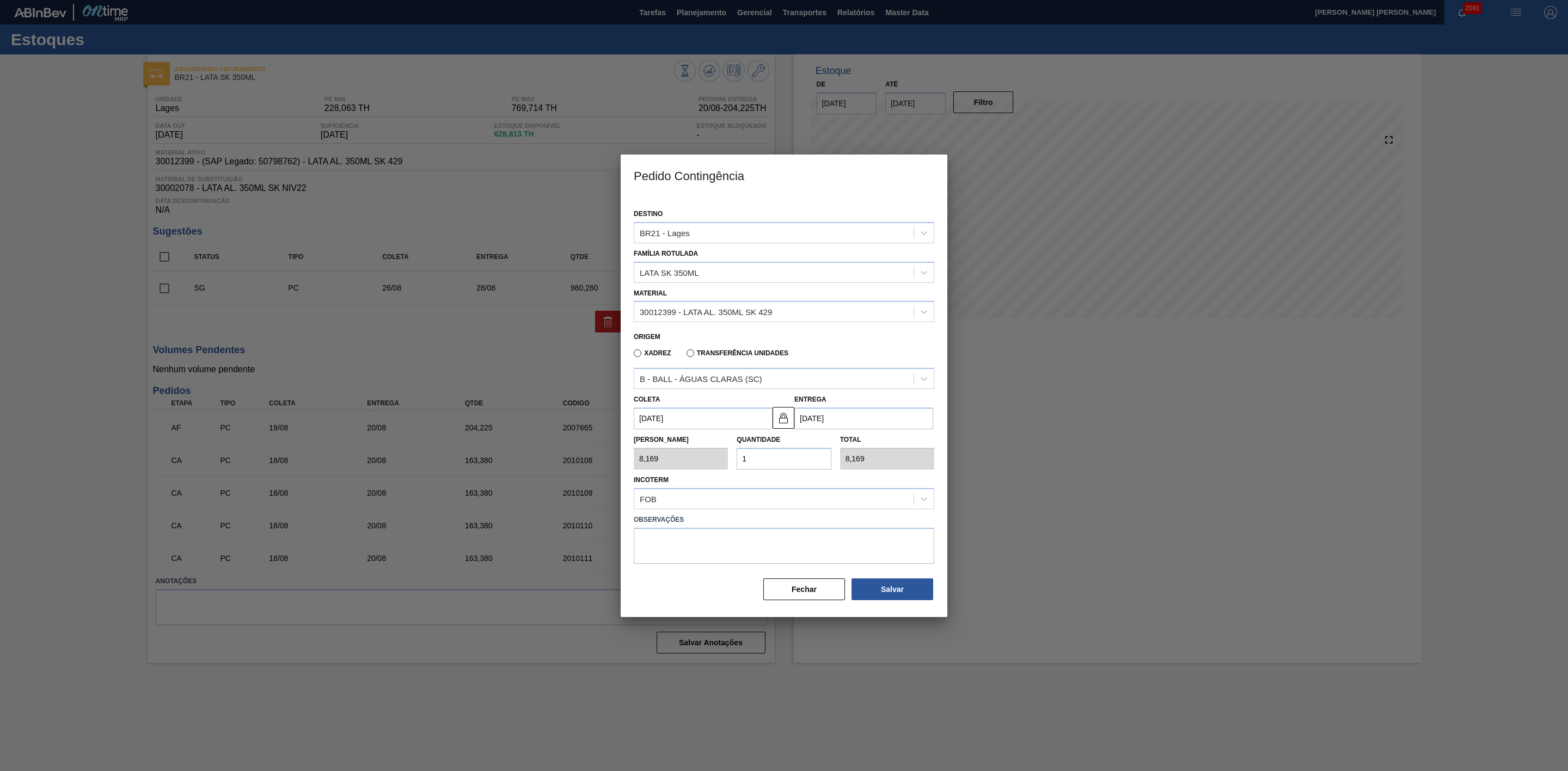
click at [717, 464] on div "Tam Lote 8,169 Quantidade 1 Total 8,169" at bounding box center [784, 450] width 309 height 40
type input "2"
type input "16,338"
type input "25"
type input "204,225"
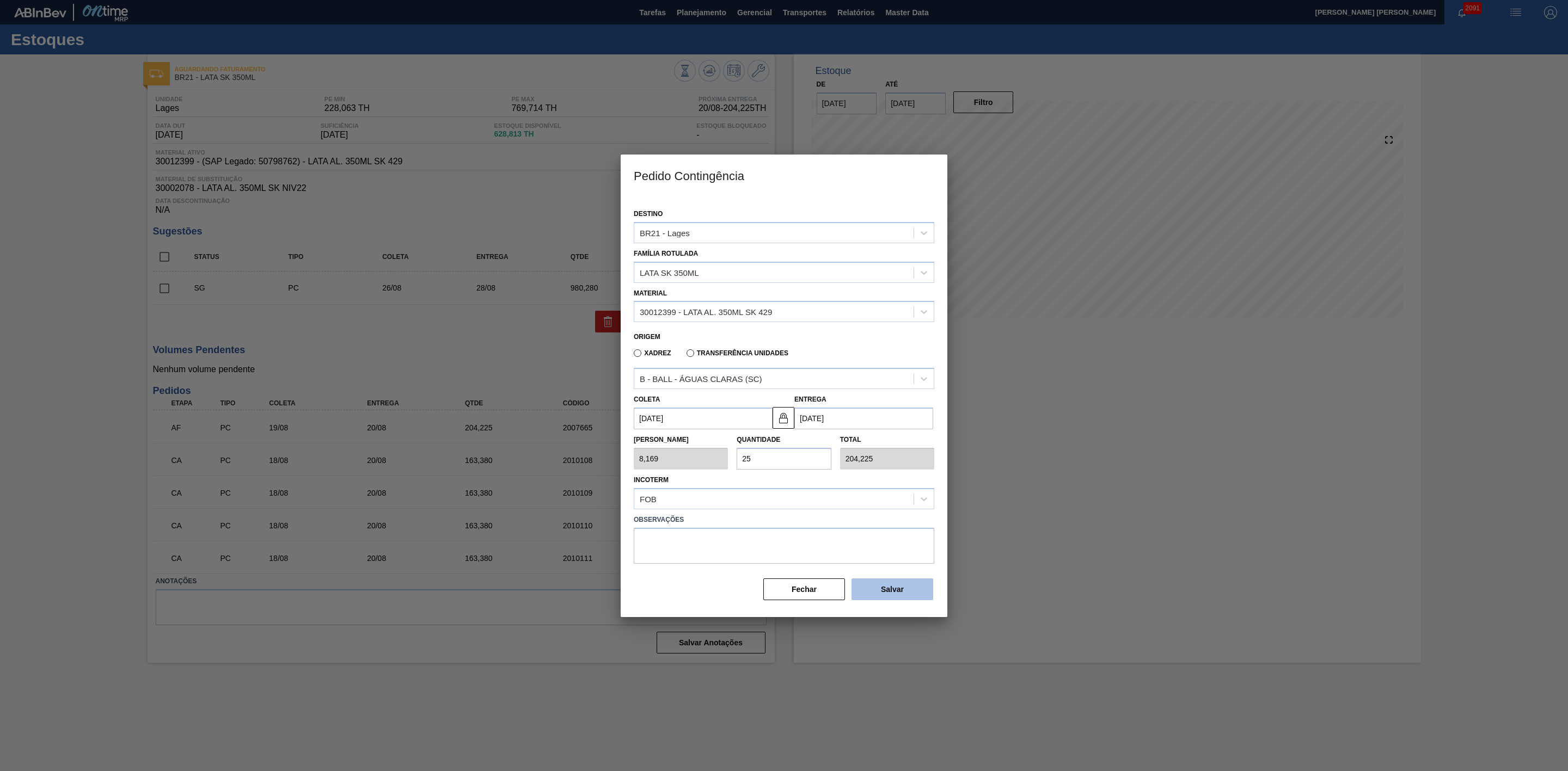
type input "25"
click at [880, 590] on button "Salvar" at bounding box center [892, 590] width 82 height 22
click at [1036, 450] on div at bounding box center [784, 385] width 1568 height 771
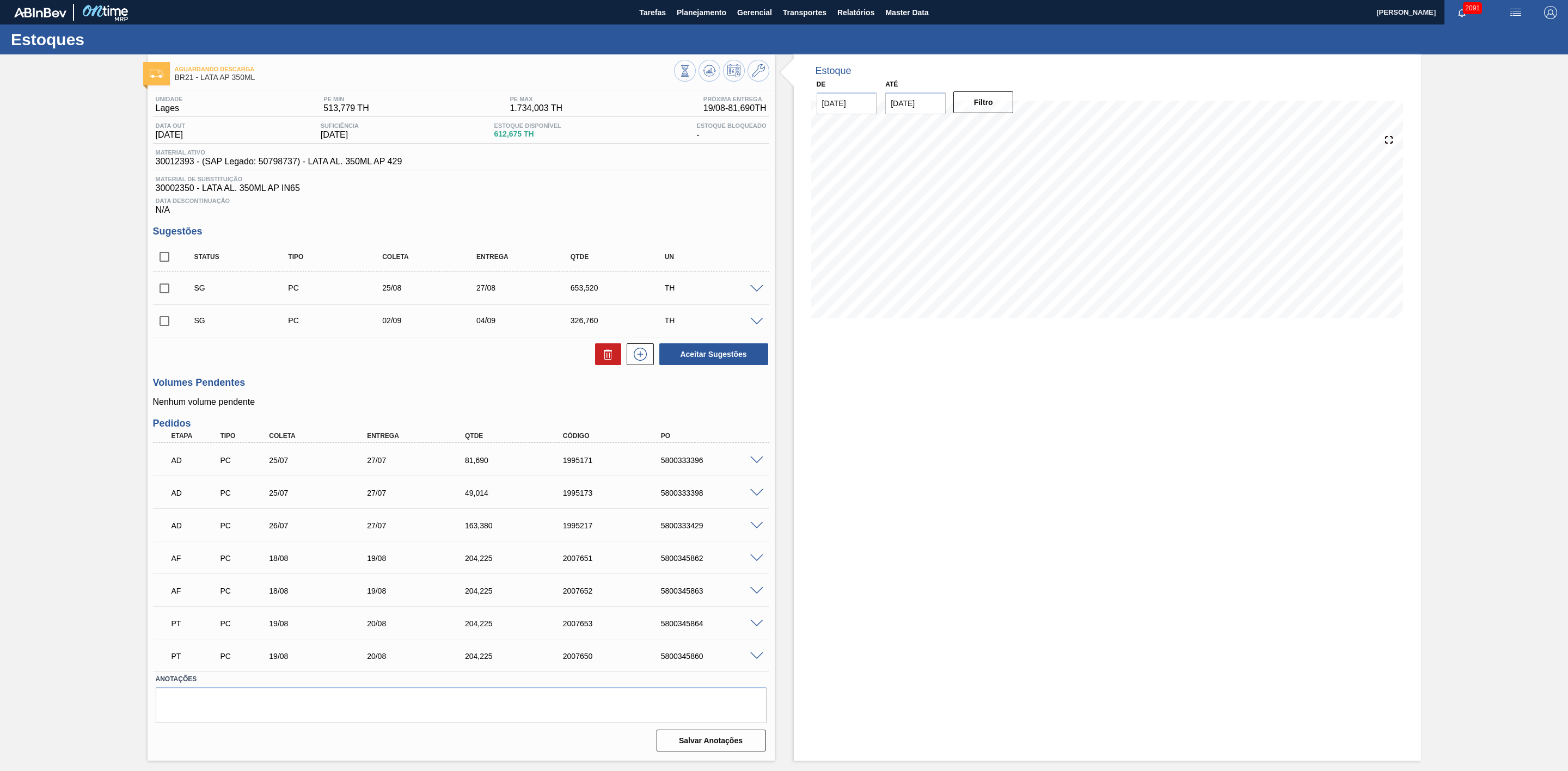
click at [757, 563] on span at bounding box center [757, 558] width 13 height 8
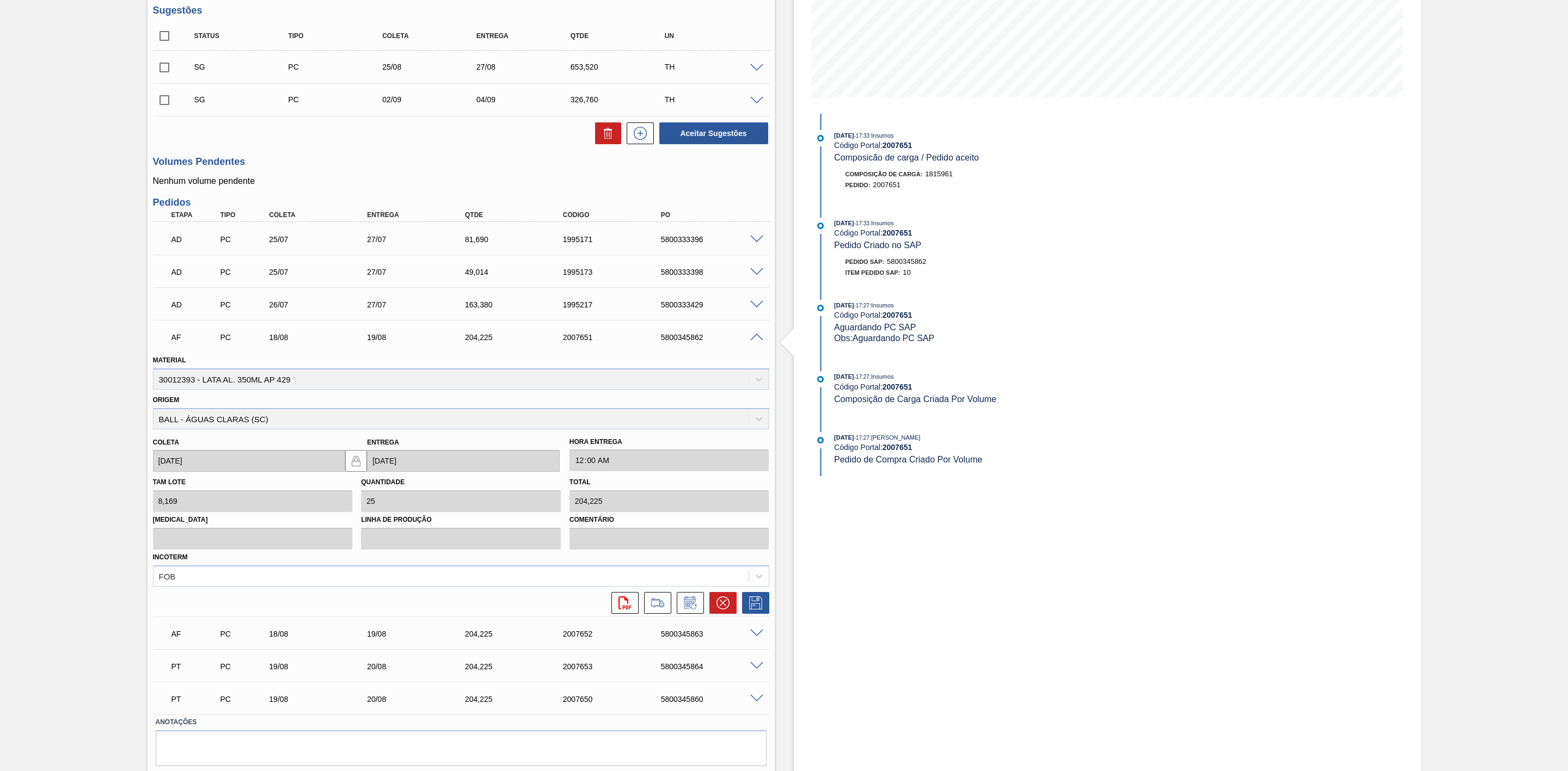
scroll to position [245, 0]
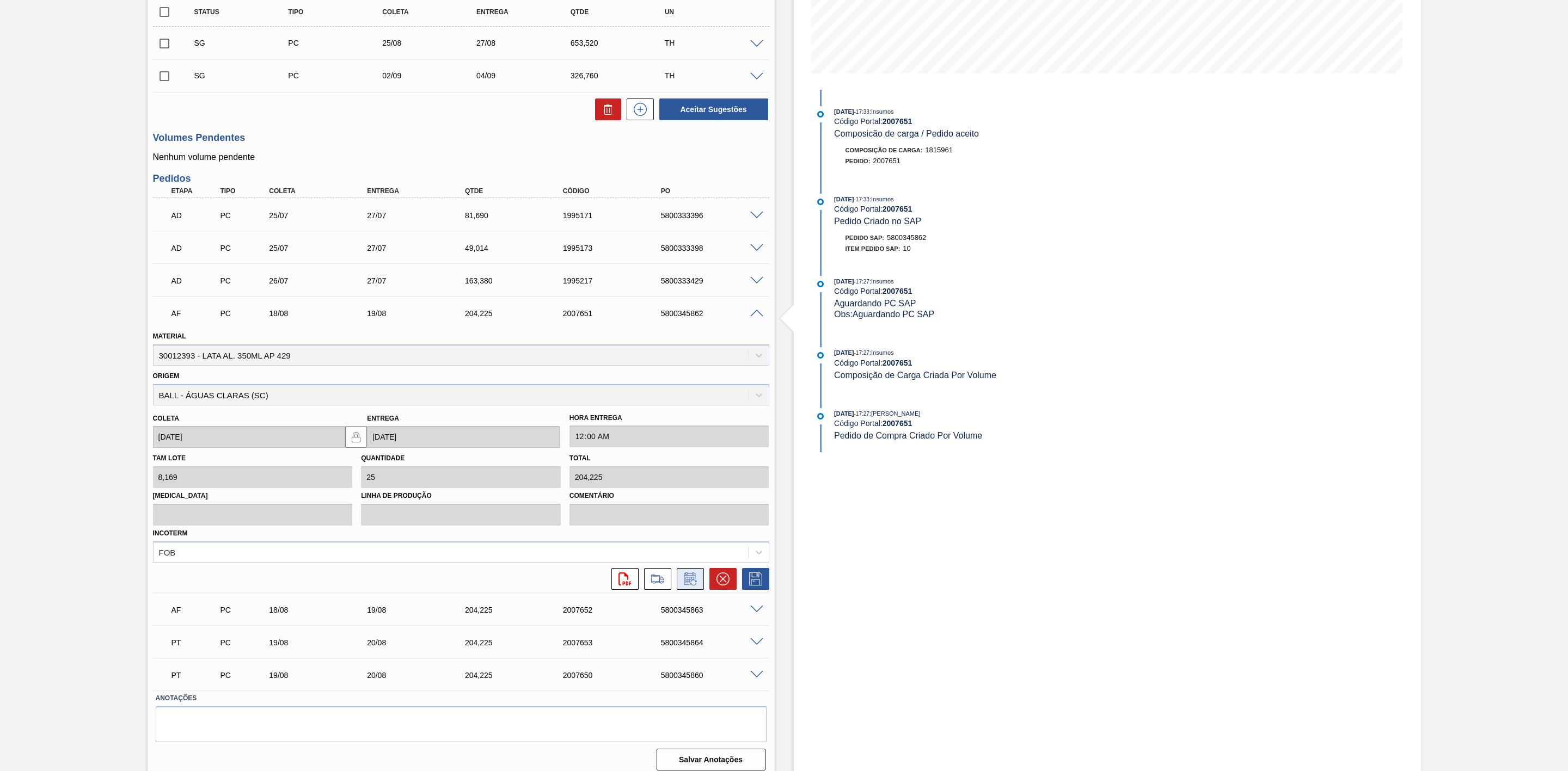
click at [690, 585] on icon at bounding box center [693, 583] width 6 height 6
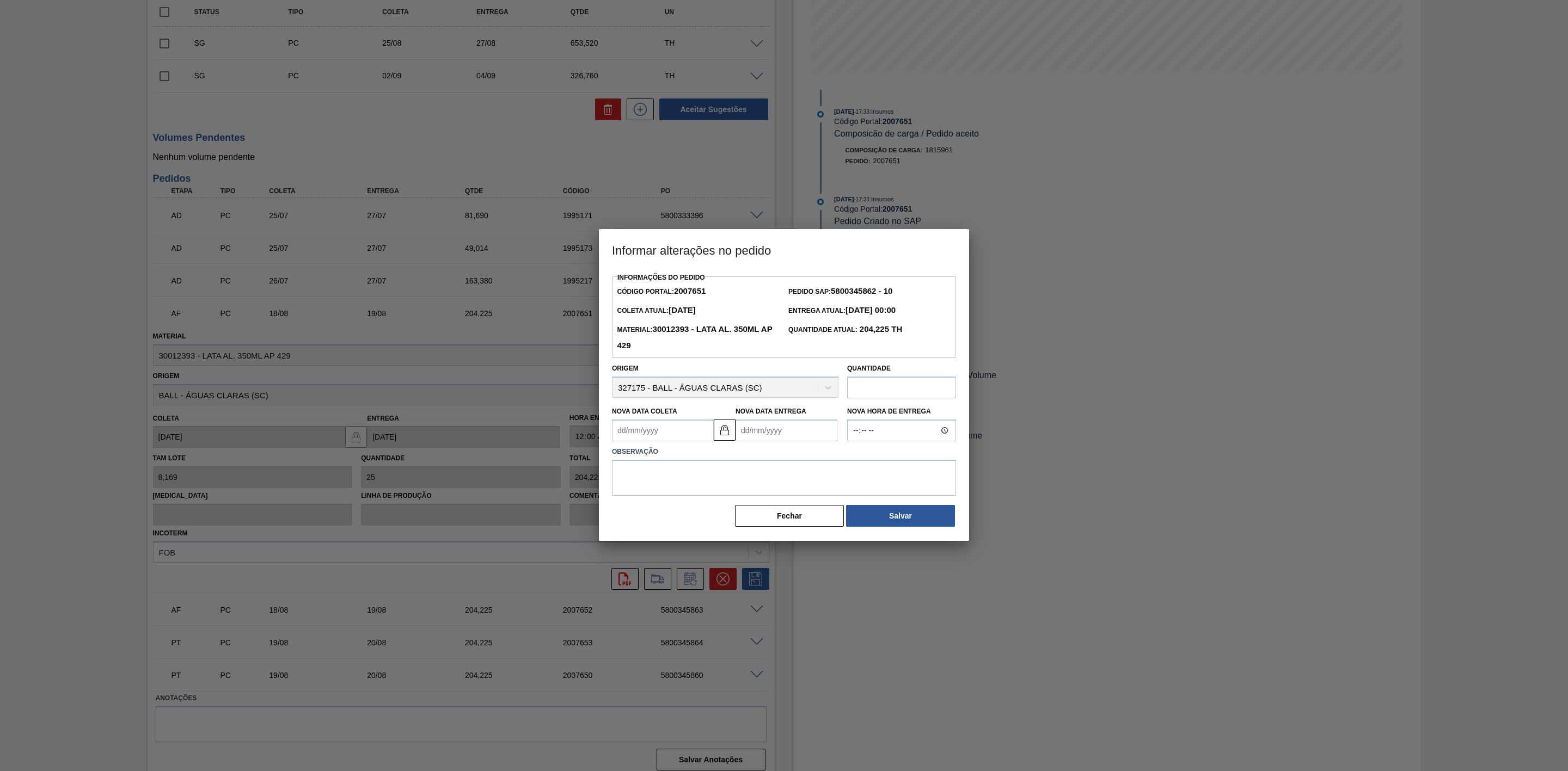
click at [656, 438] on Coleta "Nova Data Coleta" at bounding box center [662, 431] width 102 height 22
click at [629, 452] on div "agosto 2025 dom seg ter qua qui sex sab" at bounding box center [677, 463] width 131 height 32
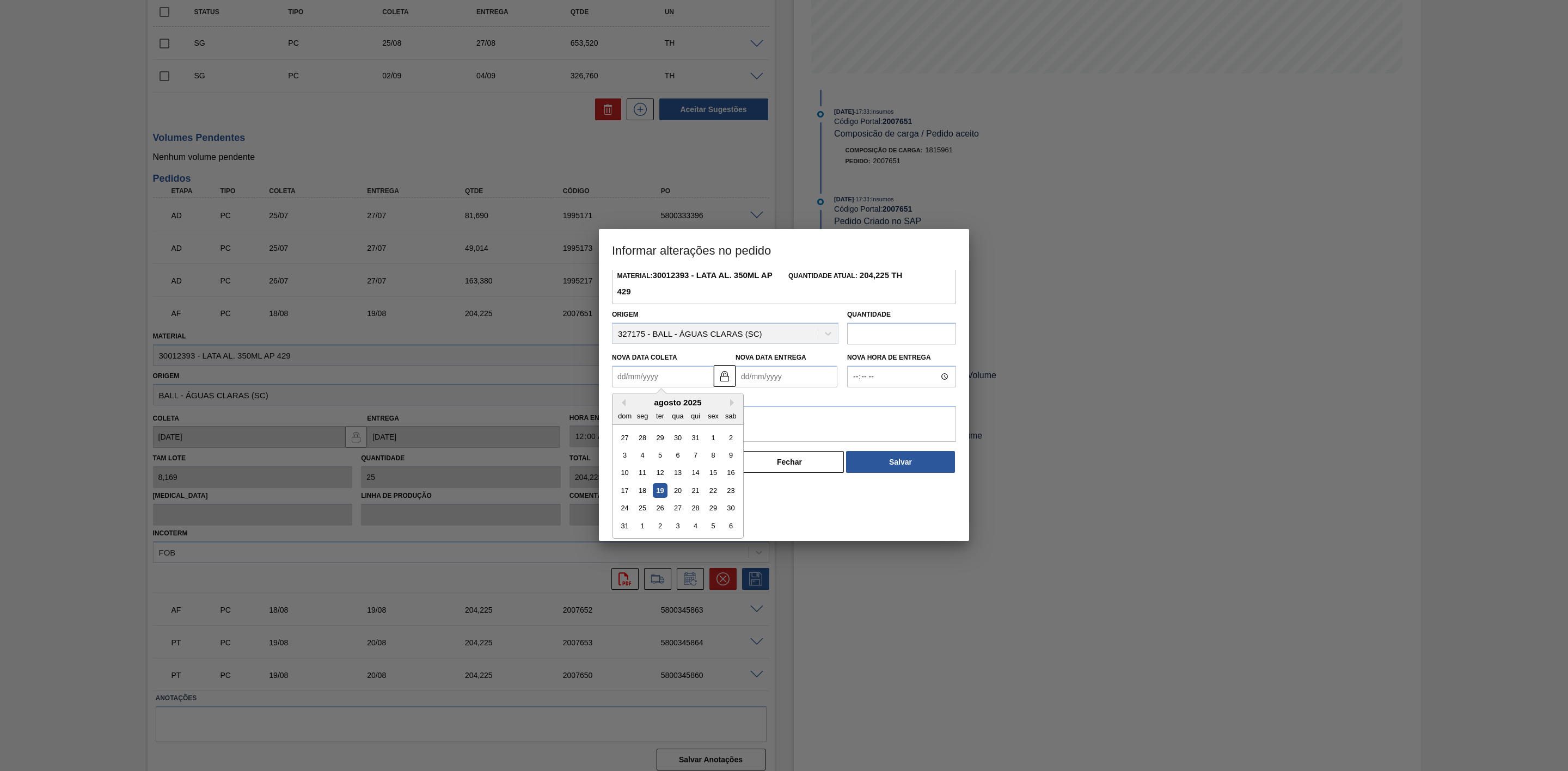
click at [660, 492] on div "19" at bounding box center [660, 490] width 15 height 15
type Coleta "[DATE]"
type Entrega "[DATE]"
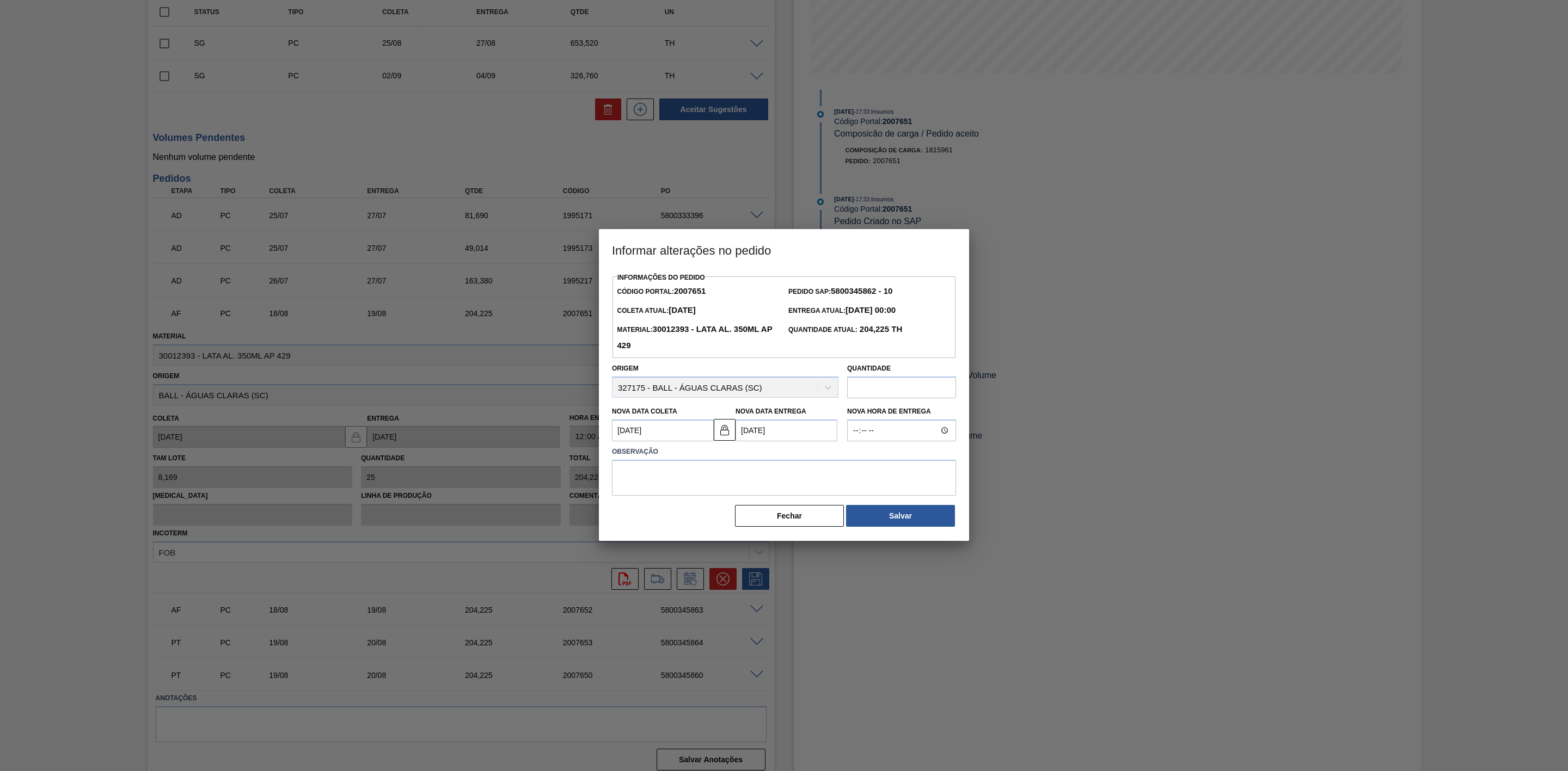
scroll to position [0, 0]
click at [693, 475] on textarea at bounding box center [783, 478] width 344 height 36
type textarea "Furo D-1"
click at [902, 518] on button "Salvar" at bounding box center [900, 516] width 109 height 22
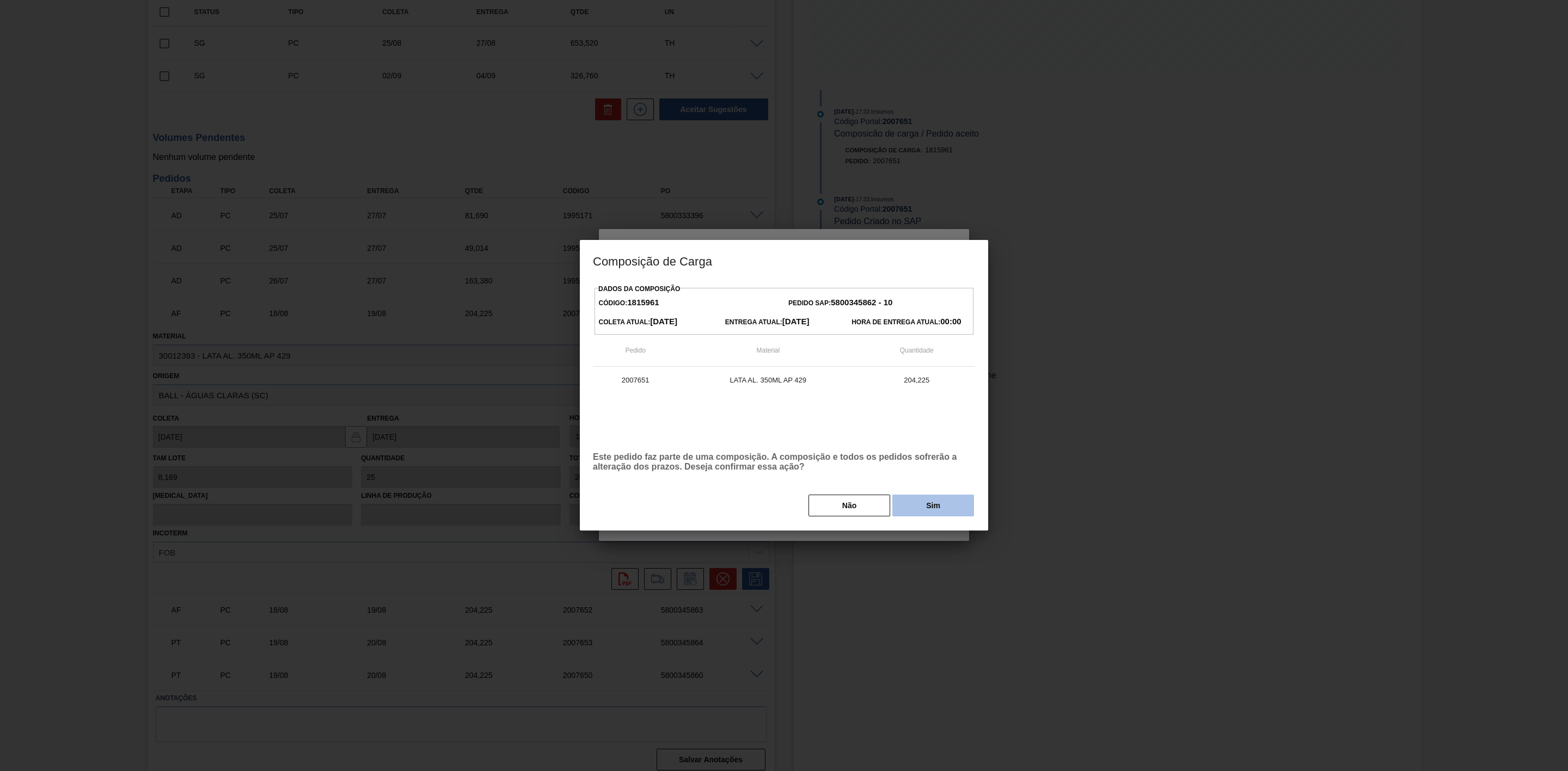
click at [923, 507] on button "Sim" at bounding box center [933, 506] width 82 height 22
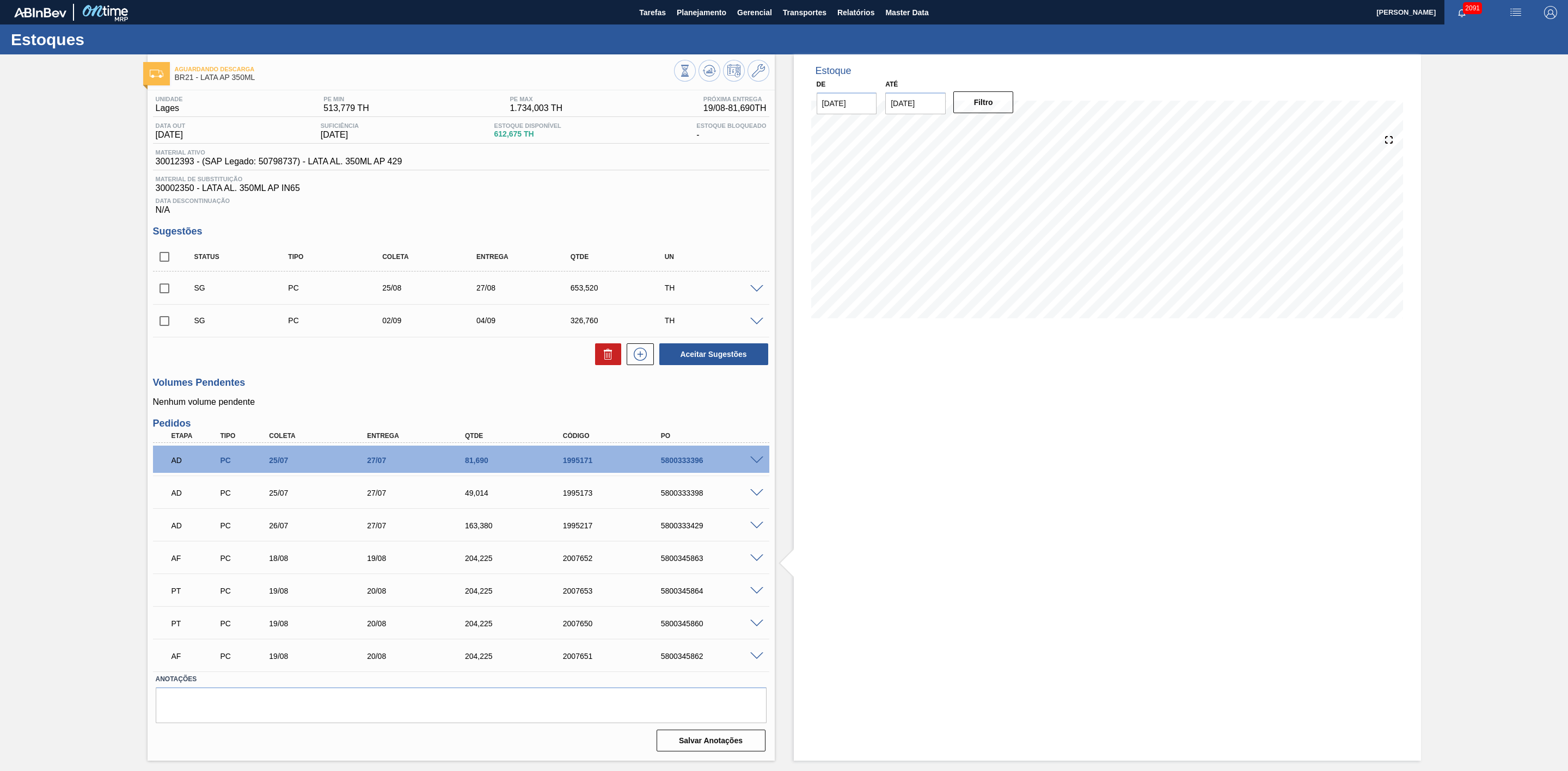
click at [752, 560] on span at bounding box center [757, 558] width 13 height 8
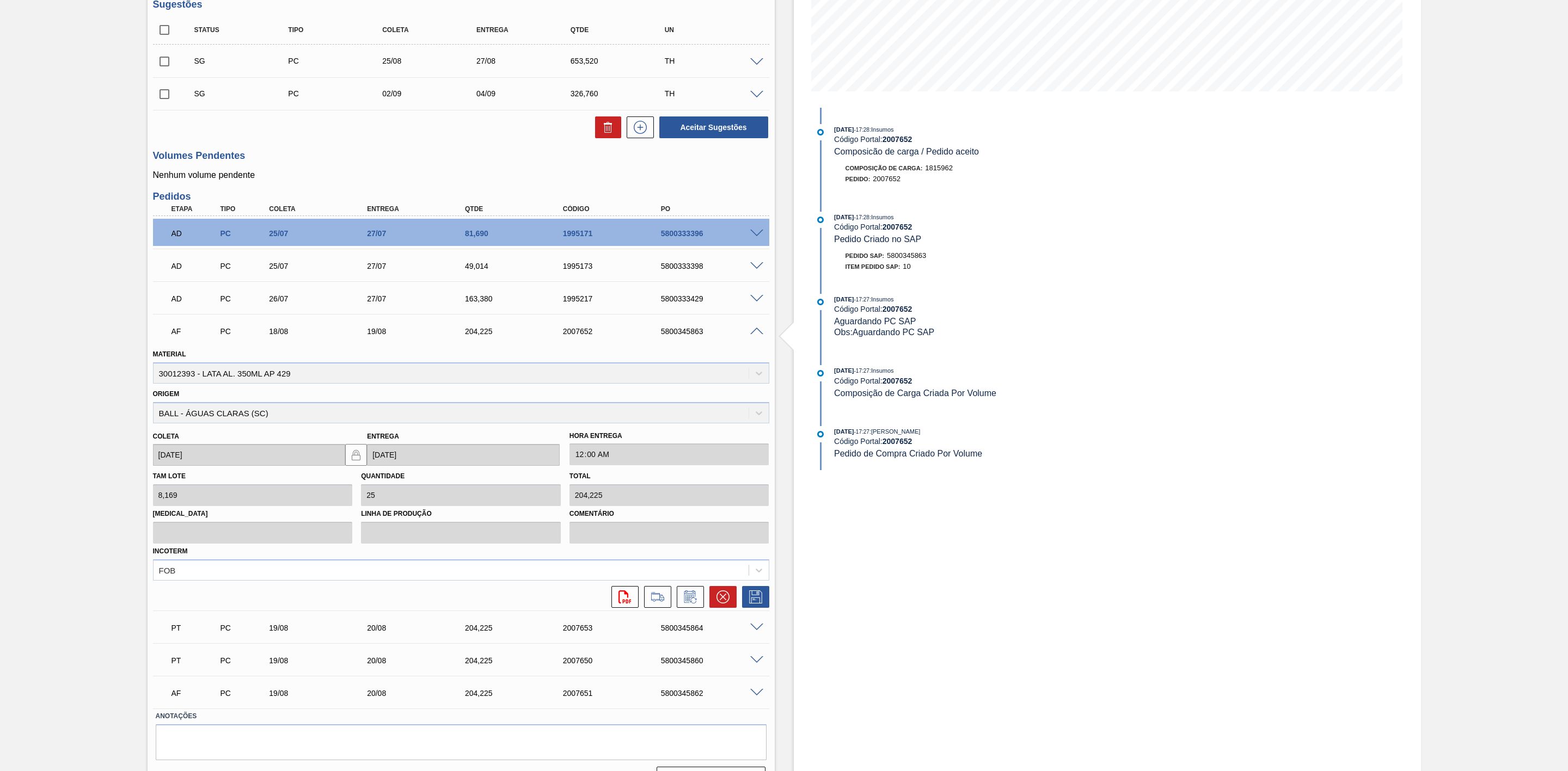
scroll to position [245, 0]
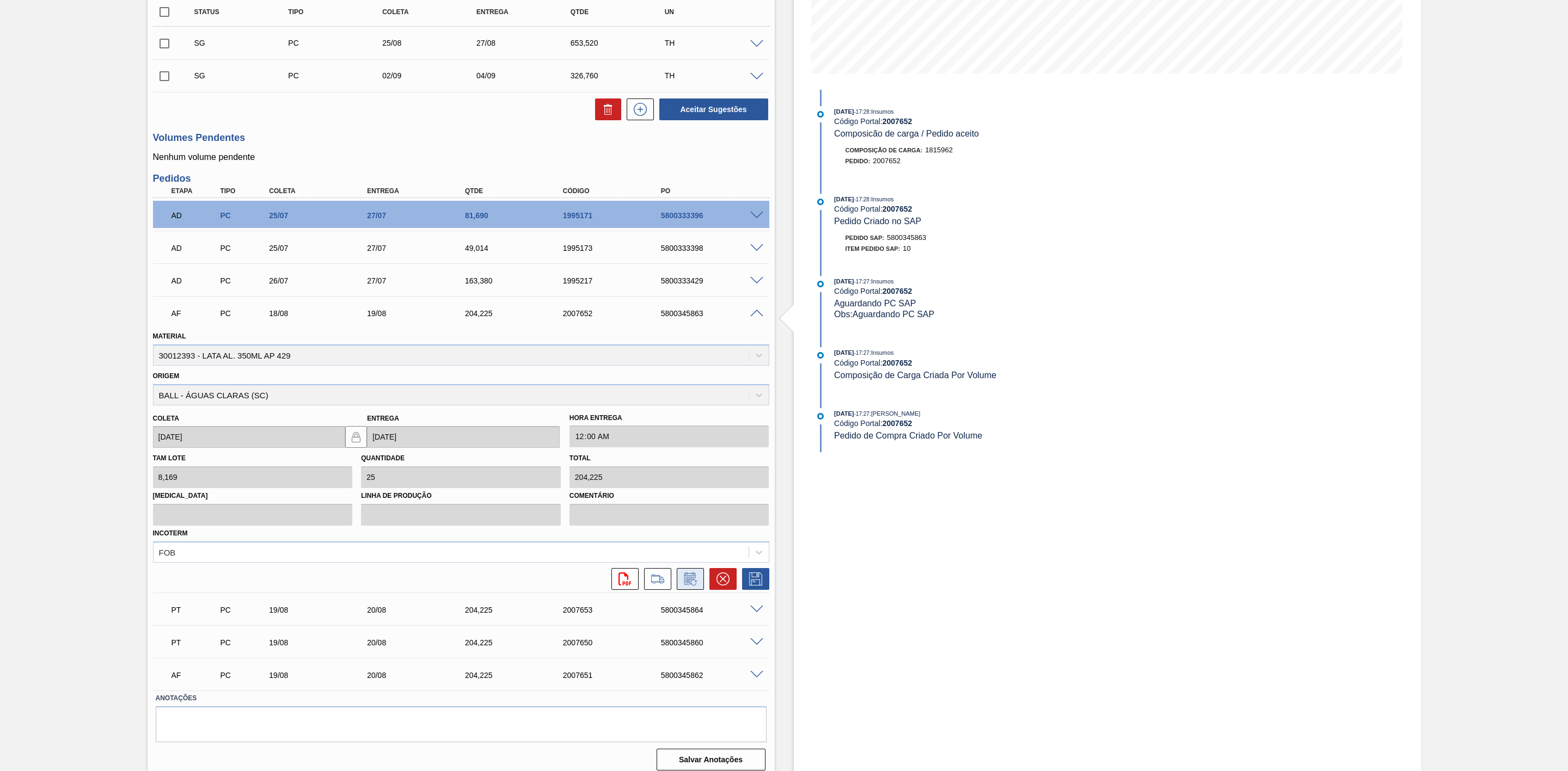
click at [699, 588] on button at bounding box center [690, 579] width 27 height 22
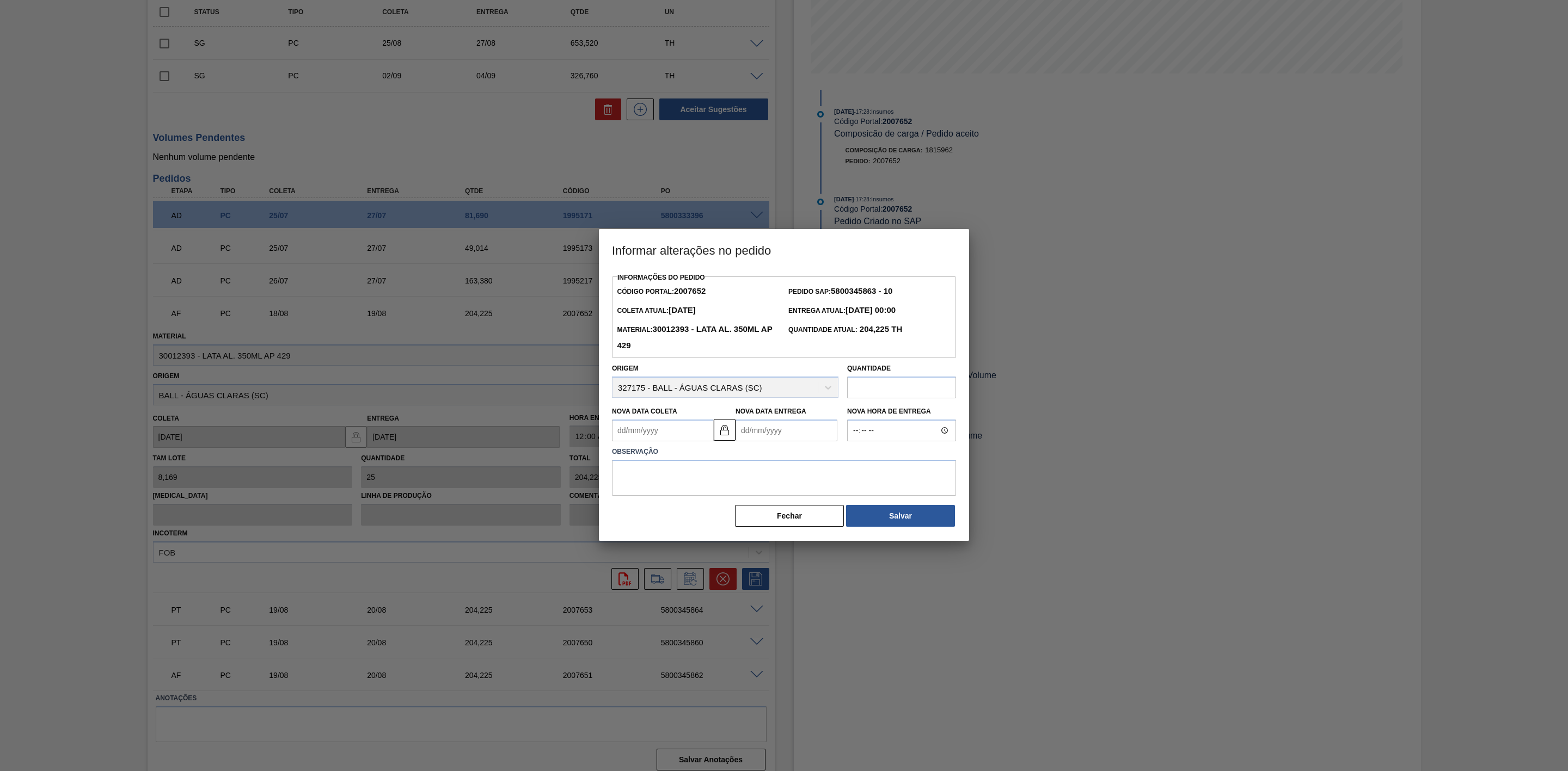
click at [676, 438] on Coleta "Nova Data Coleta" at bounding box center [662, 431] width 102 height 22
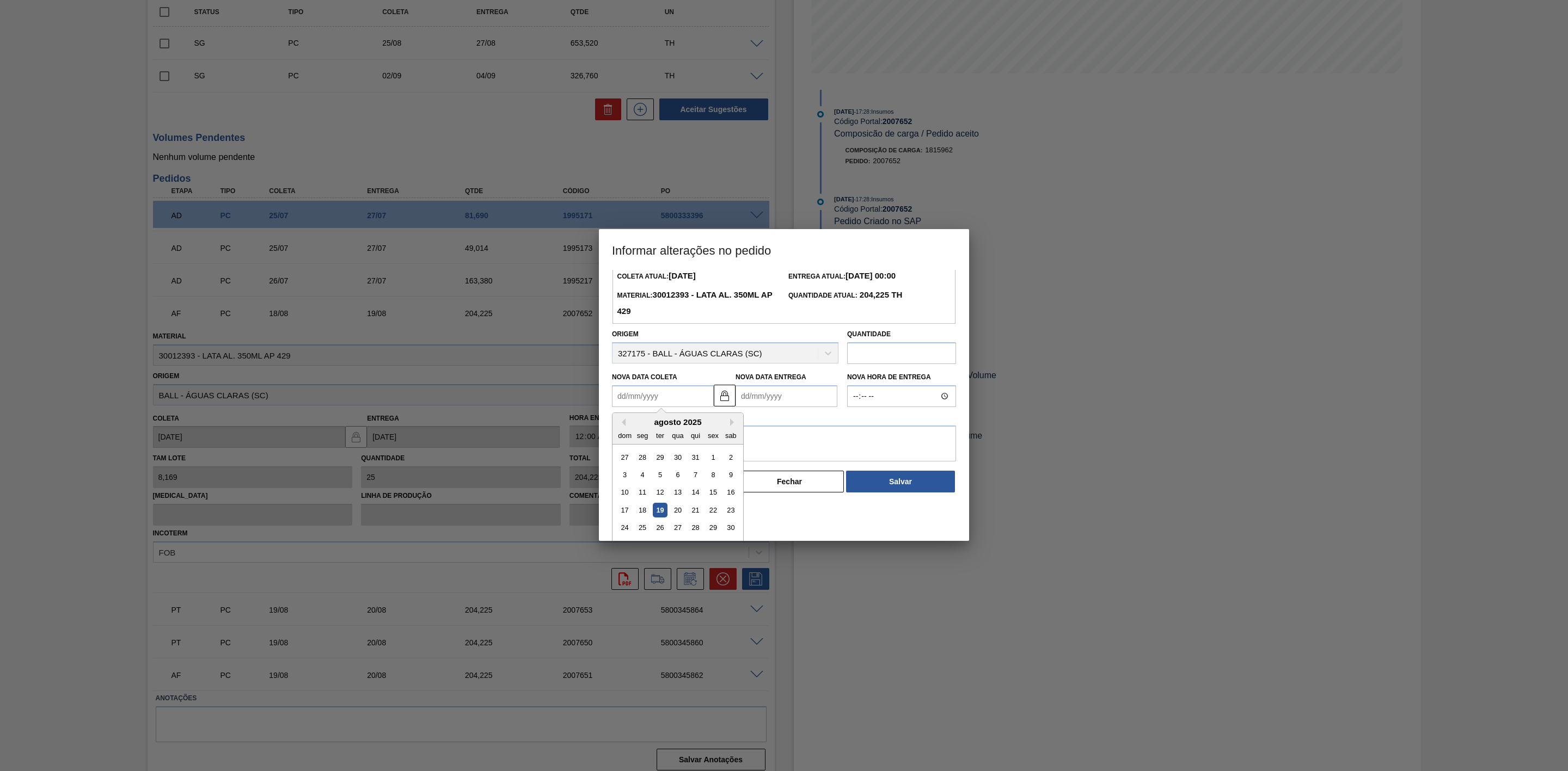
scroll to position [54, 0]
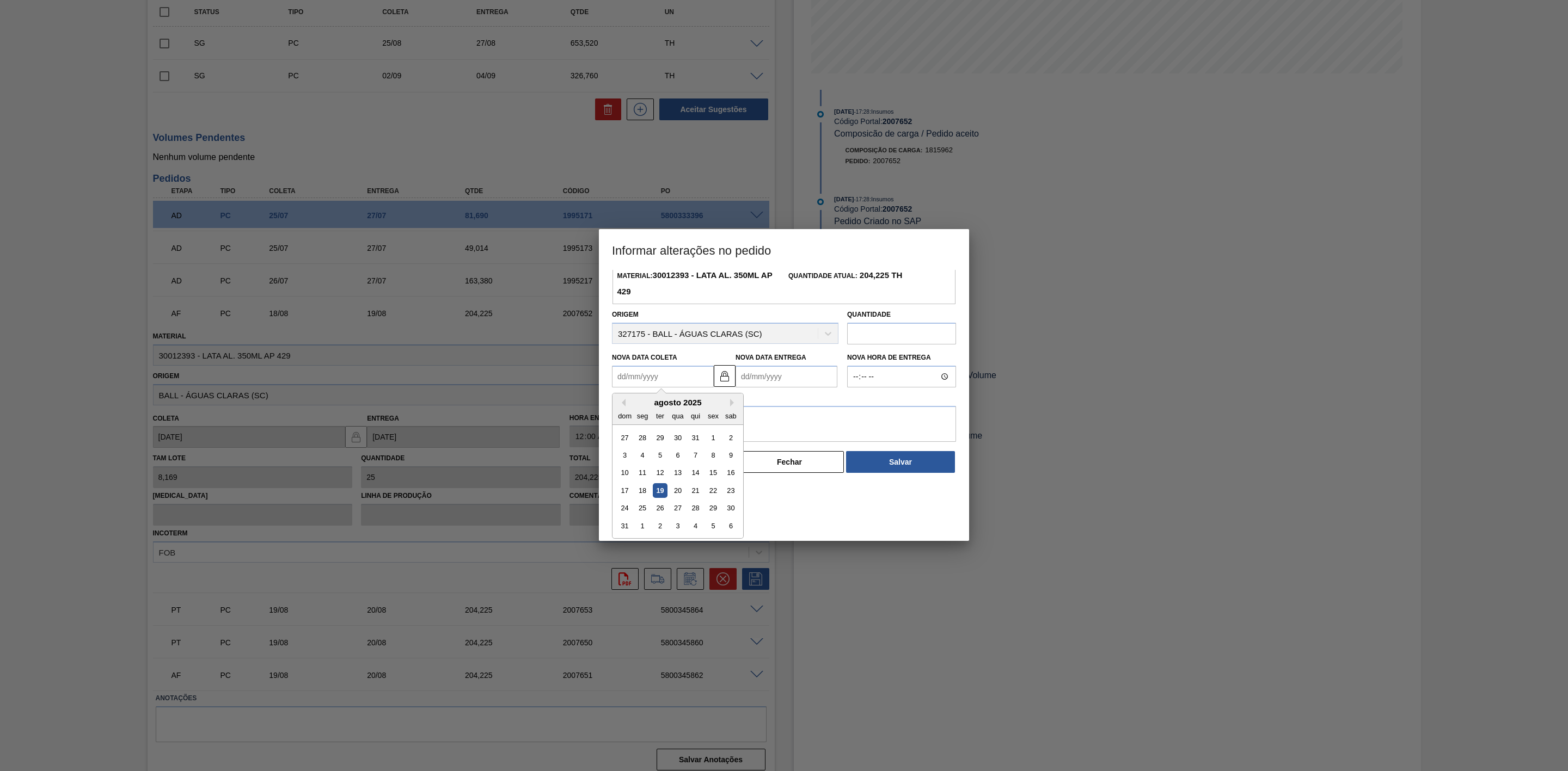
click at [632, 405] on div "agosto 2025" at bounding box center [677, 402] width 131 height 9
click at [662, 492] on div "19" at bounding box center [660, 490] width 15 height 15
type Coleta "[DATE]"
type Entrega "[DATE]"
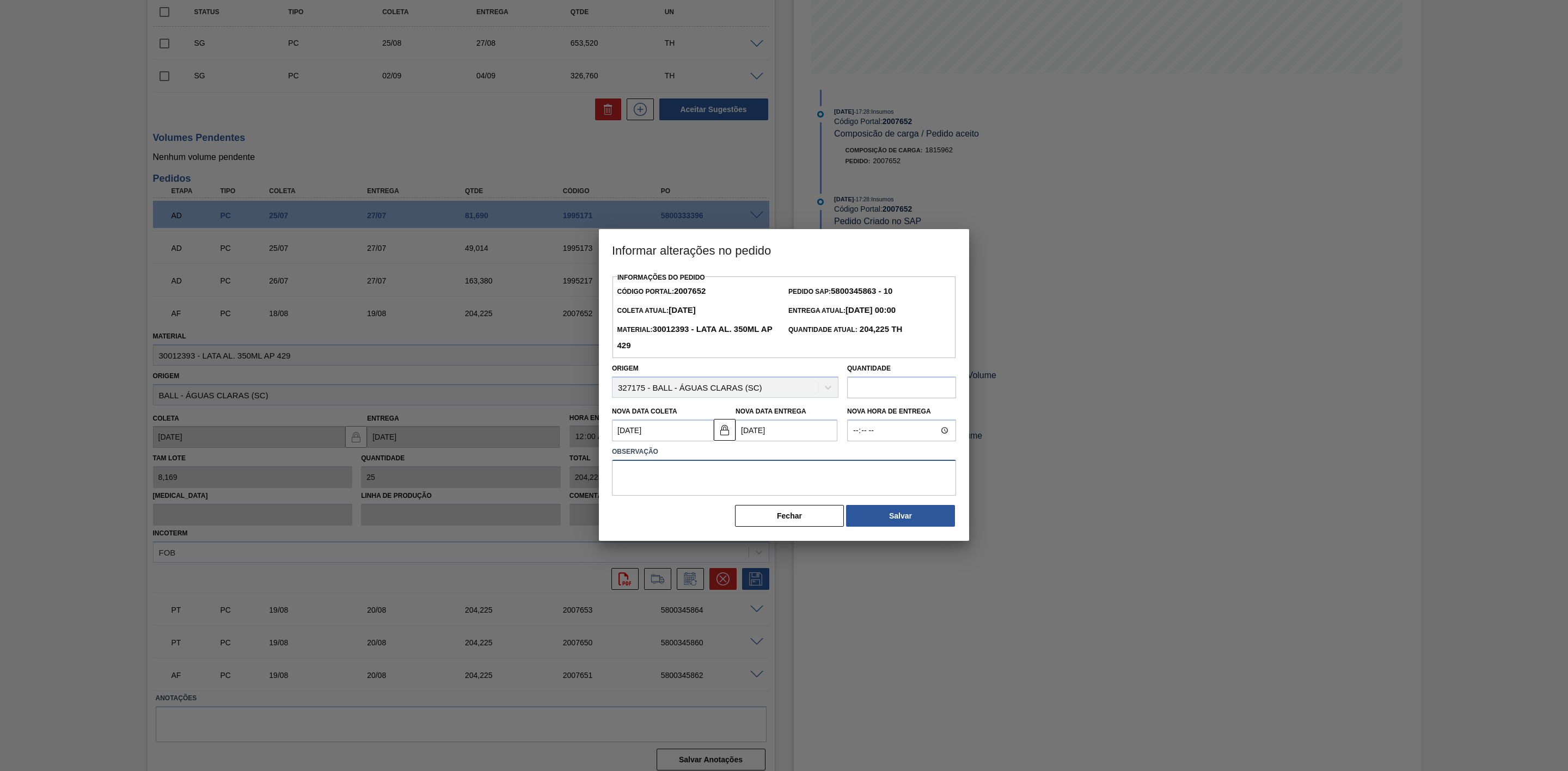
click at [775, 477] on textarea at bounding box center [783, 478] width 344 height 36
paste textarea "5800349787"
drag, startPoint x: 663, startPoint y: 481, endPoint x: 545, endPoint y: 477, distance: 118.1
click at [545, 477] on div "Informar alterações no pedido Informações do Pedido Código Portal: 2007652 Pedi…" at bounding box center [784, 385] width 1568 height 771
type textarea "Furo D-1"
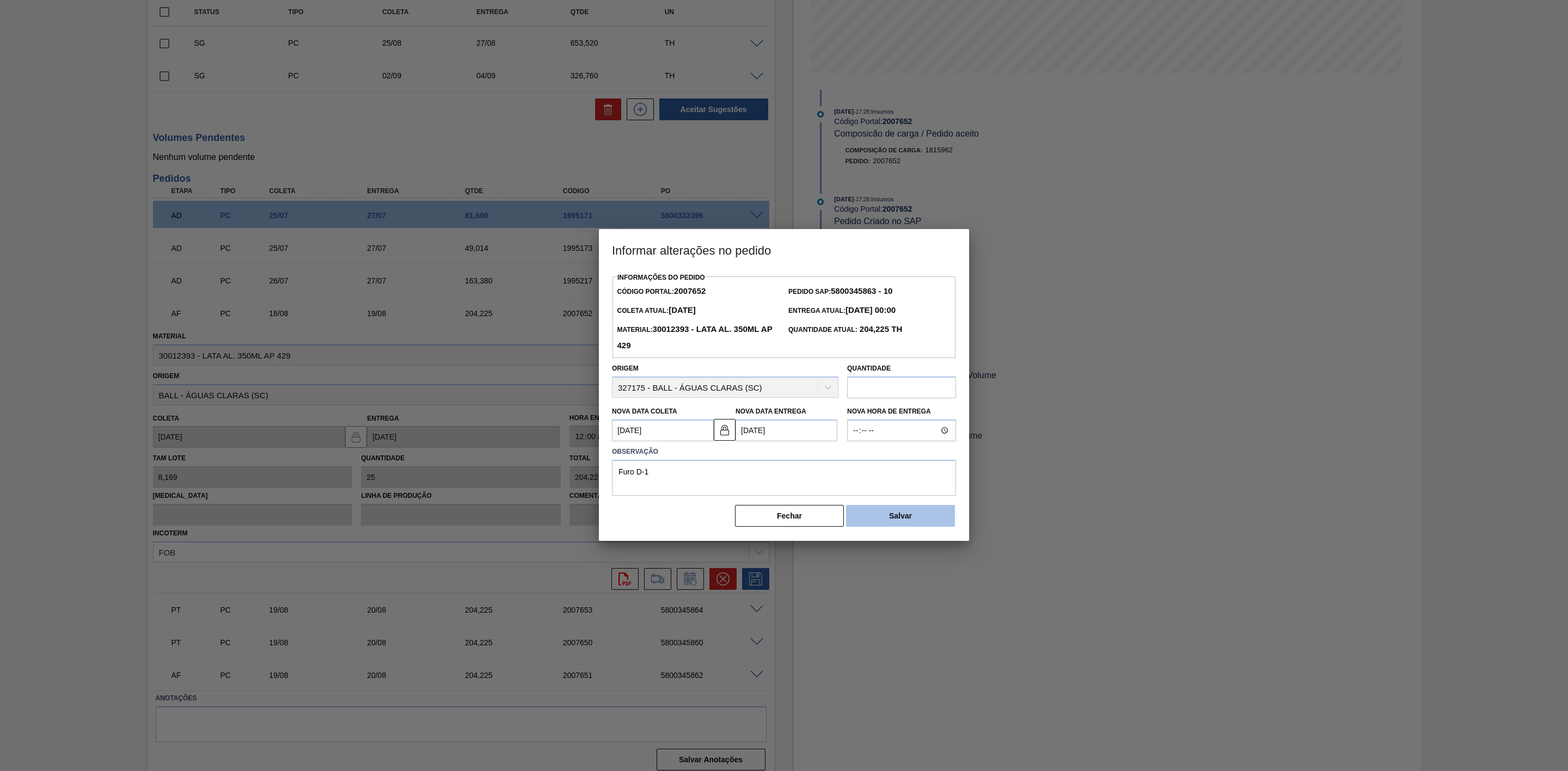
click at [901, 518] on button "Salvar" at bounding box center [900, 516] width 109 height 22
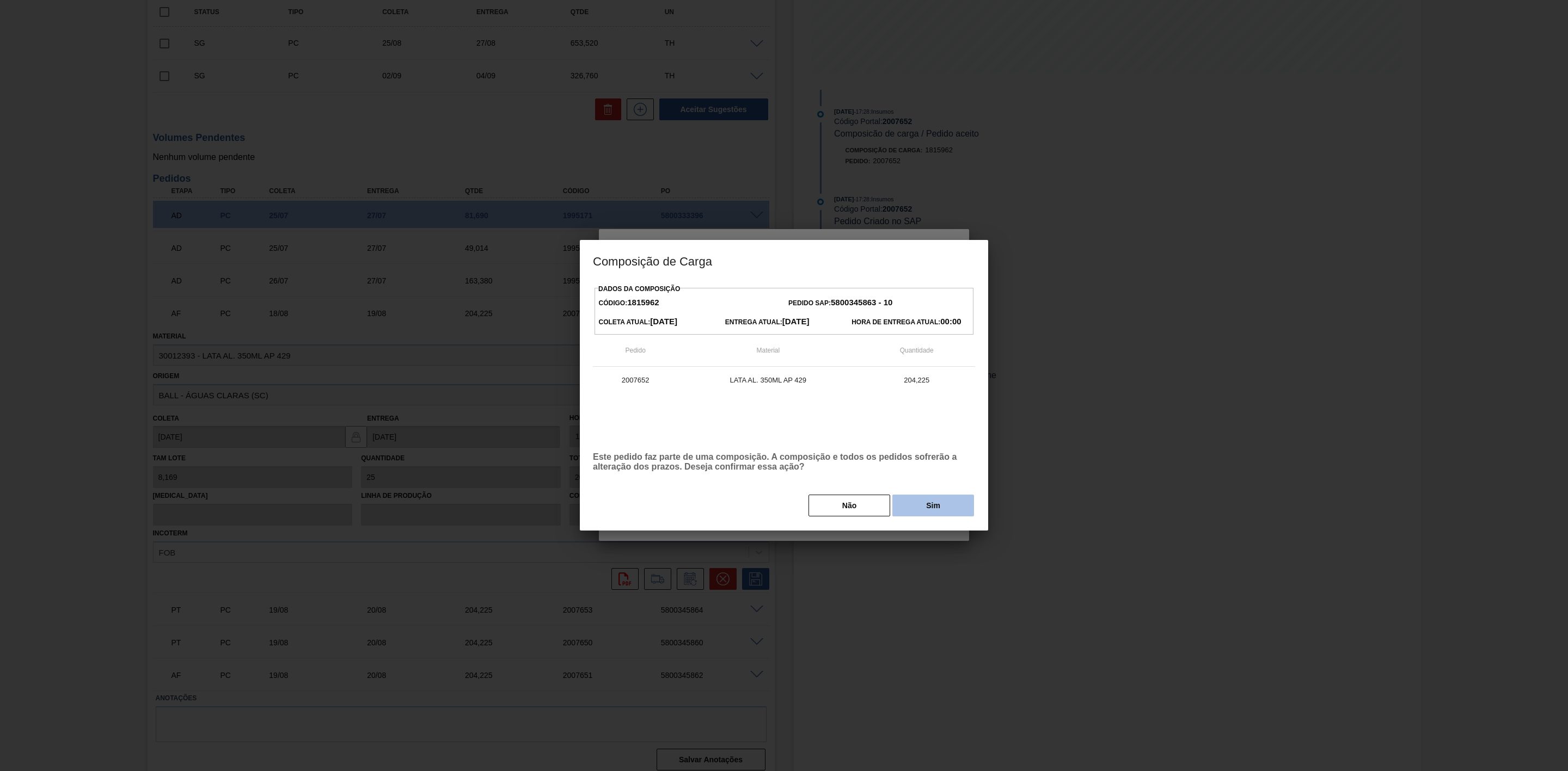
click at [944, 508] on button "Sim" at bounding box center [933, 506] width 82 height 22
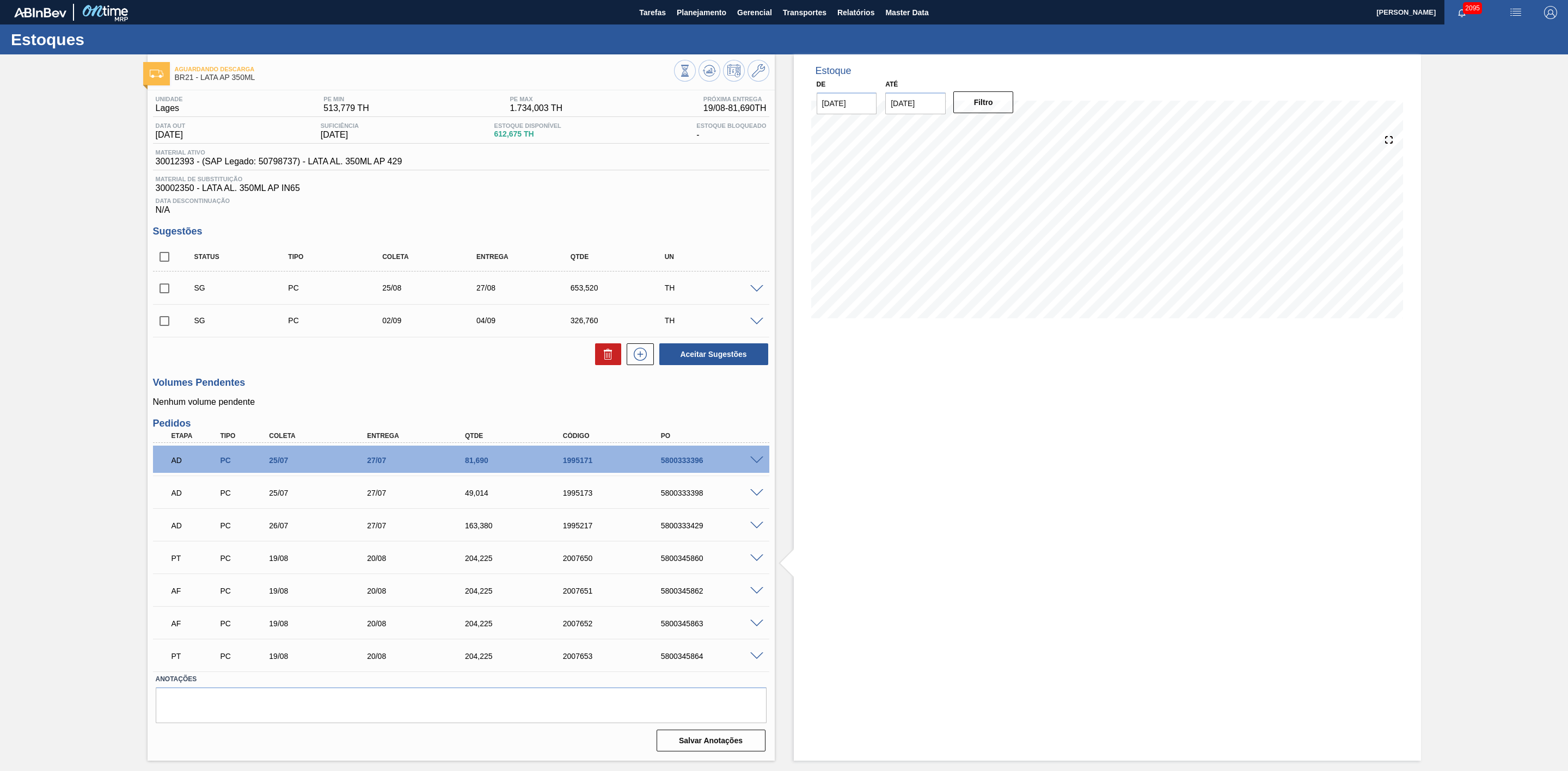
click at [166, 294] on input "checkbox" at bounding box center [164, 288] width 23 height 23
click at [612, 361] on icon at bounding box center [607, 354] width 13 height 13
checkbox input "false"
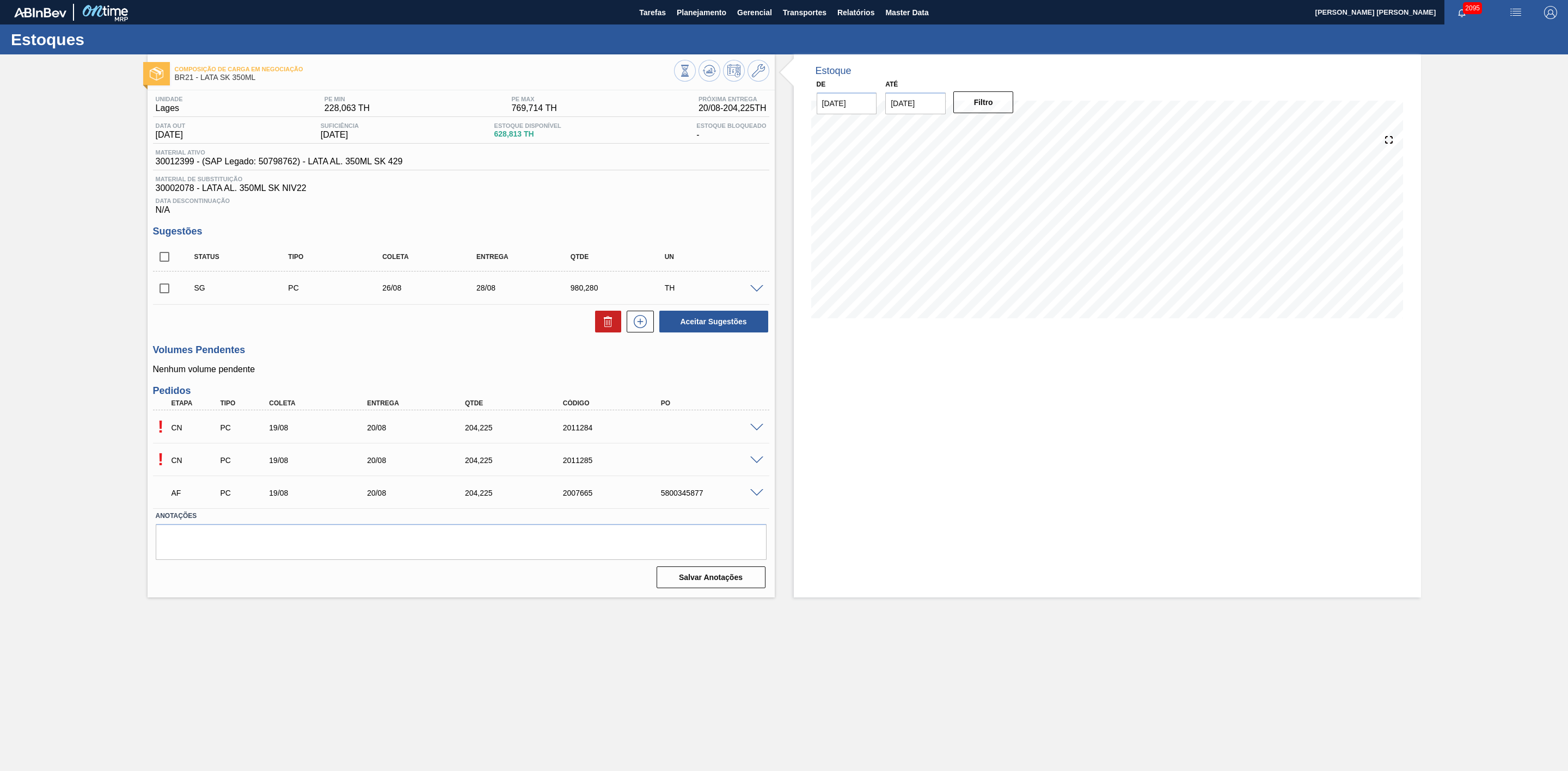
click at [755, 428] on span at bounding box center [757, 428] width 13 height 8
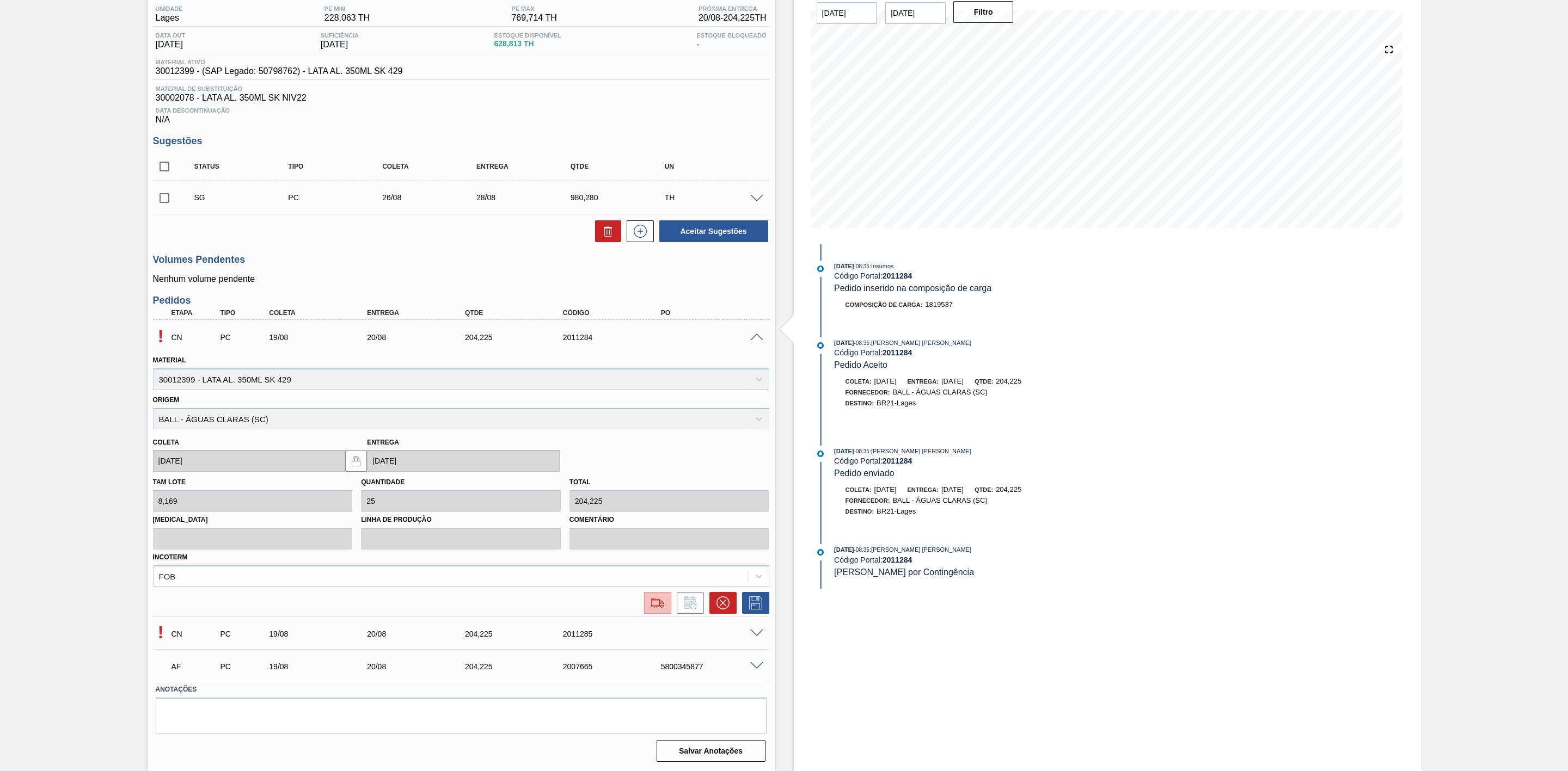
click at [659, 604] on img at bounding box center [657, 602] width 18 height 13
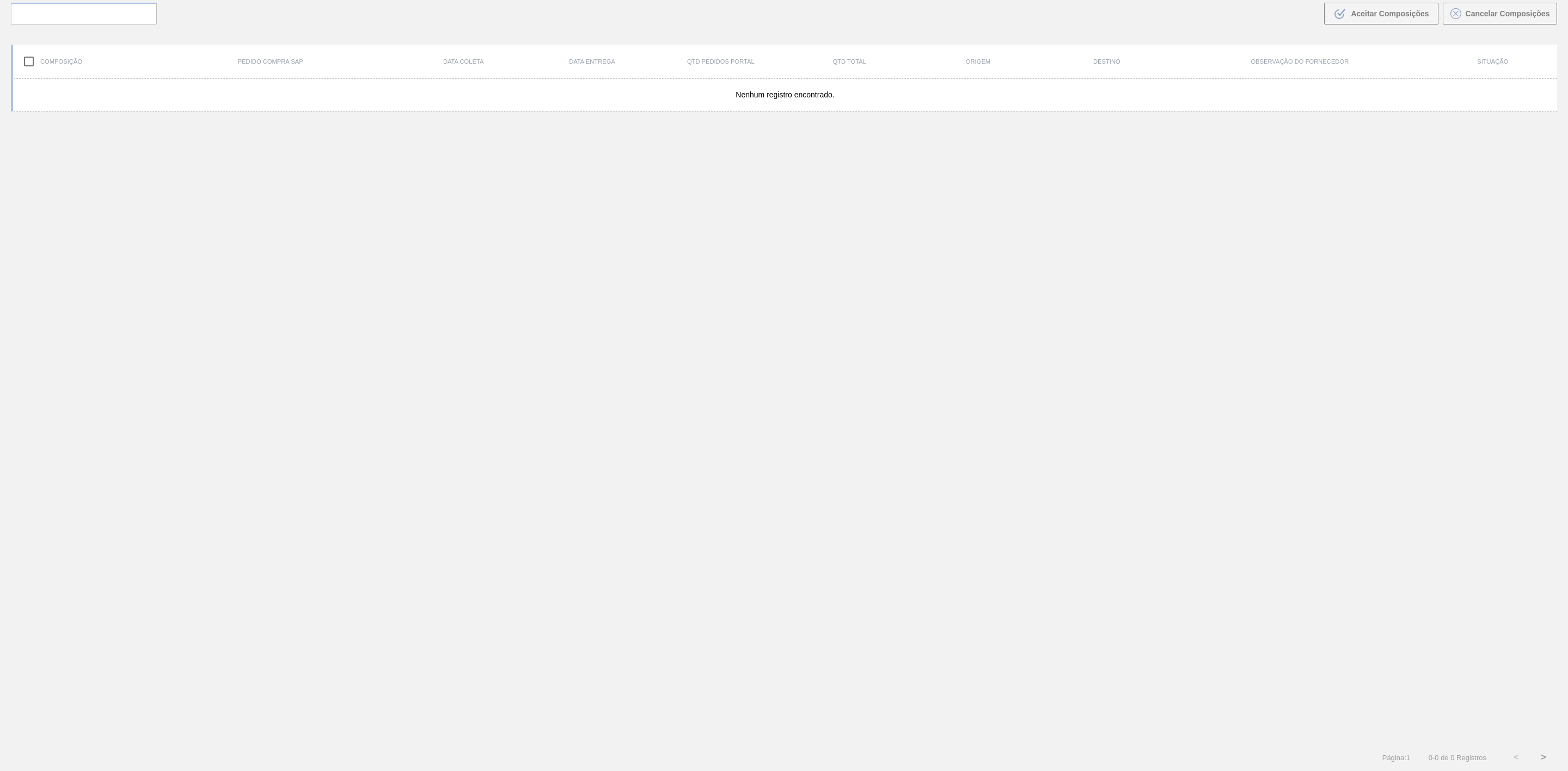
scroll to position [78, 0]
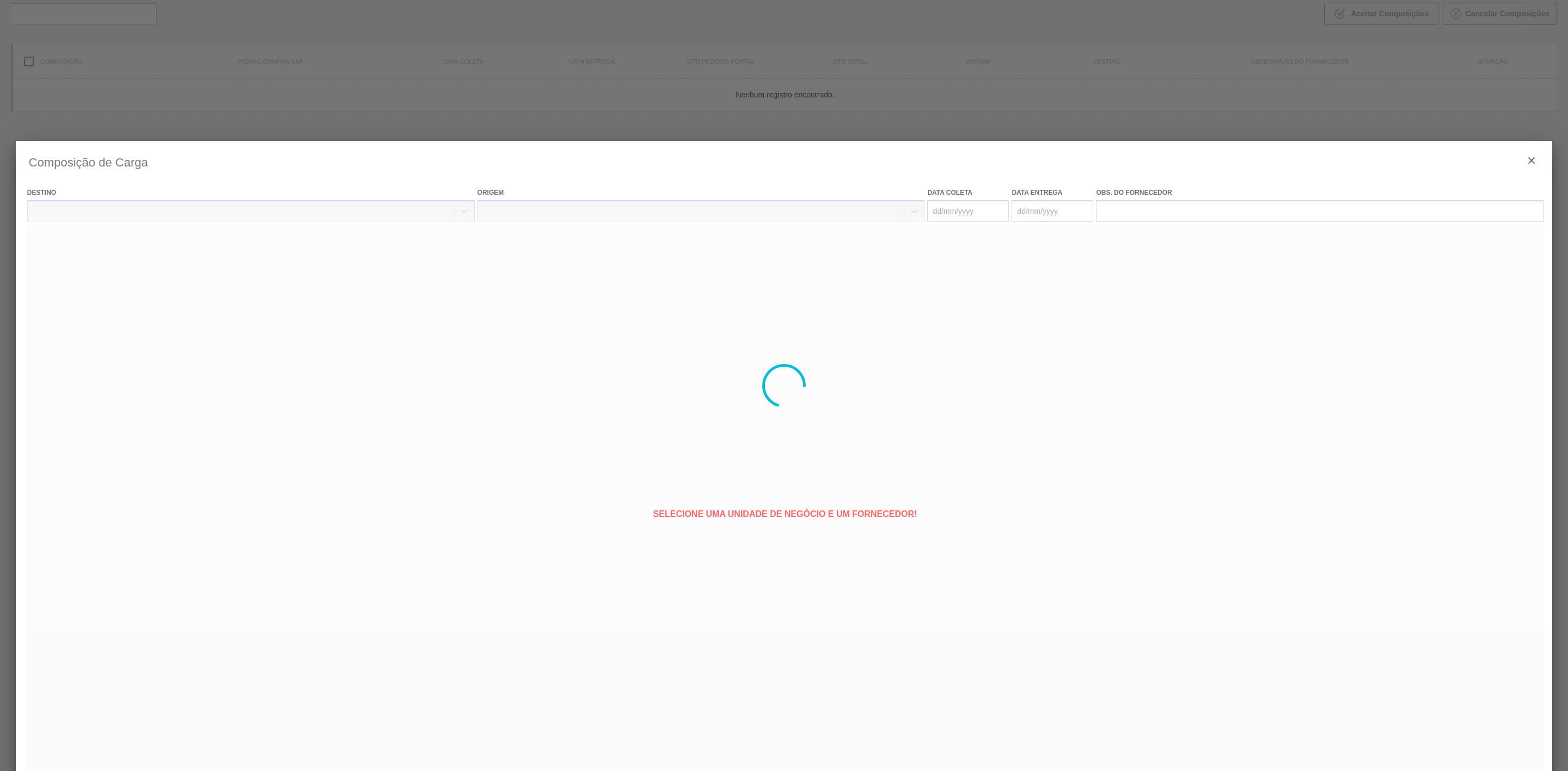
type coleta "[DATE]"
type entrega "20/08/2025"
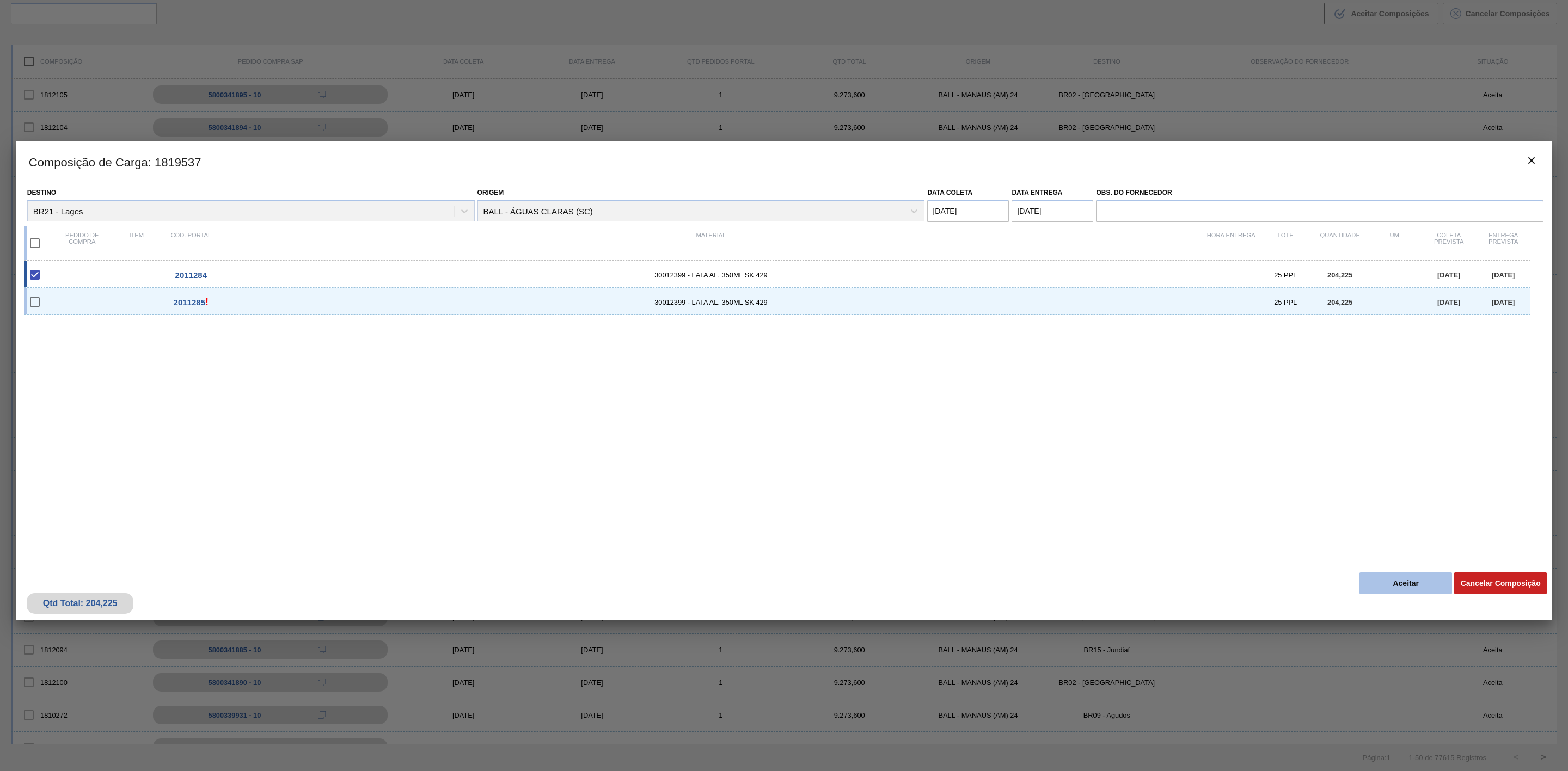
click at [1401, 585] on button "Aceitar" at bounding box center [1405, 584] width 93 height 22
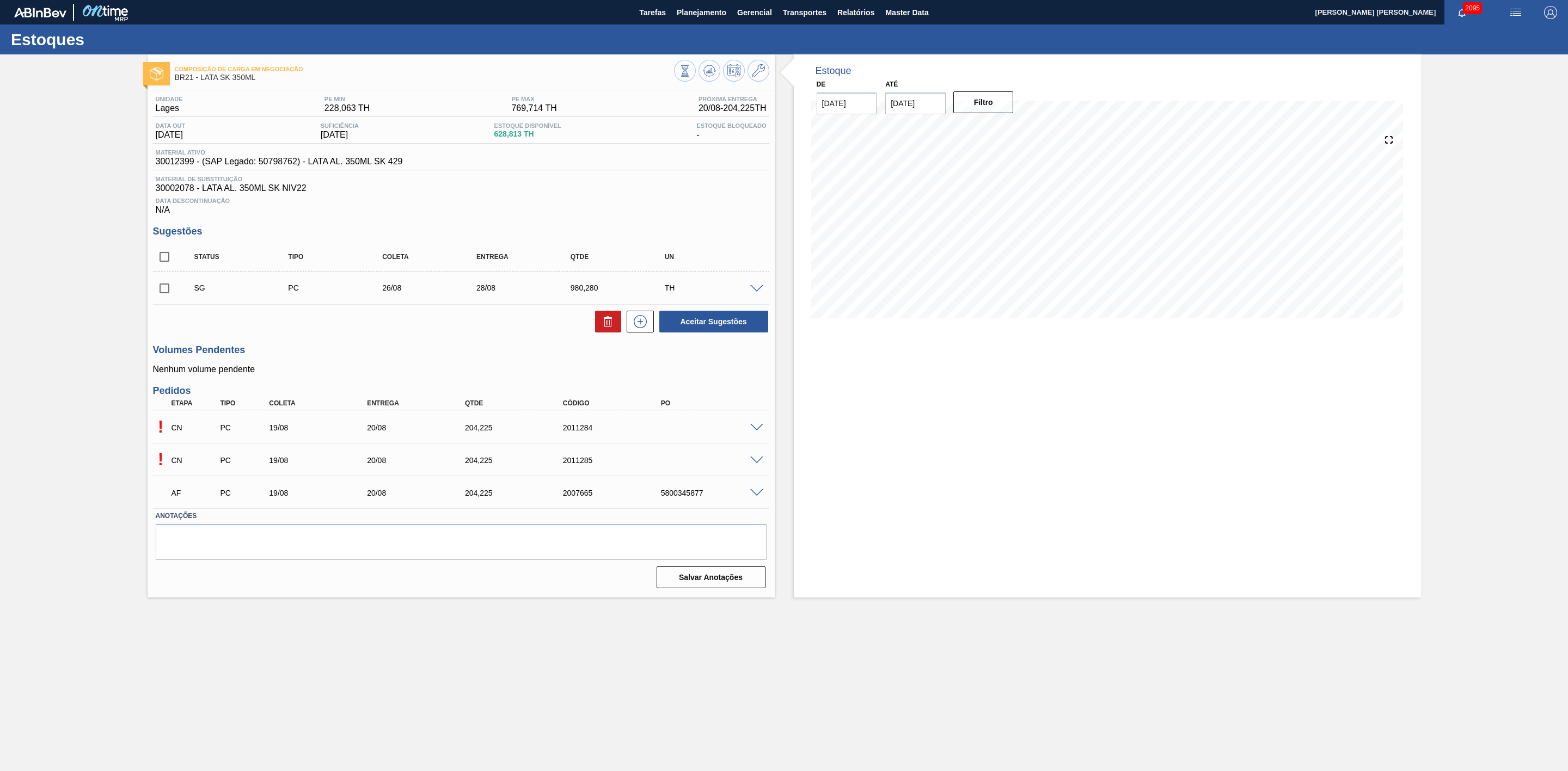
click at [760, 465] on span at bounding box center [757, 460] width 13 height 8
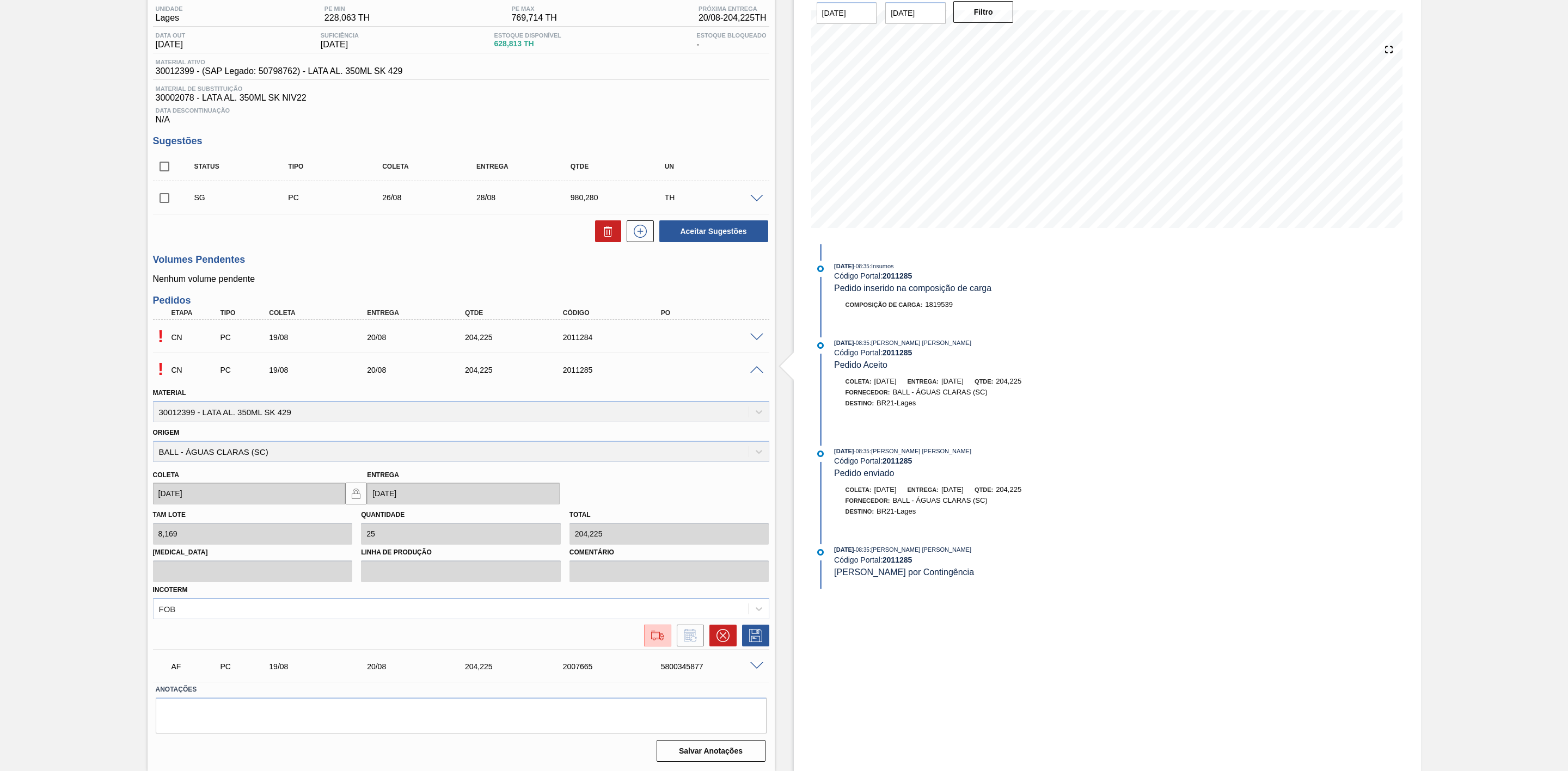
scroll to position [95, 0]
click at [655, 642] on img at bounding box center [657, 635] width 18 height 13
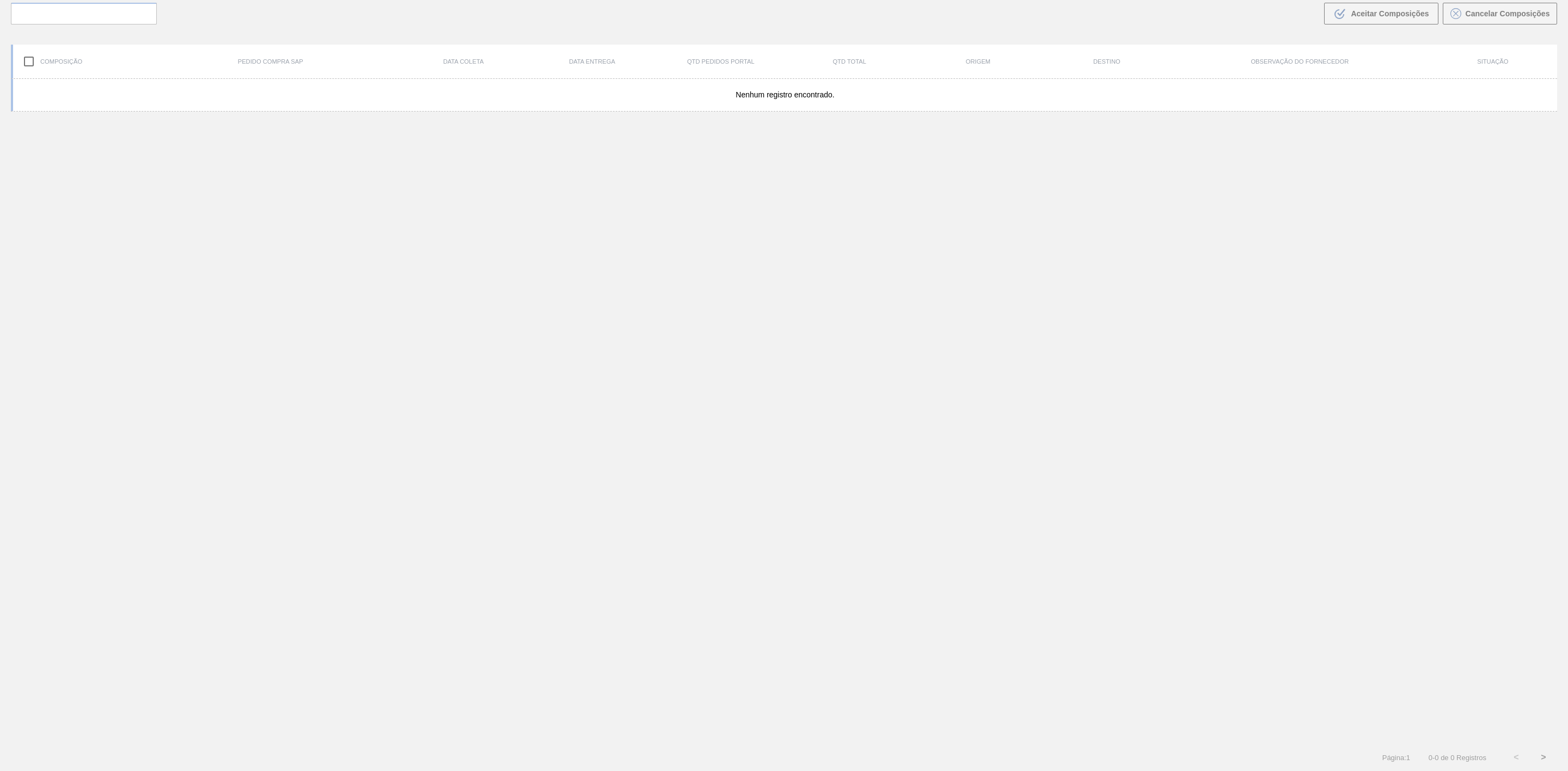
scroll to position [78, 0]
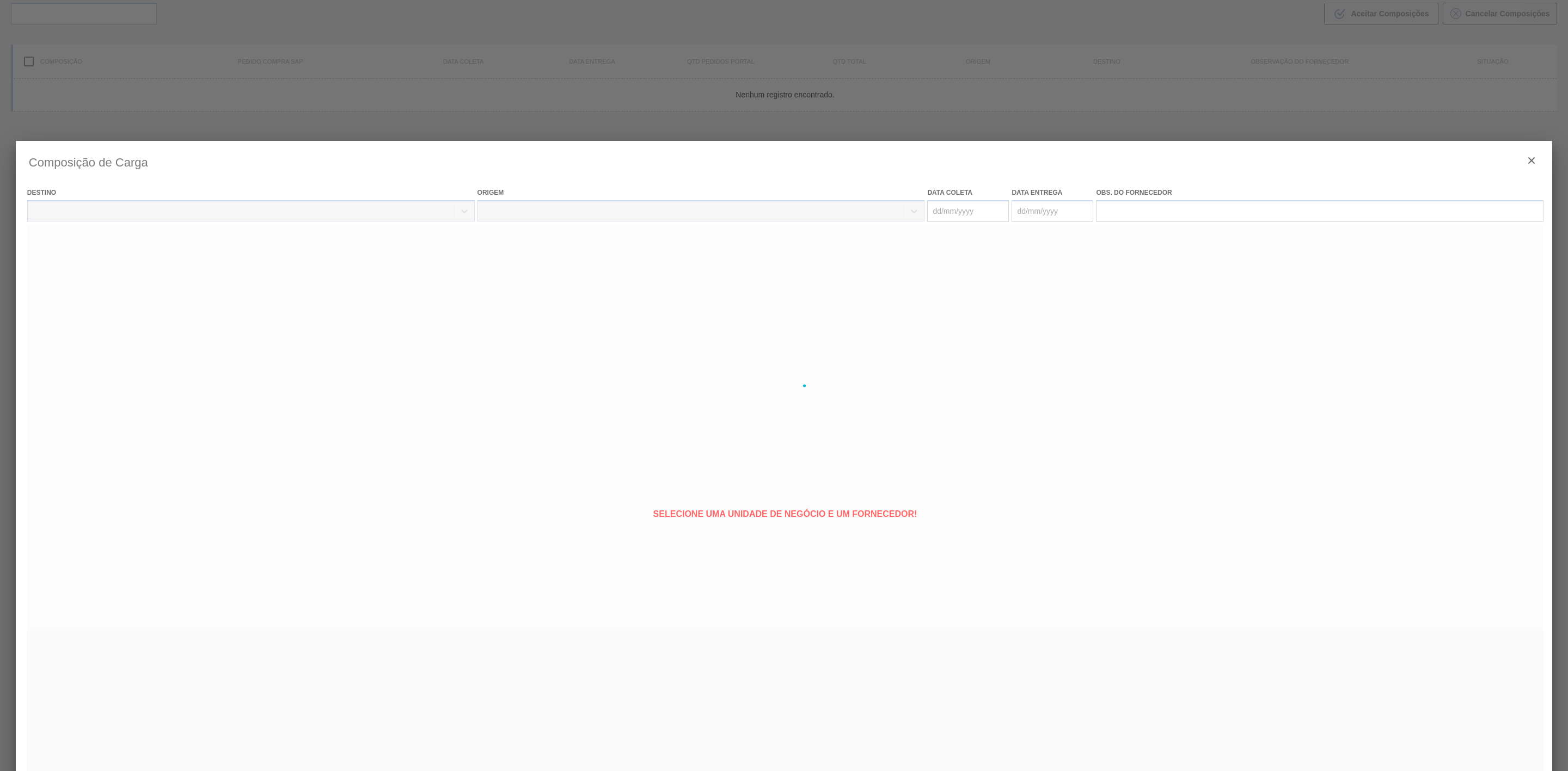
type coleta "[DATE]"
type entrega "[DATE]"
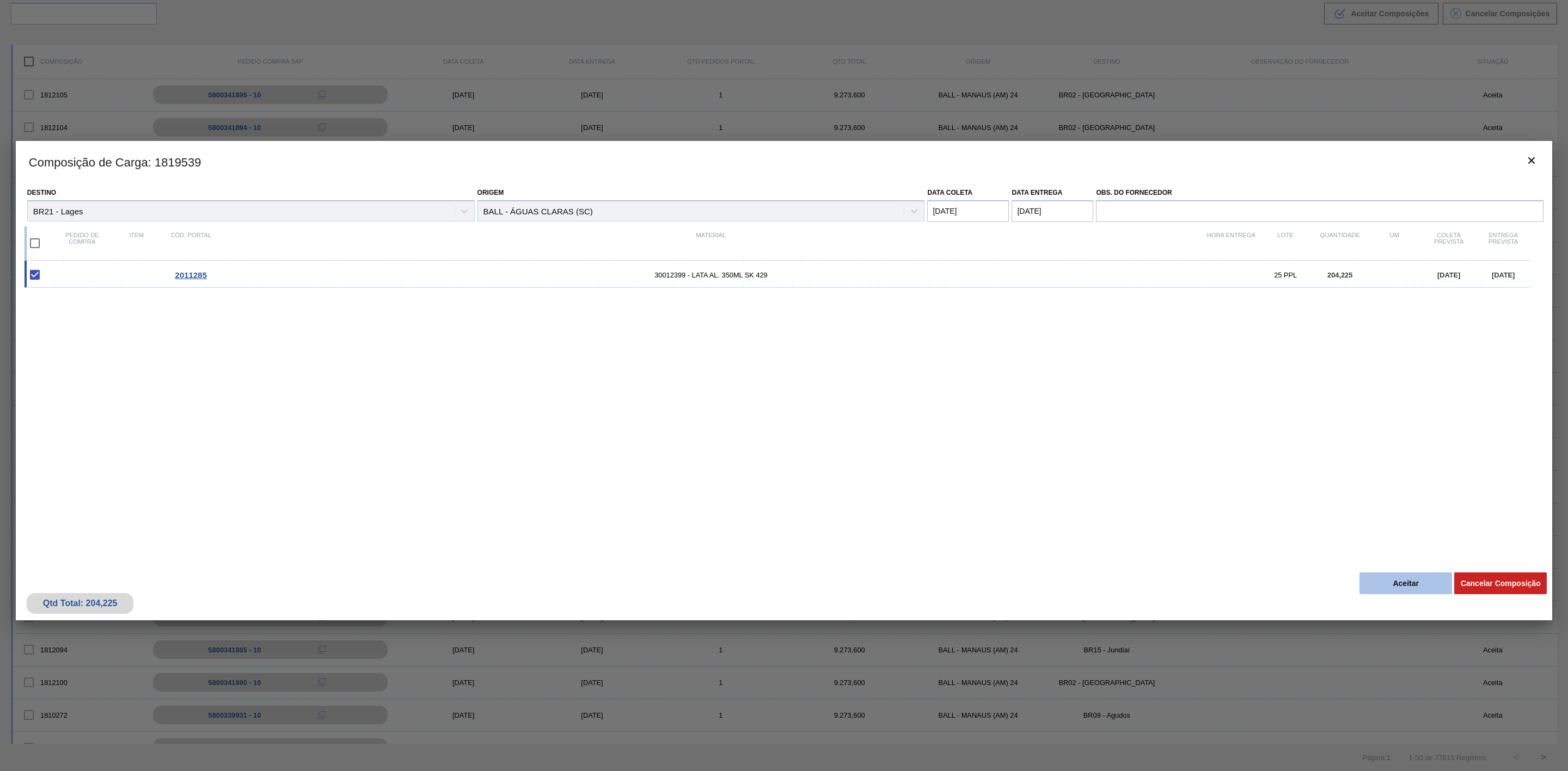
click at [1412, 588] on button "Aceitar" at bounding box center [1405, 584] width 93 height 22
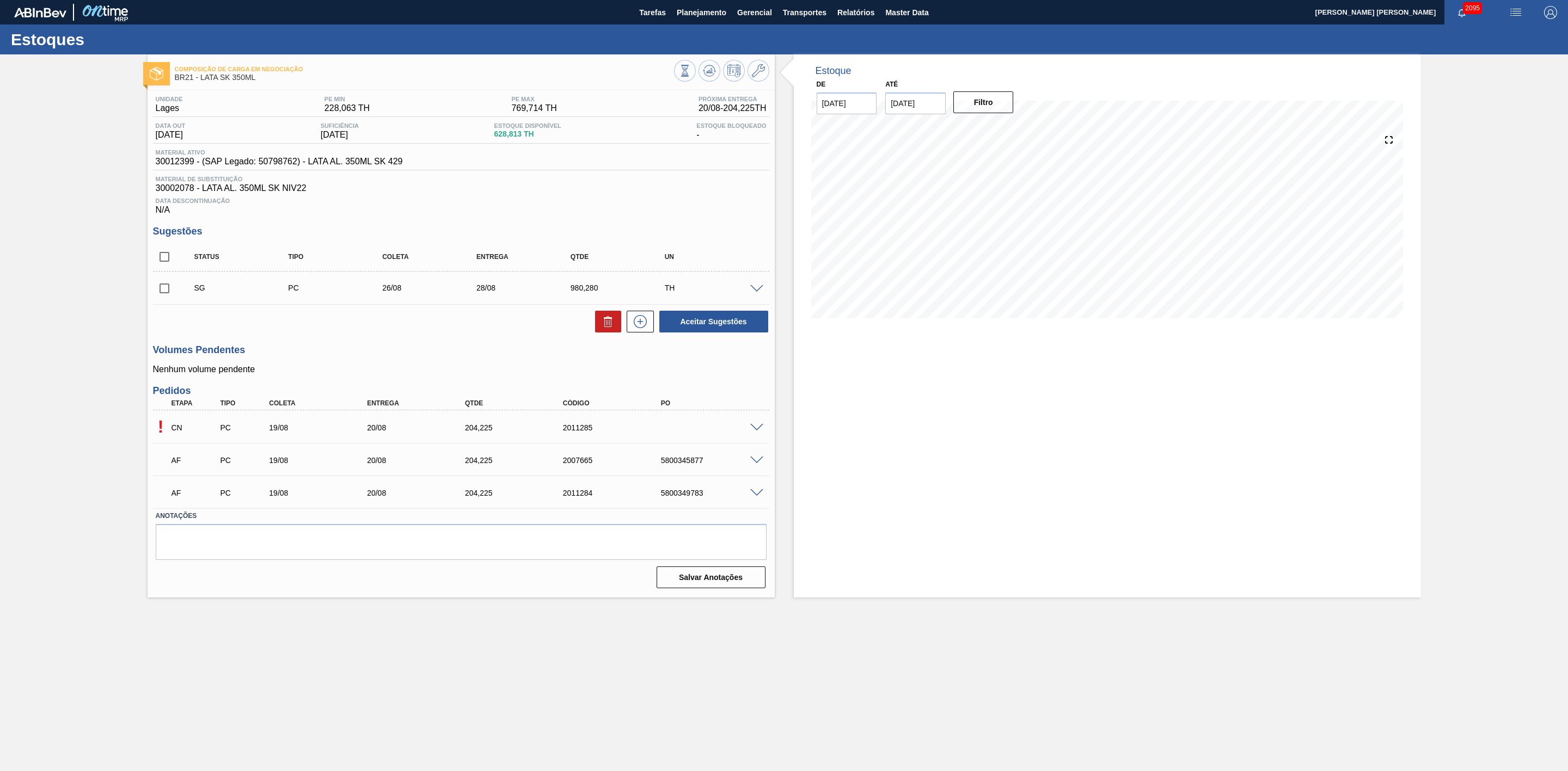
click at [683, 495] on div "5800349783" at bounding box center [714, 493] width 113 height 9
click at [687, 497] on div "5800349783" at bounding box center [714, 493] width 113 height 9
click at [688, 464] on div "5800345877" at bounding box center [714, 461] width 113 height 9
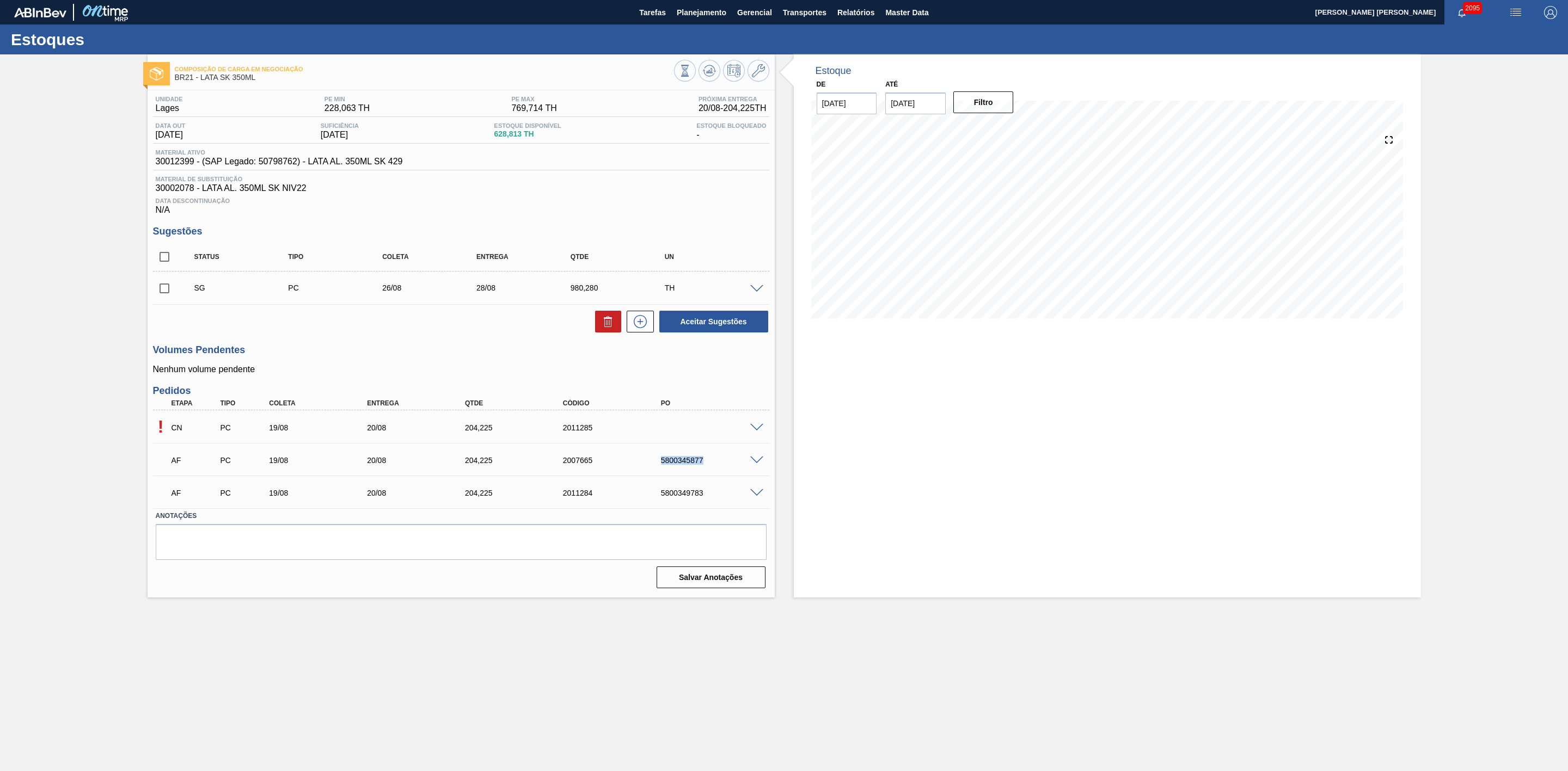
click at [688, 464] on div "5800345877" at bounding box center [714, 461] width 113 height 9
copy div "5800345877"
click at [686, 432] on div "5800345877" at bounding box center [714, 428] width 113 height 9
copy div "5800345877"
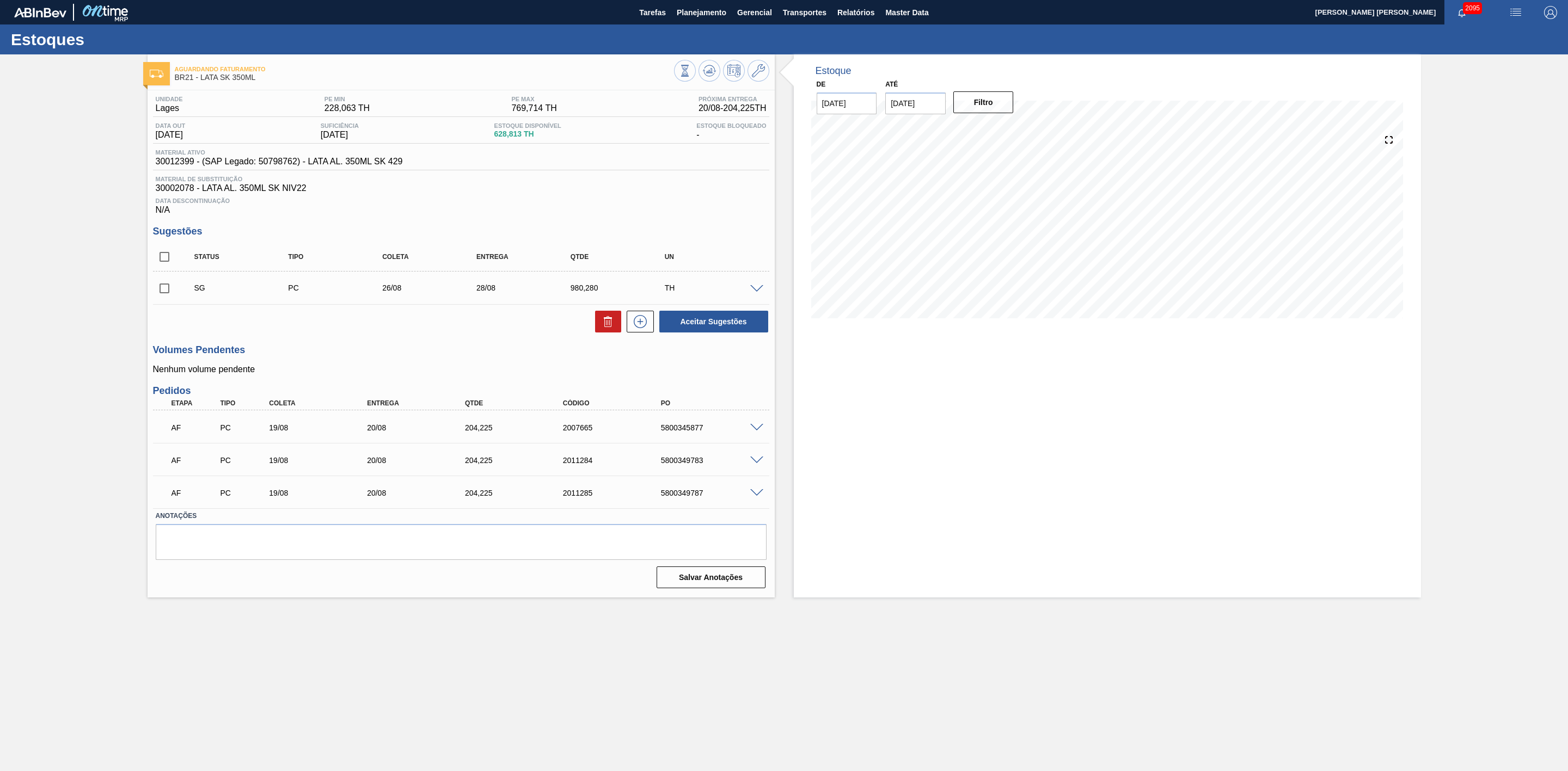
click at [691, 498] on div "5800349787" at bounding box center [714, 493] width 113 height 9
copy div "5800349787"
